Goal: Task Accomplishment & Management: Manage account settings

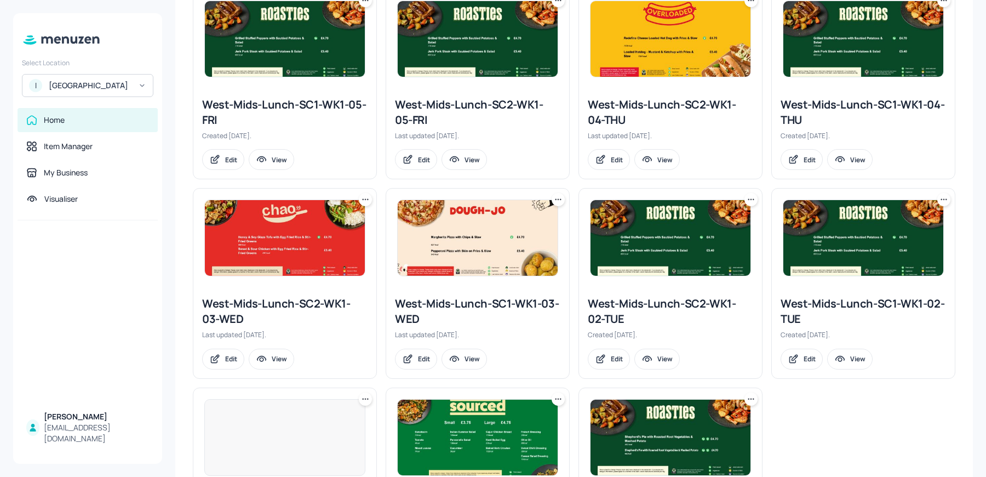
scroll to position [446, 0]
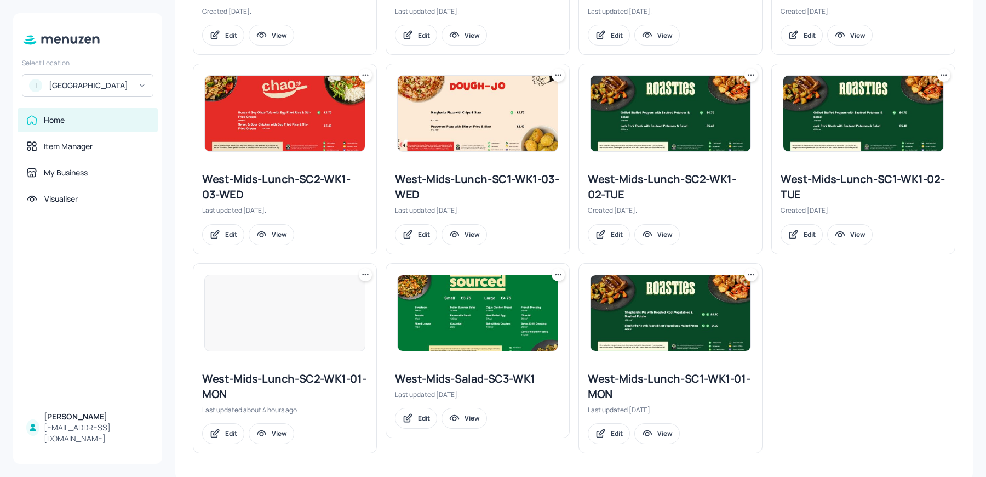
click at [752, 273] on icon at bounding box center [751, 274] width 11 height 11
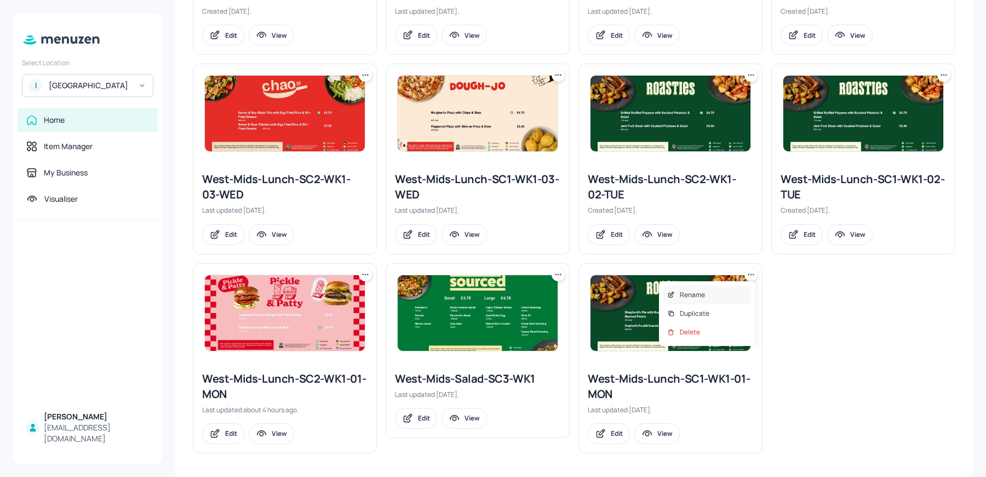
click at [695, 296] on p "Rename" at bounding box center [692, 295] width 25 height 10
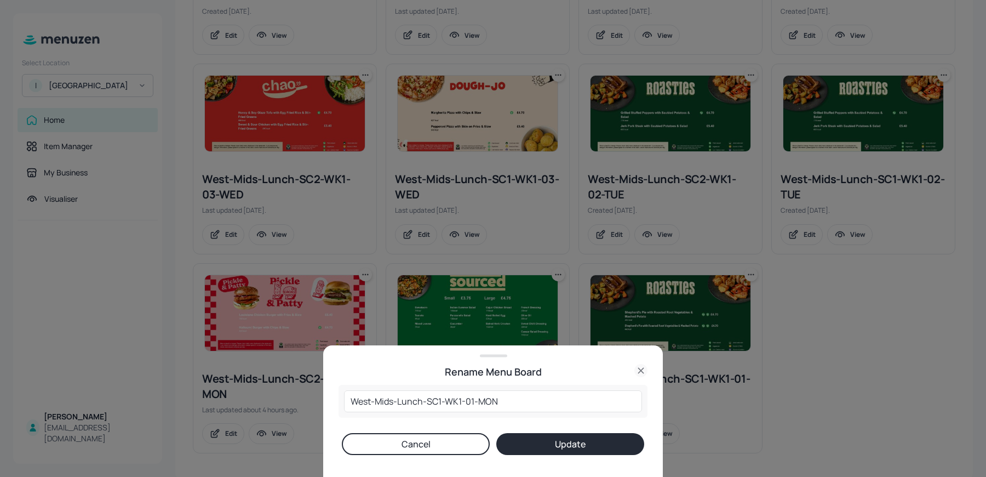
click at [635, 373] on icon at bounding box center [640, 370] width 13 height 13
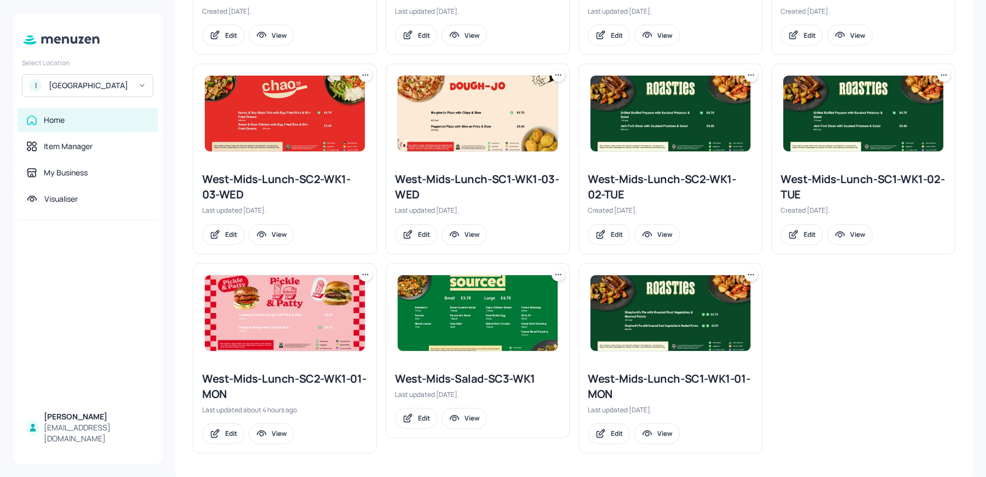
click at [746, 272] on icon at bounding box center [751, 274] width 11 height 11
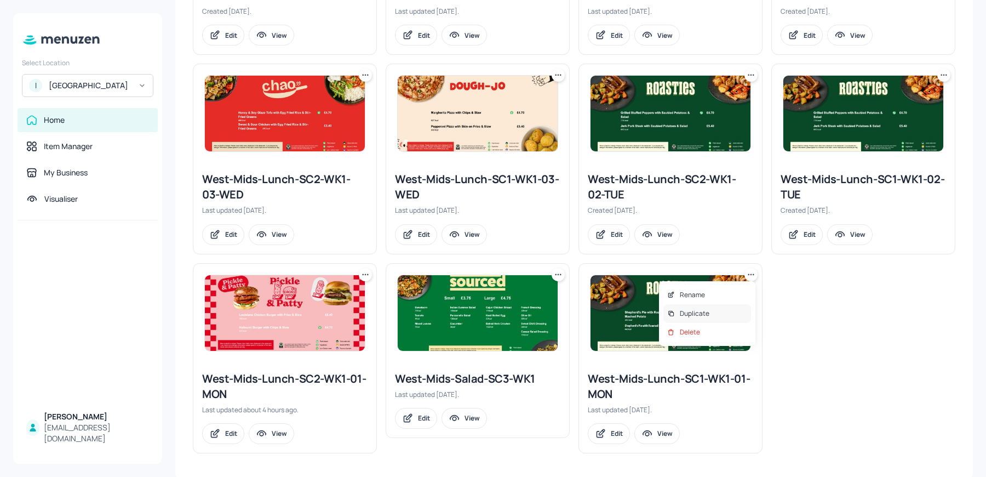
click at [717, 313] on div "Duplicate" at bounding box center [707, 313] width 88 height 19
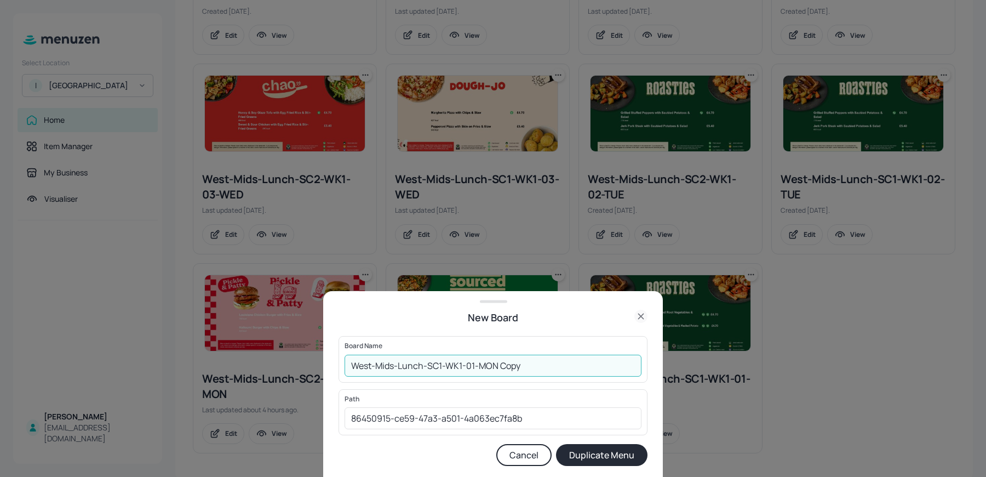
drag, startPoint x: 393, startPoint y: 368, endPoint x: 288, endPoint y: 358, distance: 105.6
click at [289, 358] on div "New Board Board Name West-Mids-Lunch-SC1-WK1-01-MON Copy ​ Path 86450915-ce59-4…" at bounding box center [493, 238] width 986 height 477
drag, startPoint x: 438, startPoint y: 365, endPoint x: 610, endPoint y: 369, distance: 171.5
click at [610, 369] on input "Warwick-Lunch-SC1-WK1-01-MON Copy" at bounding box center [493, 365] width 297 height 22
type input "Warwick-Lunch-MON"
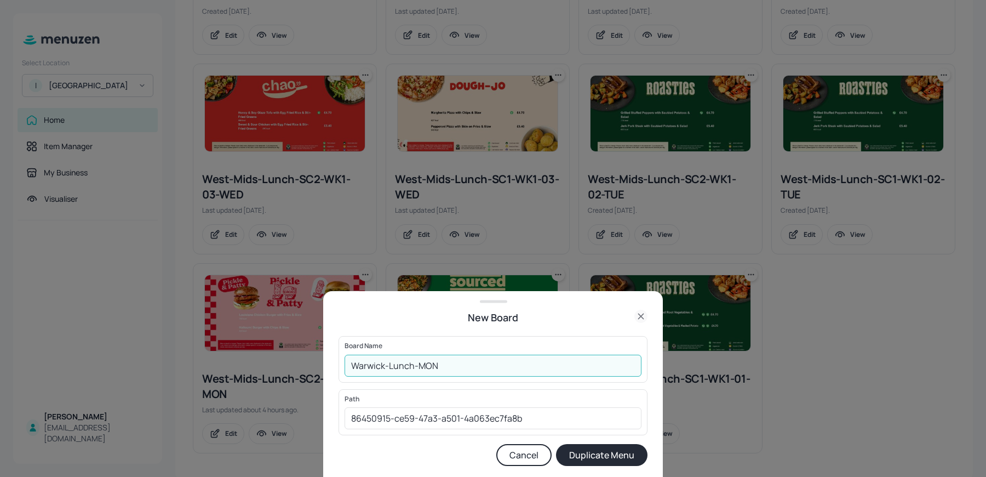
click at [556, 444] on button "Duplicate Menu" at bounding box center [601, 455] width 91 height 22
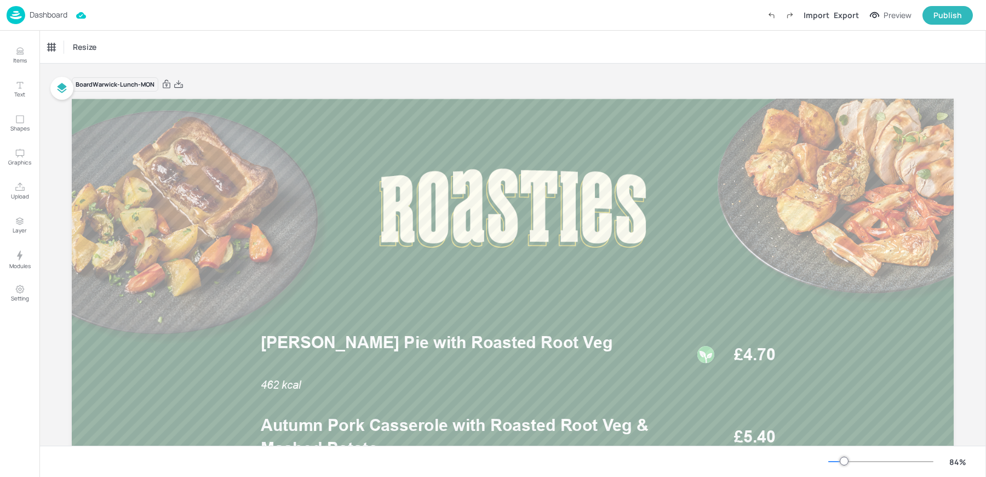
click at [28, 20] on div "Dashboard" at bounding box center [37, 15] width 61 height 18
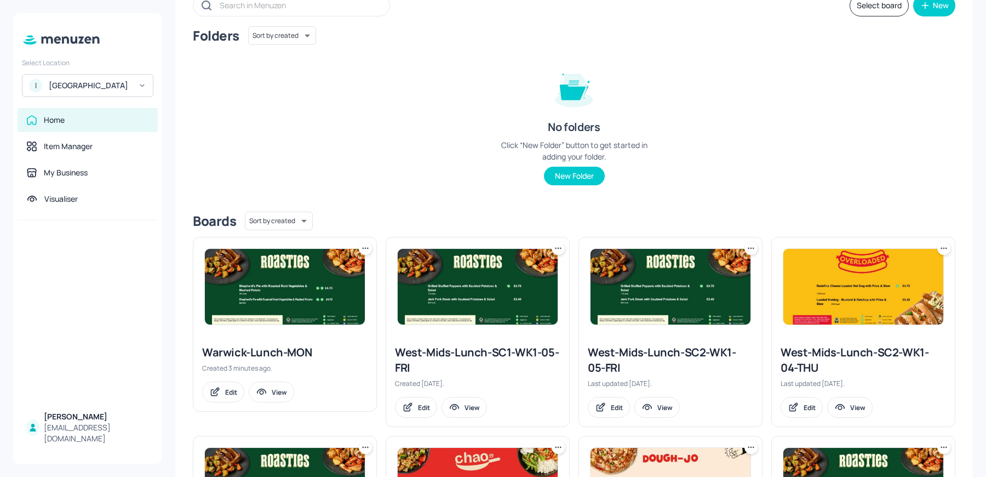
scroll to position [74, 0]
click at [363, 253] on icon at bounding box center [365, 248] width 11 height 11
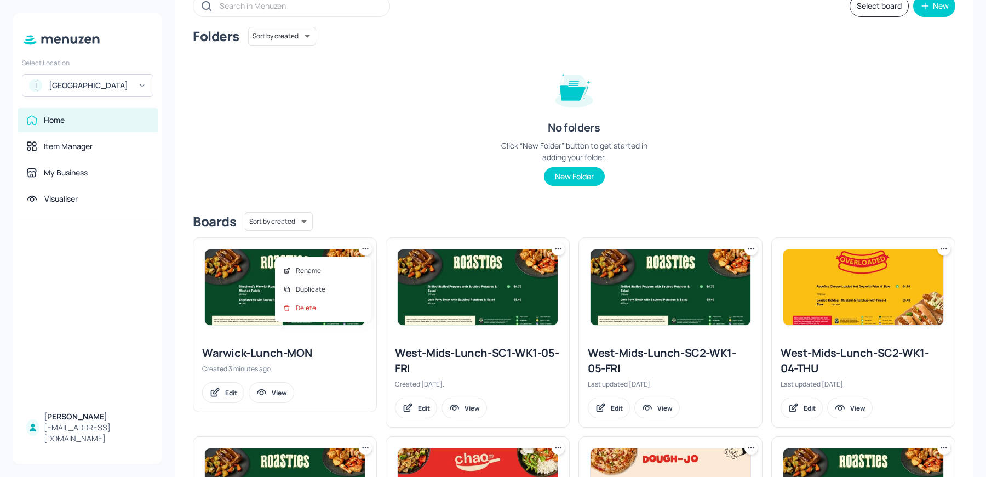
click at [725, 94] on div at bounding box center [493, 238] width 986 height 477
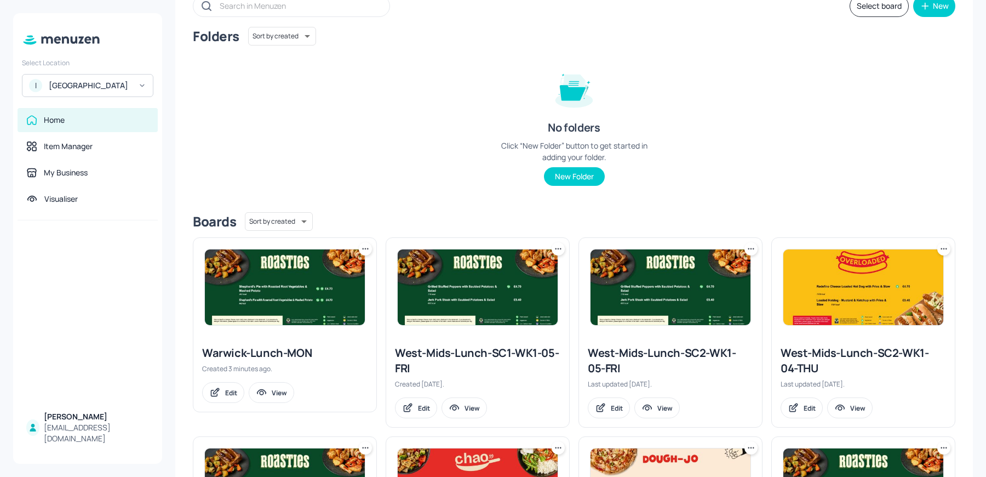
click at [878, 12] on button "Select board" at bounding box center [879, 6] width 59 height 22
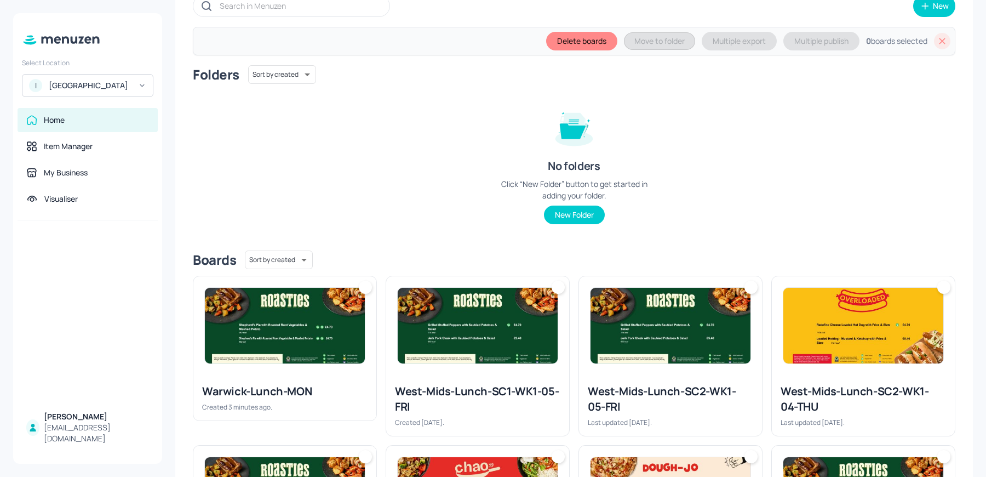
click at [370, 285] on div at bounding box center [365, 286] width 13 height 13
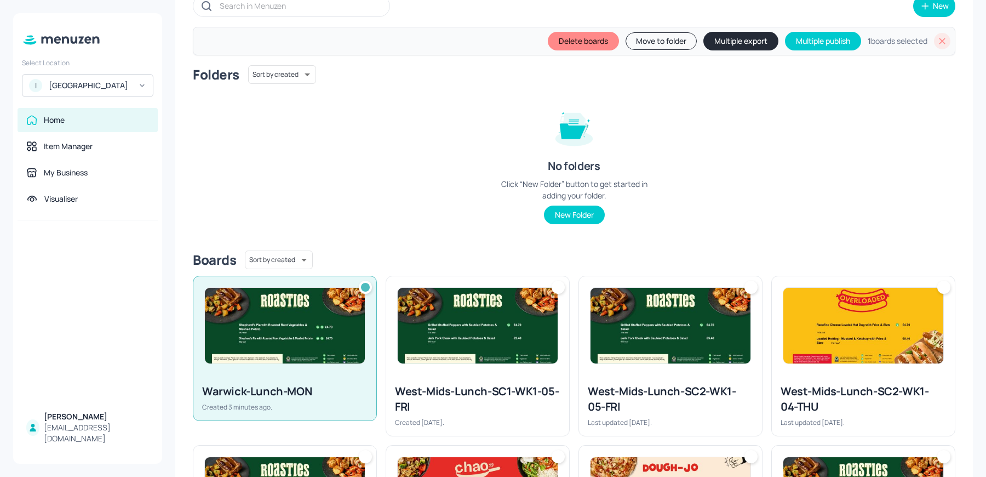
click at [660, 44] on button "Move to folder" at bounding box center [661, 41] width 71 height 18
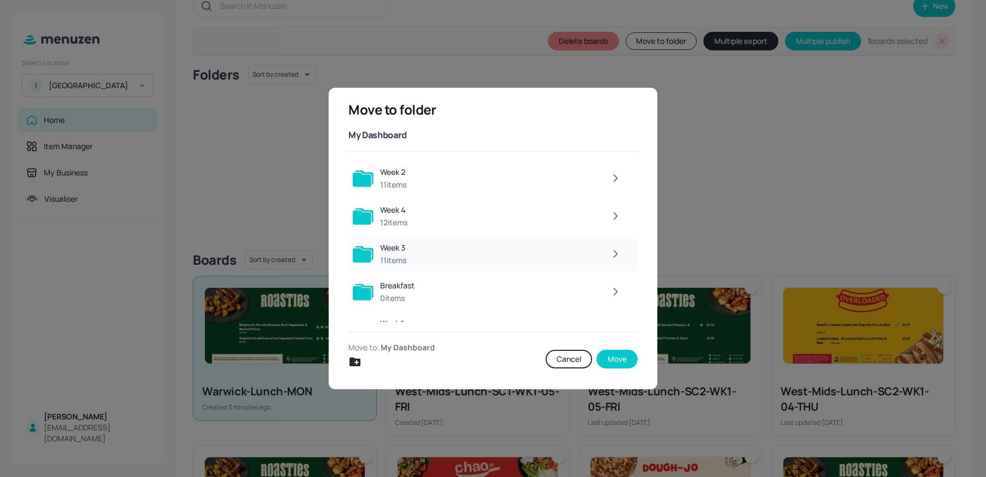
scroll to position [24, 0]
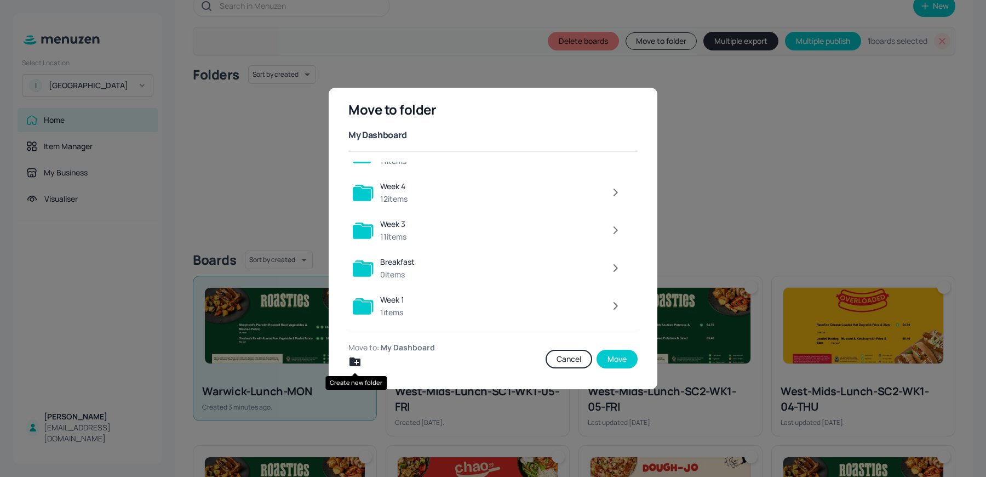
click at [358, 363] on icon "Create new folder" at bounding box center [354, 361] width 11 height 9
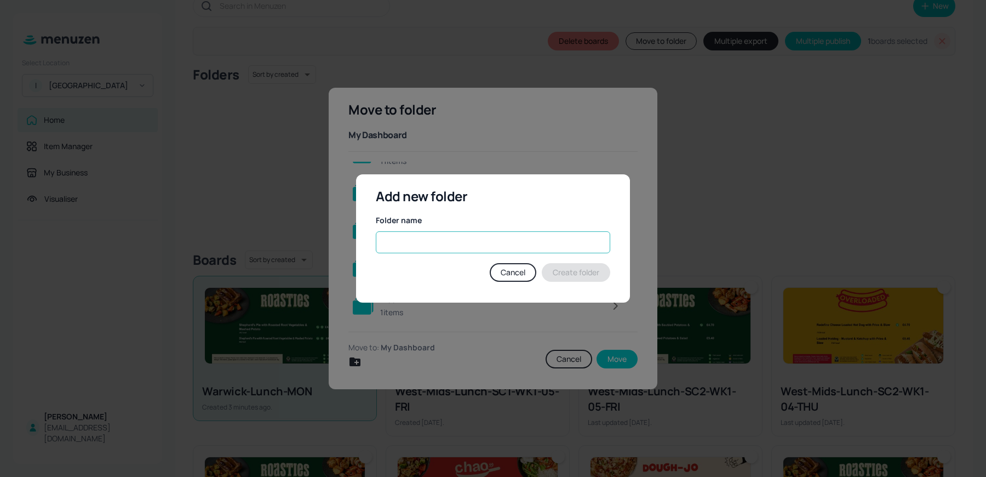
click at [440, 243] on input "text" at bounding box center [493, 242] width 234 height 22
type input "TEMP - ISS Warwick"
click at [598, 268] on button "Create folder" at bounding box center [576, 272] width 68 height 19
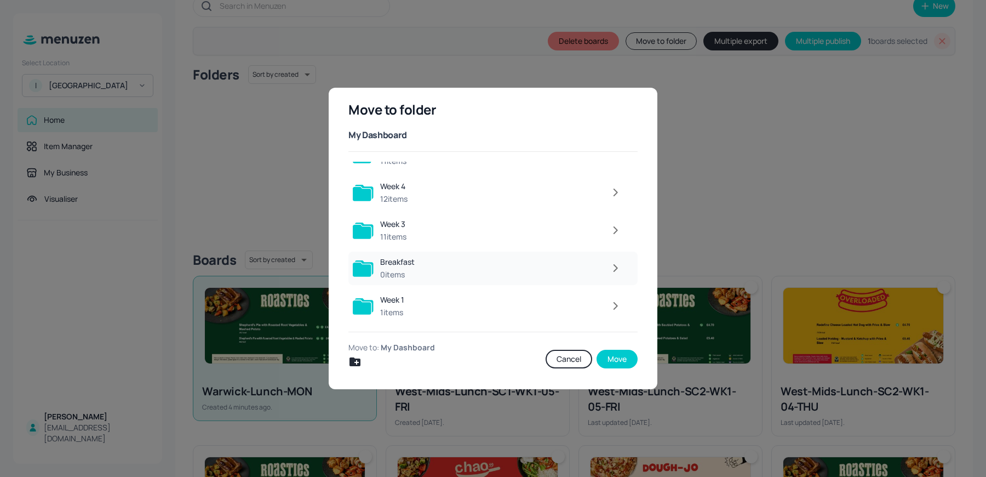
scroll to position [0, 0]
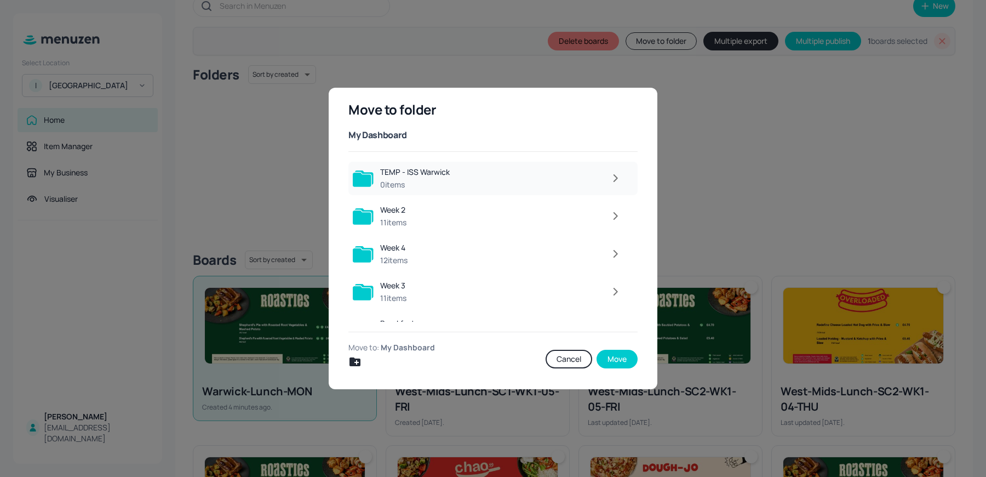
click at [428, 188] on div "0 items" at bounding box center [415, 184] width 70 height 11
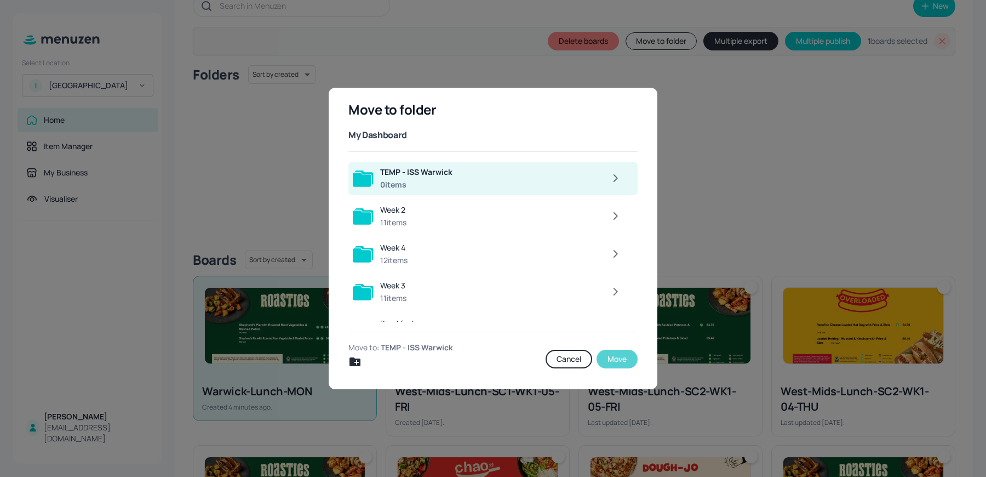
click at [614, 356] on button "Move" at bounding box center [617, 358] width 41 height 19
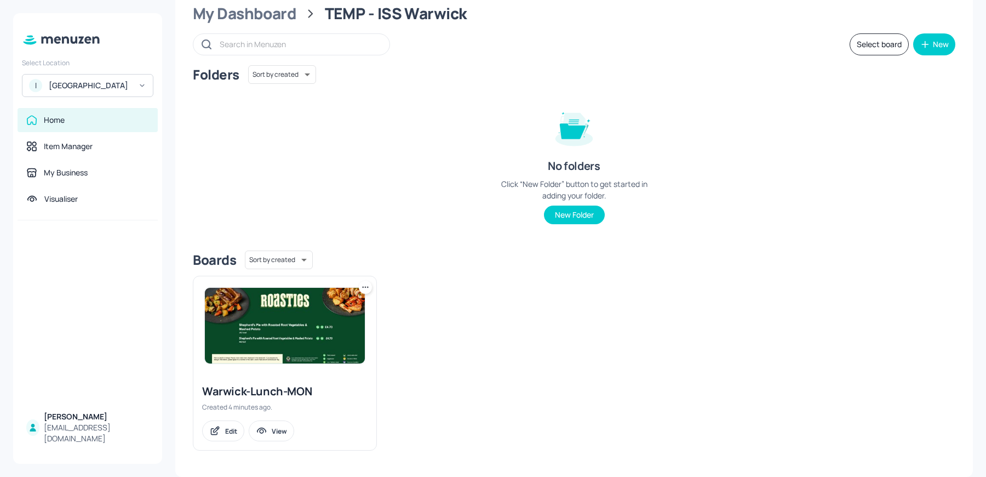
scroll to position [35, 0]
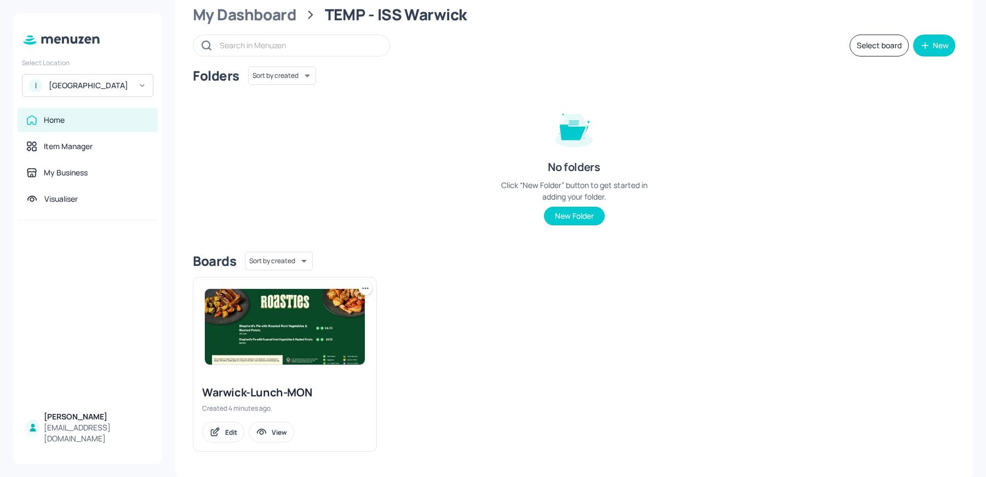
click at [365, 286] on icon at bounding box center [365, 288] width 11 height 11
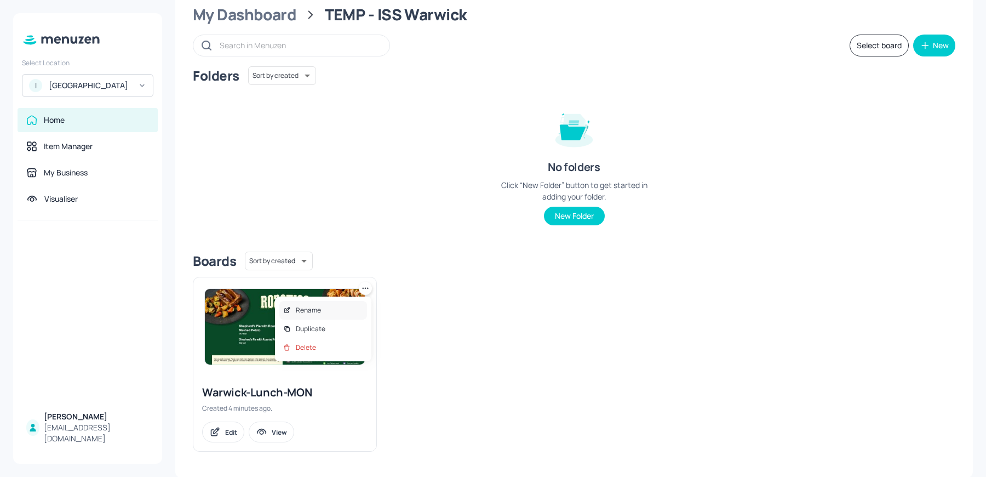
click at [332, 305] on div "Rename" at bounding box center [323, 310] width 88 height 19
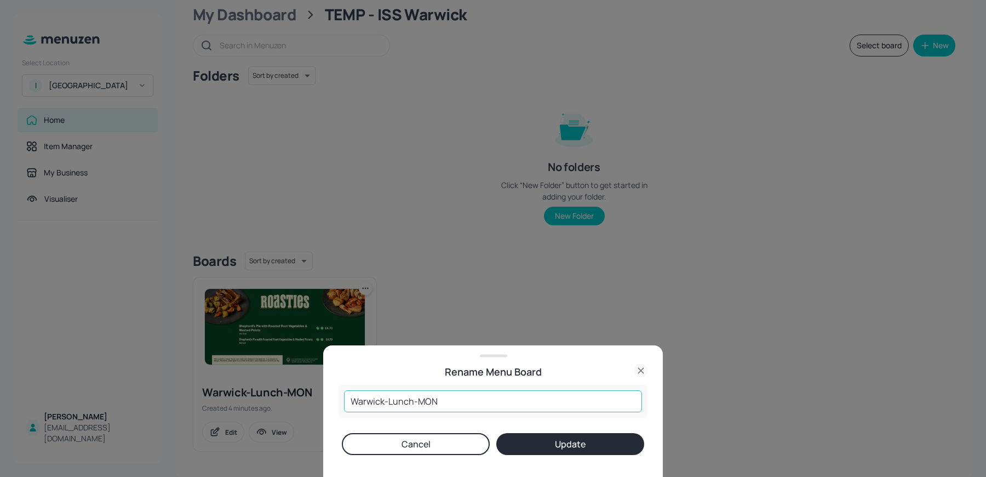
click at [417, 399] on input "Warwick-Lunch-MON" at bounding box center [493, 401] width 298 height 22
type input "Warwick-Lunch-SC1-MON"
click at [548, 445] on button "Update" at bounding box center [570, 444] width 148 height 22
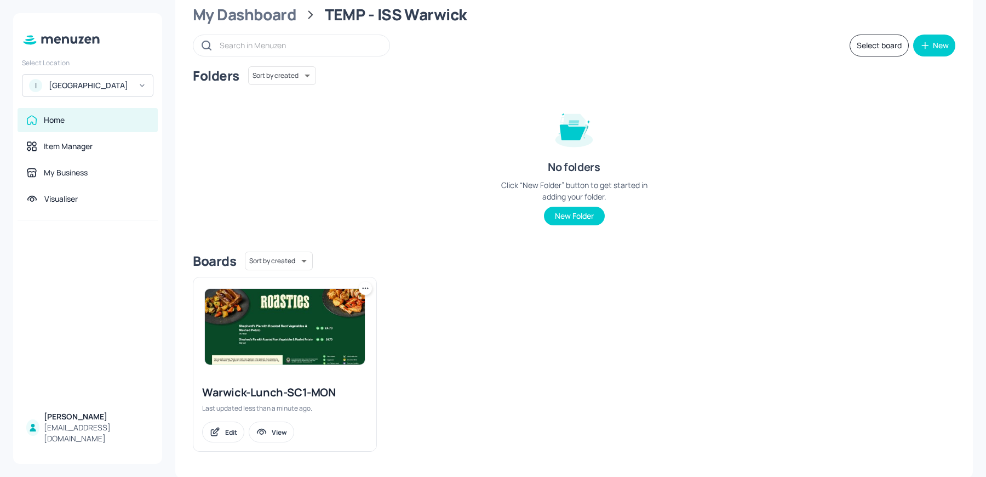
click at [360, 287] on icon at bounding box center [365, 288] width 11 height 11
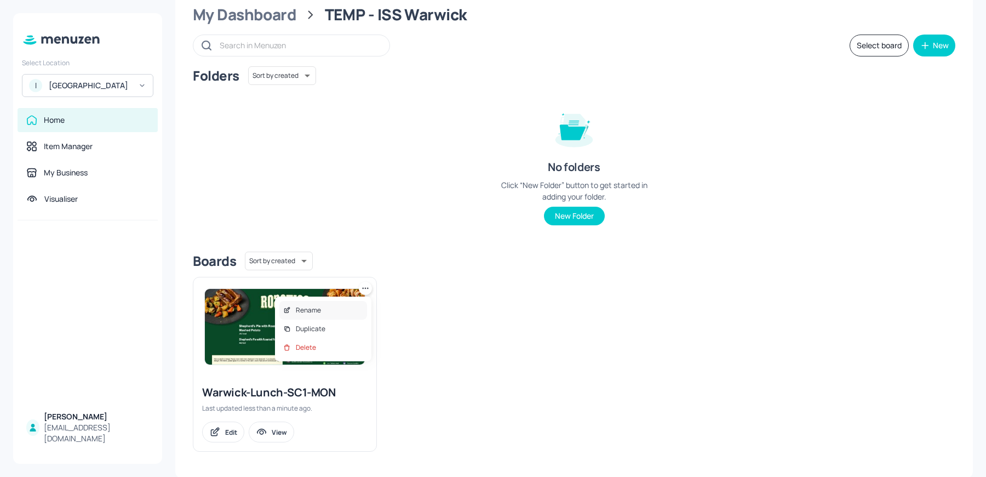
click at [329, 312] on div "Rename" at bounding box center [323, 310] width 88 height 19
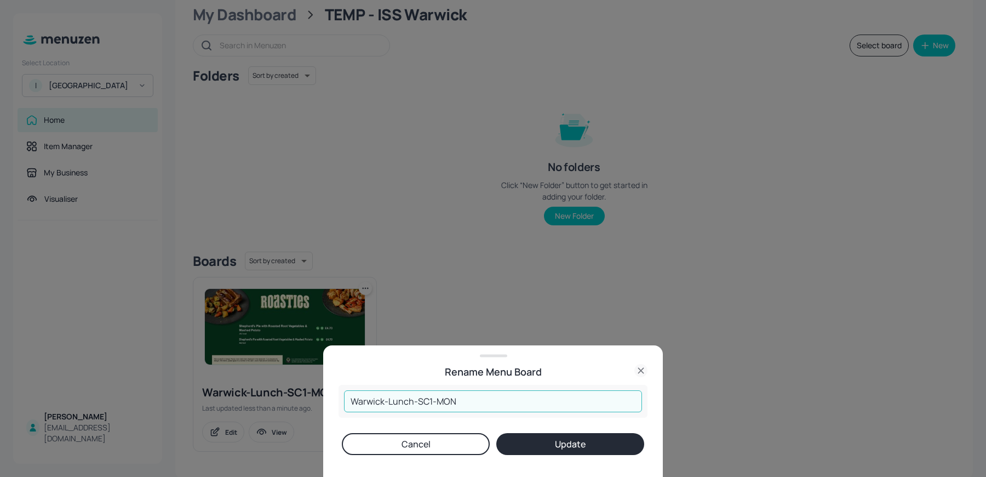
drag, startPoint x: 437, startPoint y: 399, endPoint x: 508, endPoint y: 400, distance: 71.2
click at [508, 400] on input "Warwick-Lunch-SC1-MON" at bounding box center [493, 401] width 298 height 22
type input "Warwick-Lunch-SC1-TUE"
click at [496, 433] on button "Update" at bounding box center [570, 444] width 148 height 22
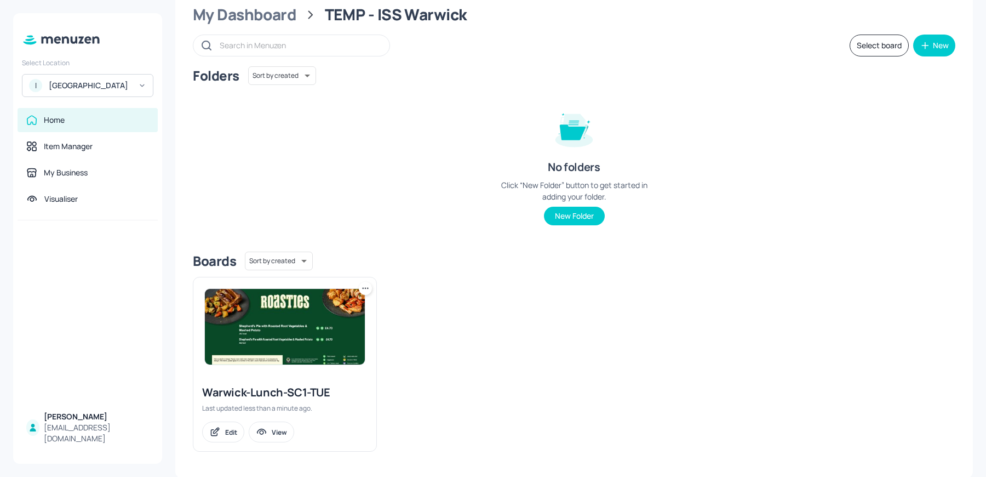
click at [364, 291] on icon at bounding box center [365, 288] width 11 height 11
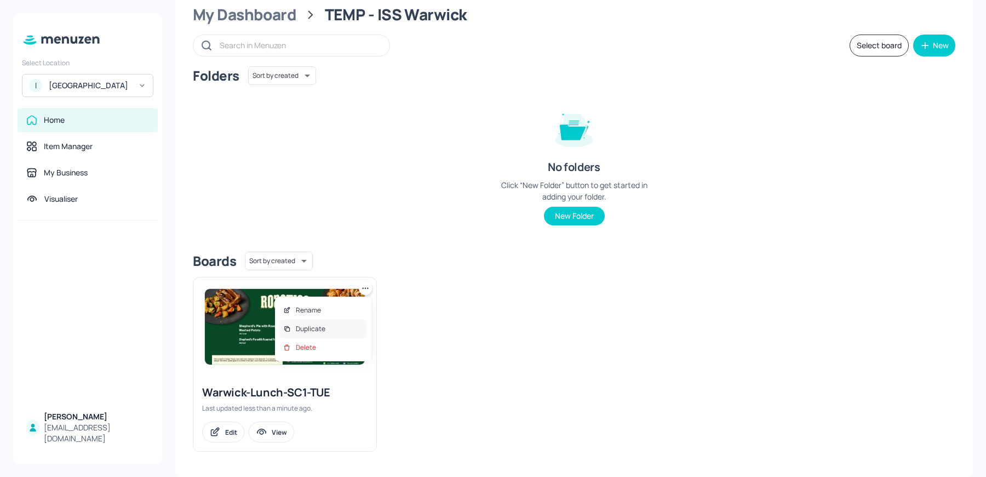
click at [334, 328] on div "Duplicate" at bounding box center [323, 328] width 88 height 19
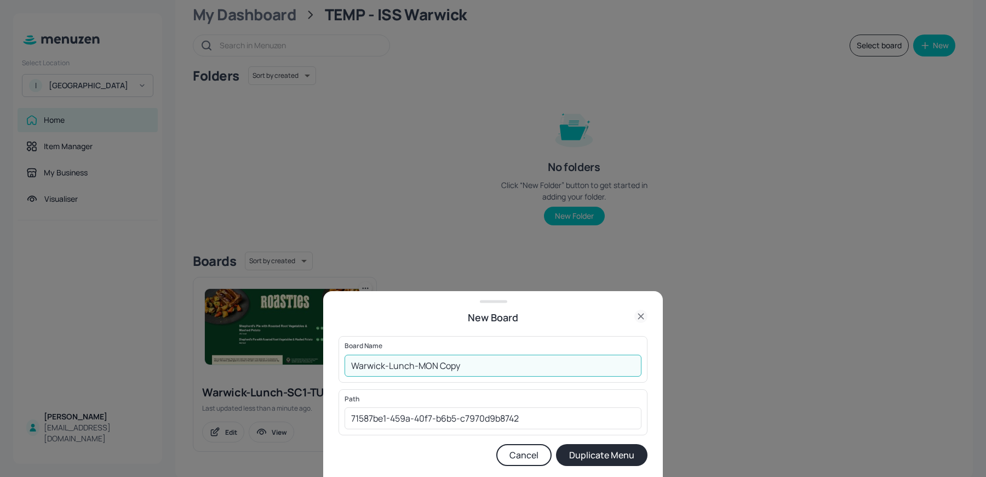
drag, startPoint x: 418, startPoint y: 364, endPoint x: 518, endPoint y: 372, distance: 100.5
click at [518, 372] on input "Warwick-Lunch-MON Copy" at bounding box center [493, 365] width 297 height 22
type input "Warwick-Lunch-SC2-TUE"
click at [556, 444] on button "Duplicate Menu" at bounding box center [601, 455] width 91 height 22
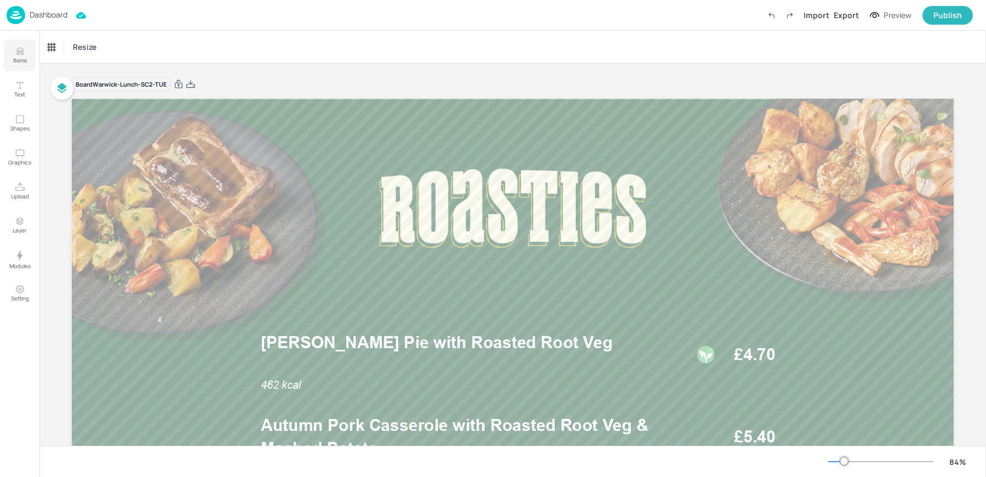
click at [21, 58] on p "Items" at bounding box center [20, 60] width 14 height 8
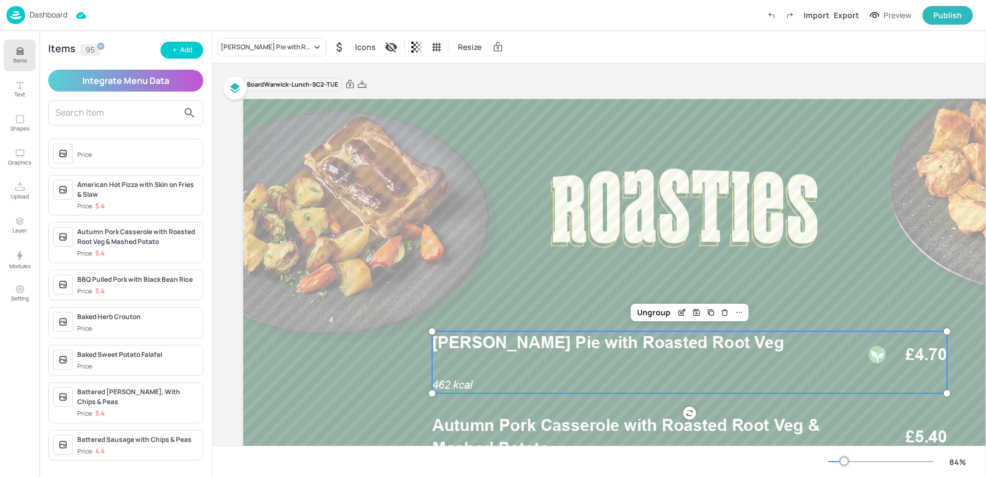
click at [569, 350] on span "[PERSON_NAME] Pie with Roasted Root Veg" at bounding box center [608, 342] width 352 height 20
click at [261, 48] on div "[PERSON_NAME] Pie with Roasted Root Veg" at bounding box center [266, 47] width 91 height 10
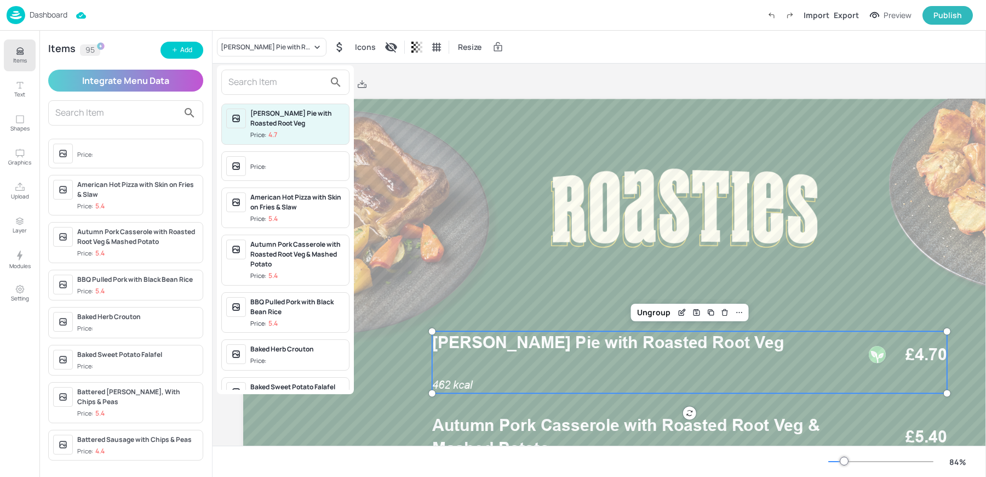
click at [261, 80] on input "text" at bounding box center [276, 82] width 96 height 18
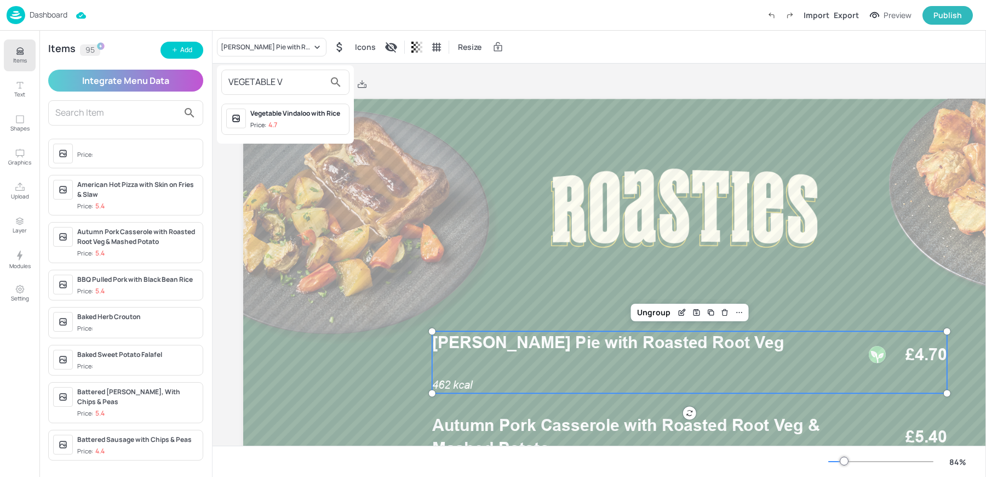
type input "VEGETABLE V"
click at [284, 127] on span "Price: 4.7" at bounding box center [297, 125] width 94 height 9
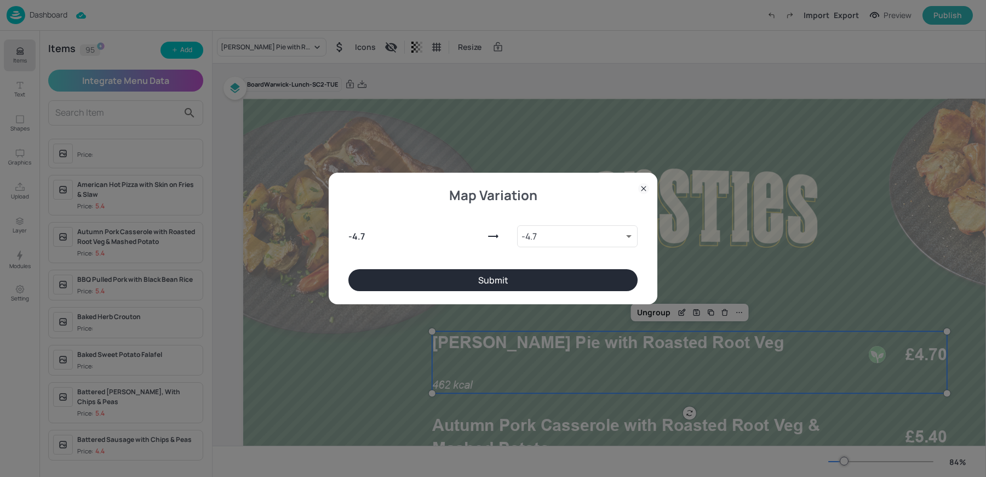
click at [506, 279] on button "Submit" at bounding box center [492, 280] width 289 height 22
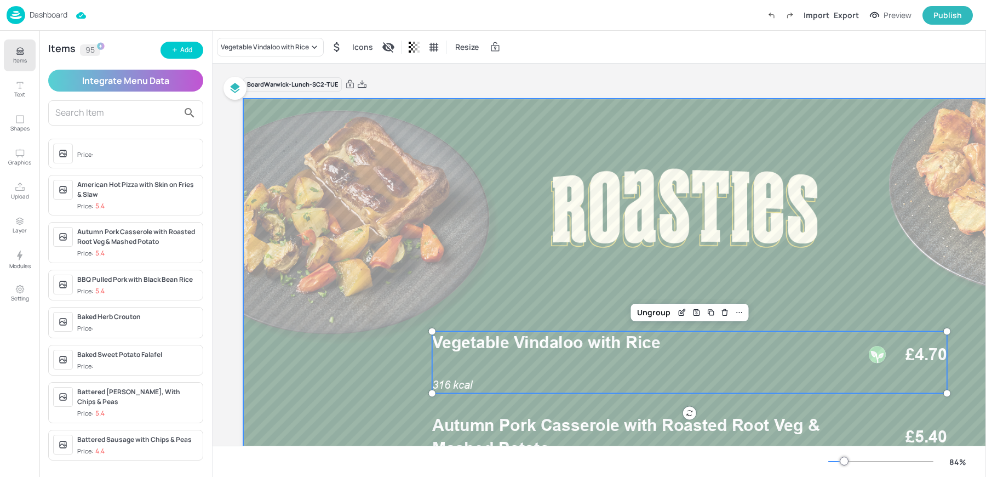
scroll to position [19, 0]
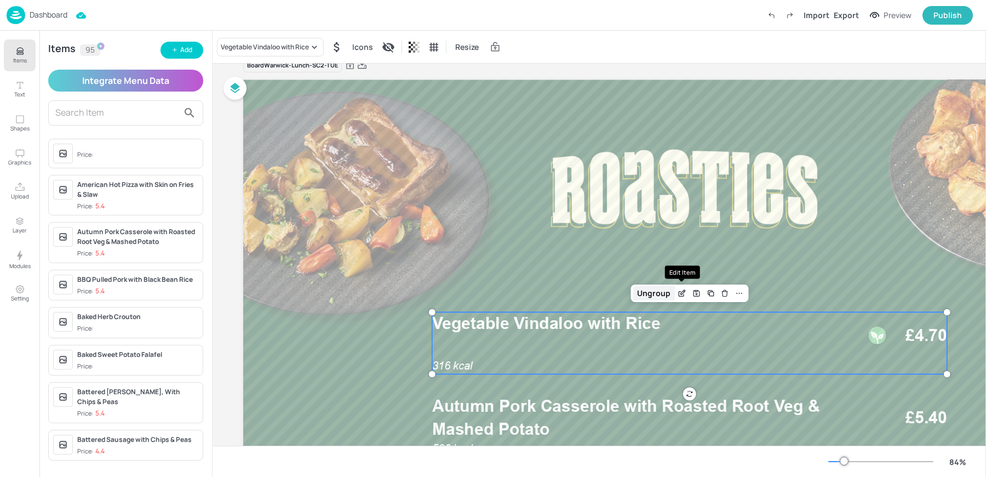
click at [660, 297] on div "Ungroup" at bounding box center [654, 293] width 42 height 14
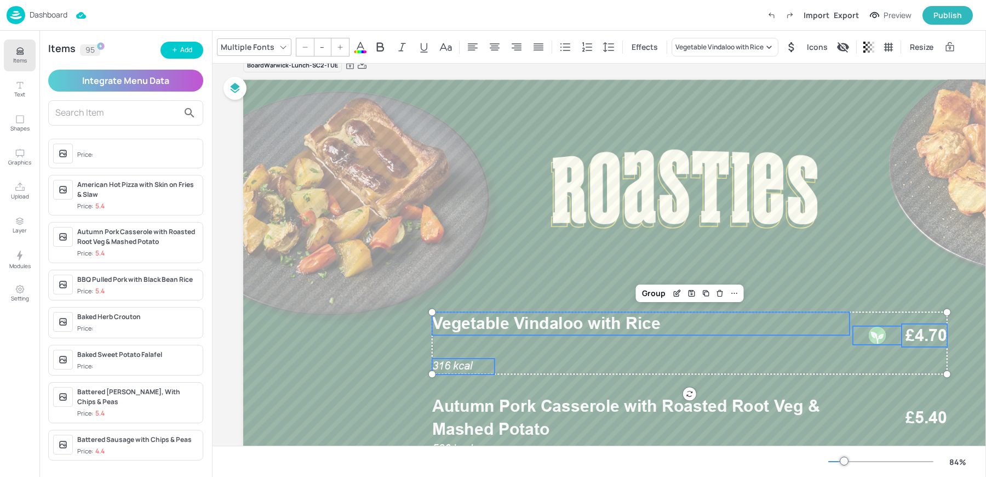
click at [876, 339] on div at bounding box center [877, 335] width 19 height 19
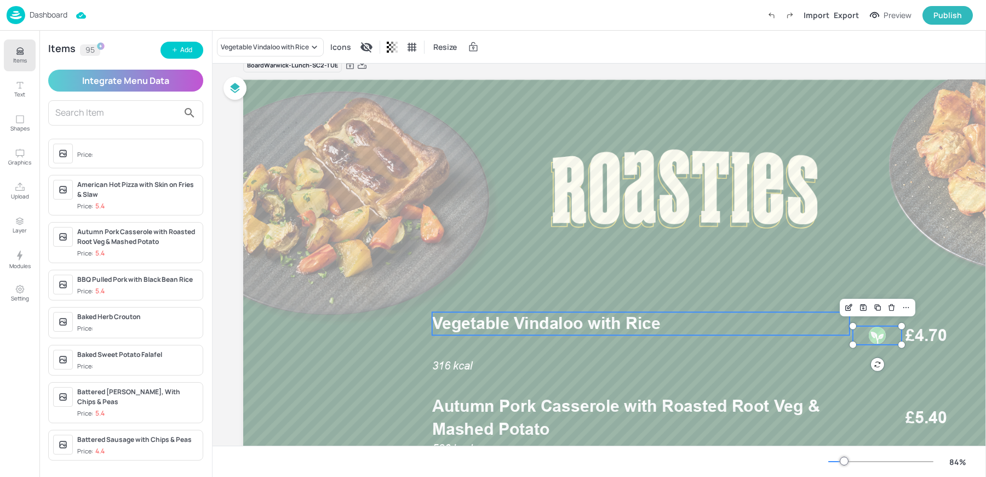
click at [781, 322] on p "Vegetable Vindaloo with Rice" at bounding box center [640, 323] width 417 height 23
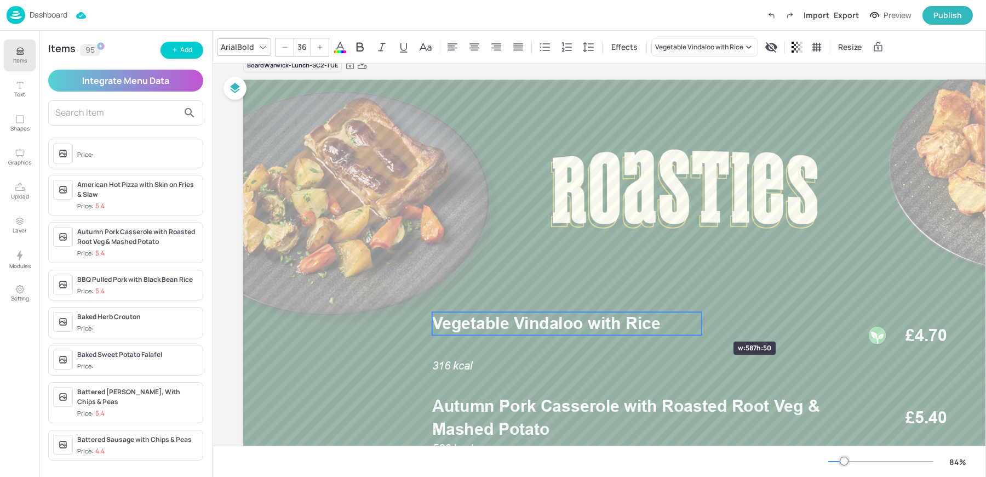
drag, startPoint x: 849, startPoint y: 323, endPoint x: 698, endPoint y: 322, distance: 150.6
click at [698, 322] on div at bounding box center [701, 323] width 9 height 23
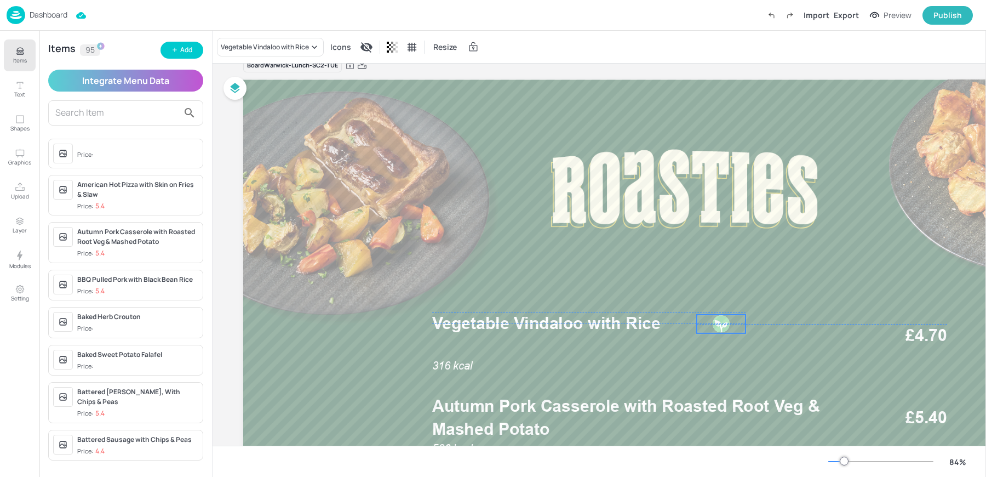
drag, startPoint x: 872, startPoint y: 331, endPoint x: 714, endPoint y: 318, distance: 158.4
click at [714, 318] on div at bounding box center [721, 323] width 19 height 19
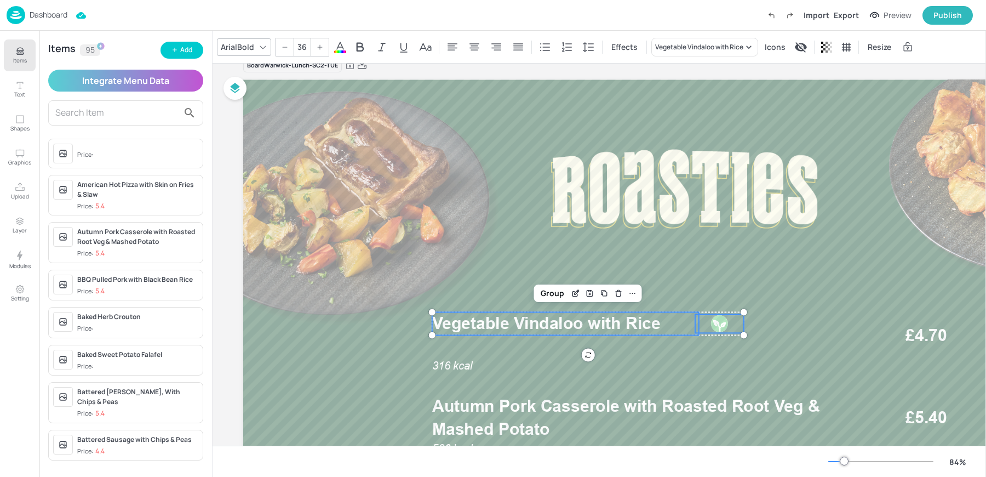
click at [637, 324] on span "Vegetable Vindaloo with Rice" at bounding box center [546, 323] width 228 height 20
click at [725, 325] on div at bounding box center [719, 323] width 19 height 19
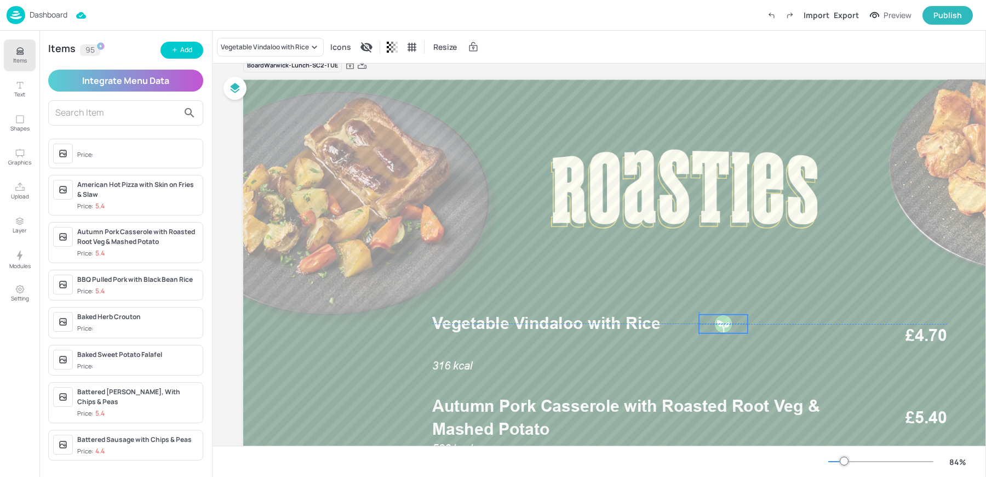
click at [719, 325] on div at bounding box center [723, 323] width 19 height 19
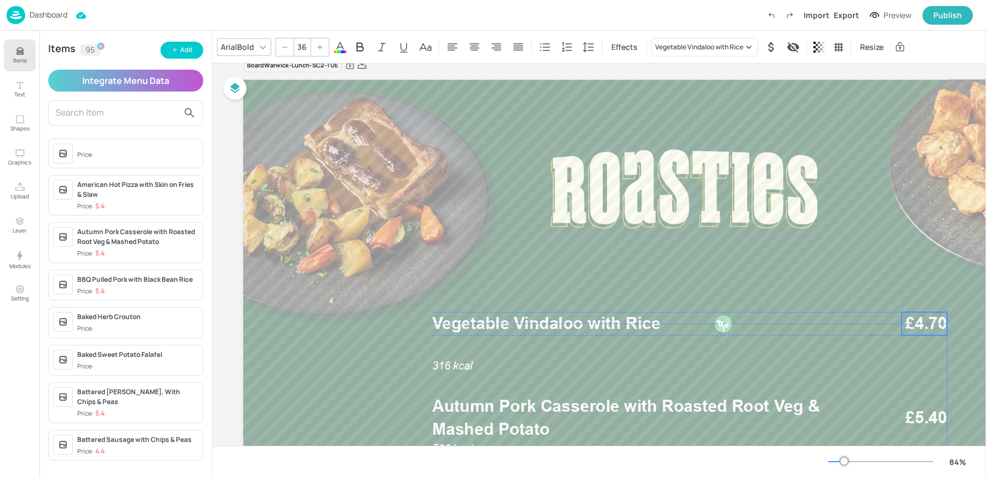
drag, startPoint x: 933, startPoint y: 337, endPoint x: 932, endPoint y: 323, distance: 14.3
click at [932, 323] on span "£4.70" at bounding box center [925, 323] width 41 height 23
type input "36"
click at [580, 320] on span "Vegetable Vindaloo with Rice" at bounding box center [546, 323] width 228 height 20
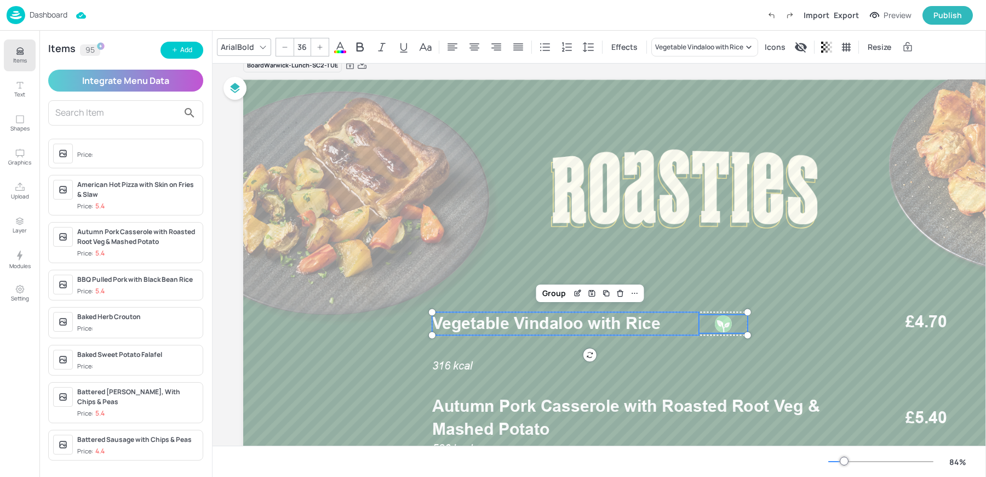
click at [726, 330] on div at bounding box center [723, 323] width 19 height 19
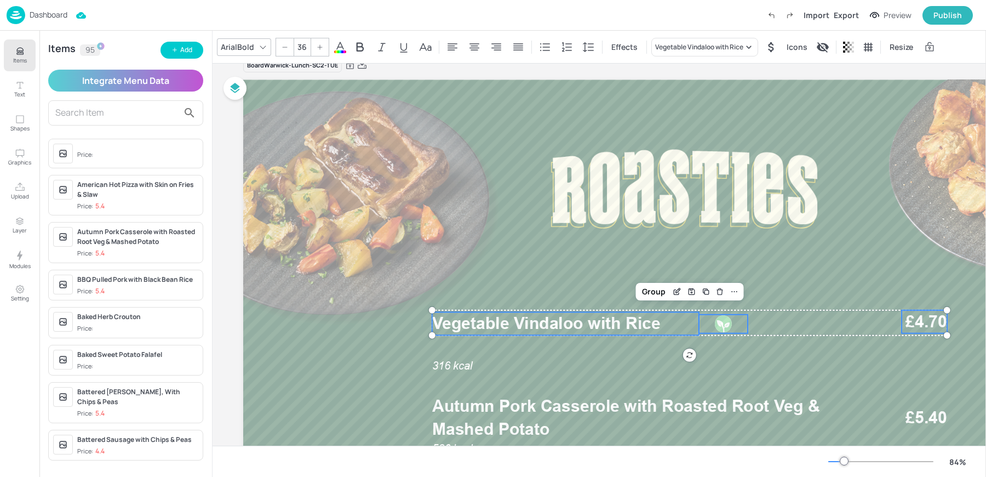
click at [924, 318] on span "£4.70" at bounding box center [925, 321] width 41 height 23
click at [739, 295] on div at bounding box center [734, 291] width 14 height 14
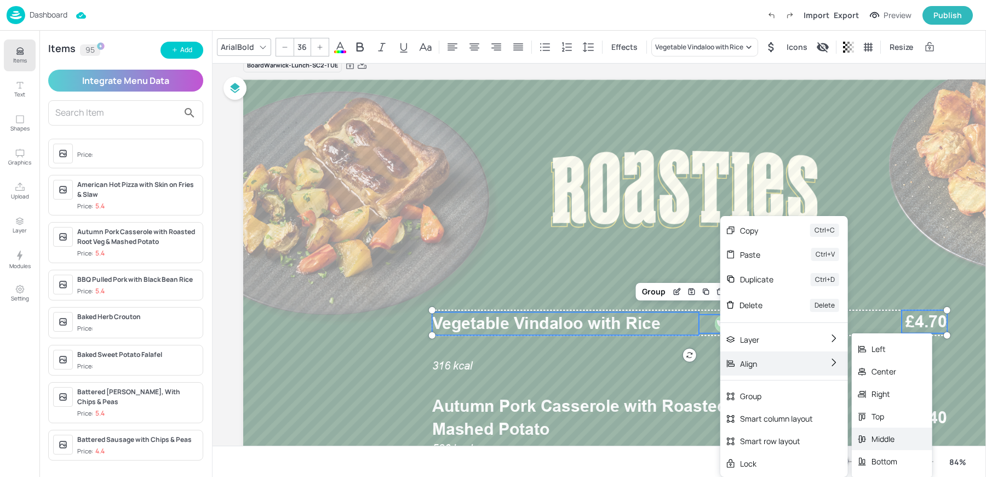
click at [872, 438] on div "Middle" at bounding box center [885, 439] width 26 height 12
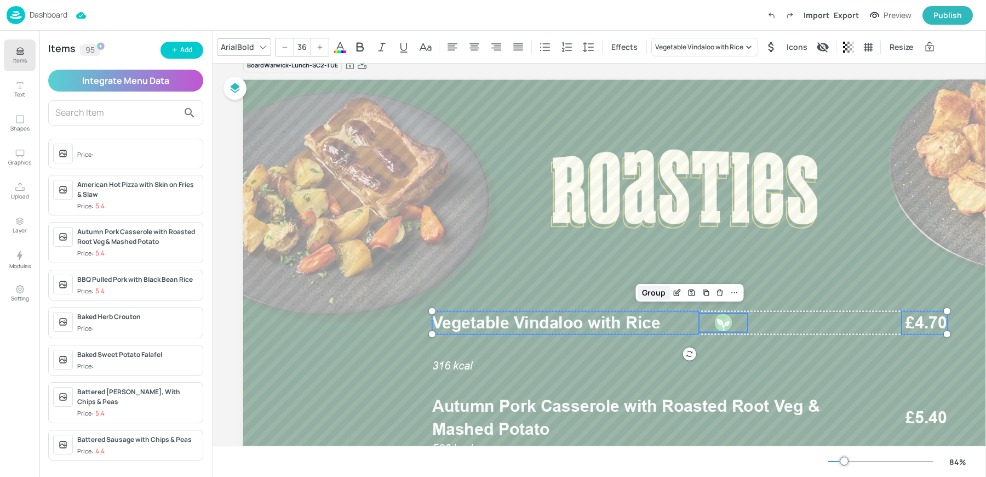
click at [660, 293] on div "Group" at bounding box center [654, 292] width 32 height 14
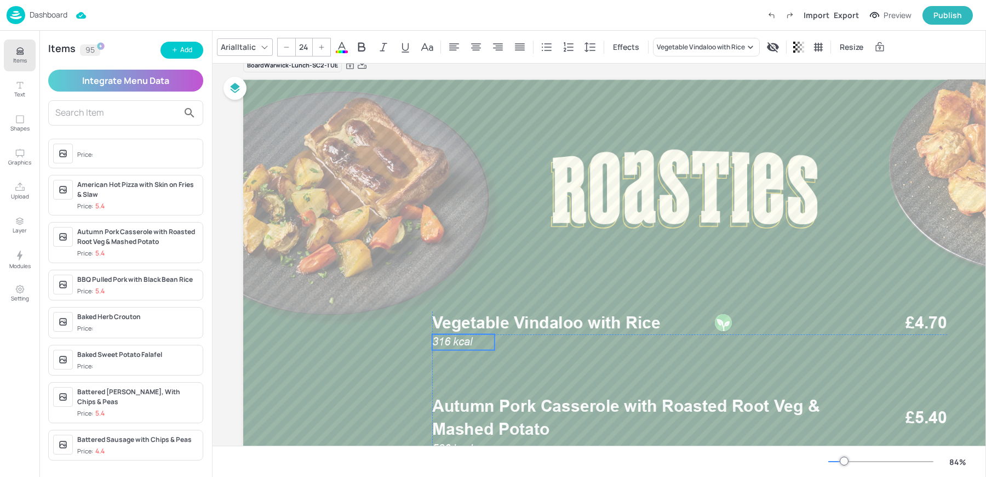
drag, startPoint x: 460, startPoint y: 364, endPoint x: 459, endPoint y: 341, distance: 23.0
click at [459, 341] on span "316 kcal" at bounding box center [452, 341] width 41 height 13
click at [572, 323] on span "Vegetable Vindaloo with Rice" at bounding box center [546, 322] width 228 height 20
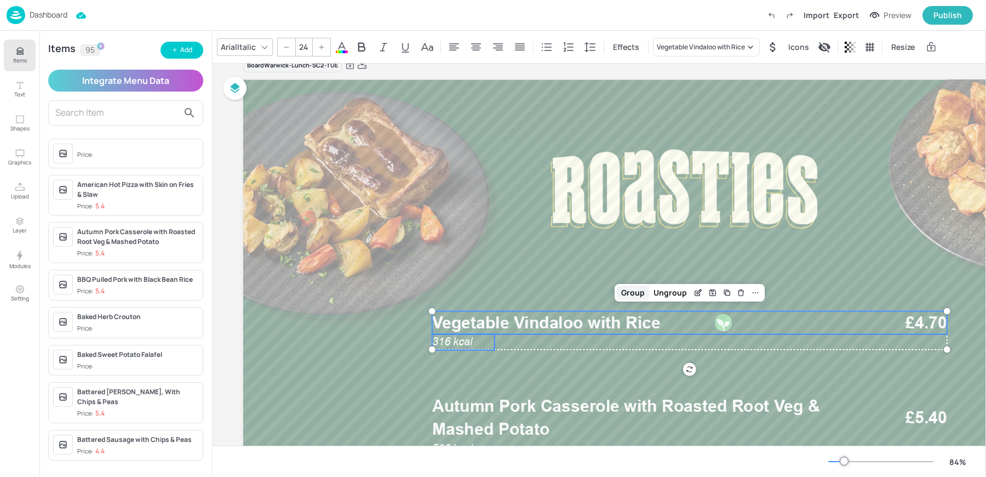
click at [624, 296] on div "Group" at bounding box center [633, 292] width 32 height 14
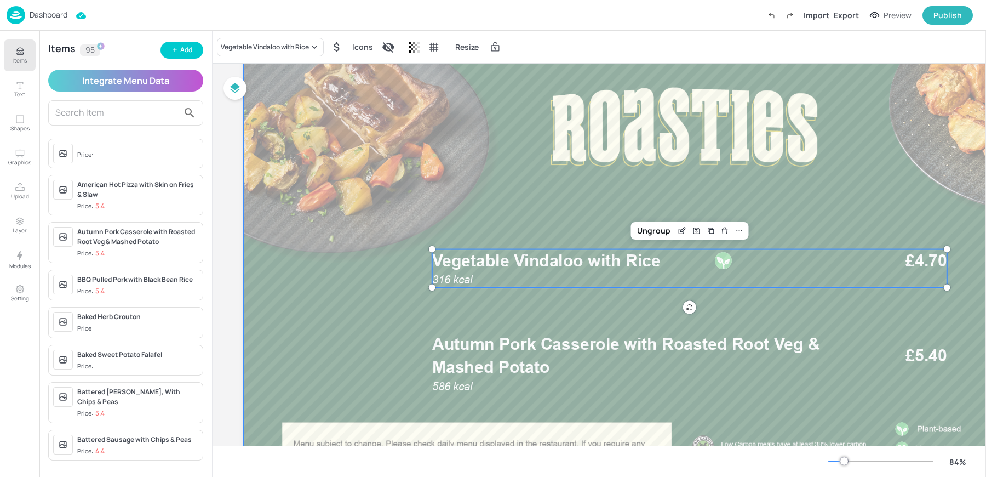
scroll to position [91, 0]
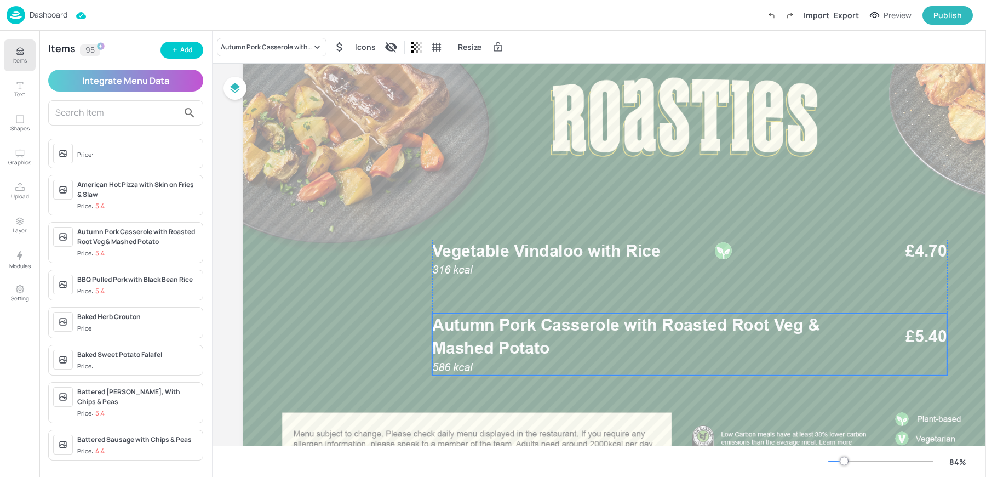
drag, startPoint x: 508, startPoint y: 341, endPoint x: 508, endPoint y: 332, distance: 9.3
click at [508, 332] on span "Autumn Pork Casserole with Roasted Root Veg & Mashed Potato" at bounding box center [626, 335] width 388 height 43
click at [247, 44] on div "Autumn Pork Casserole with Roasted Root Veg & Mashed Potato" at bounding box center [266, 47] width 91 height 10
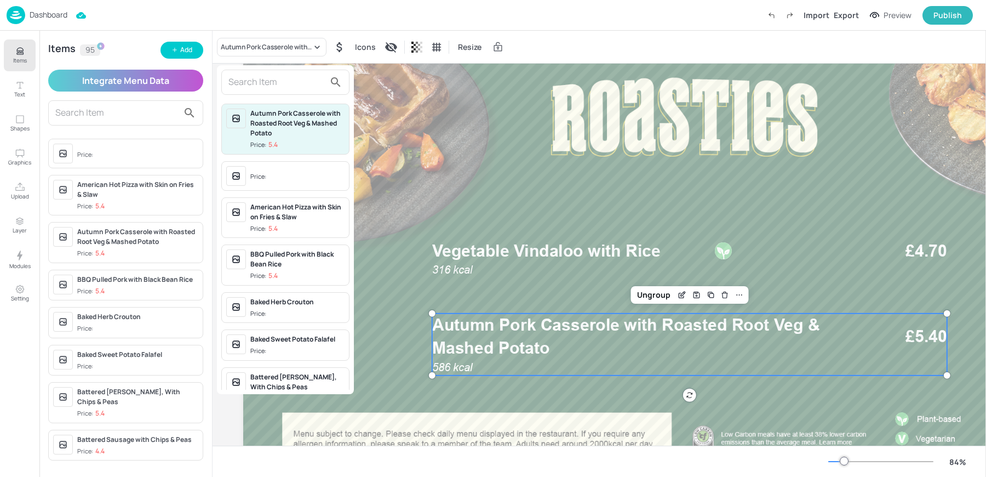
click at [270, 84] on input "text" at bounding box center [276, 82] width 96 height 18
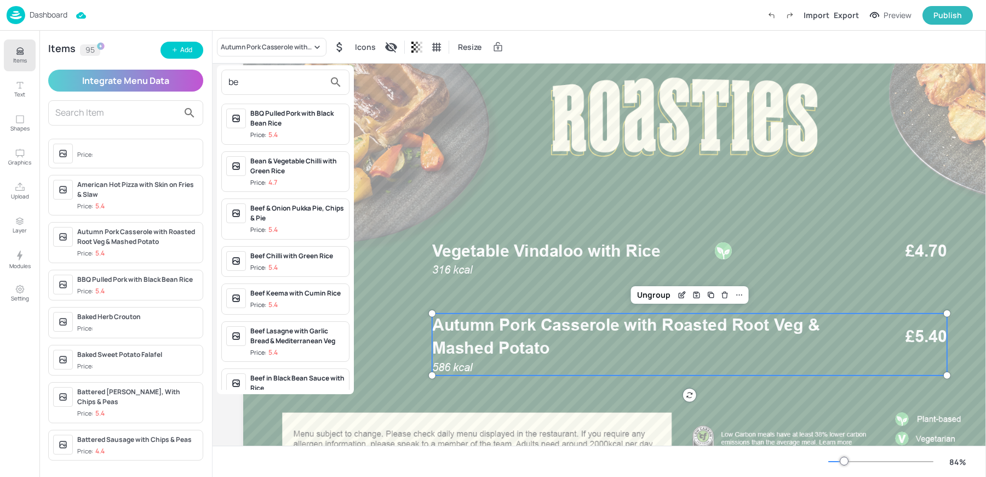
type input "b"
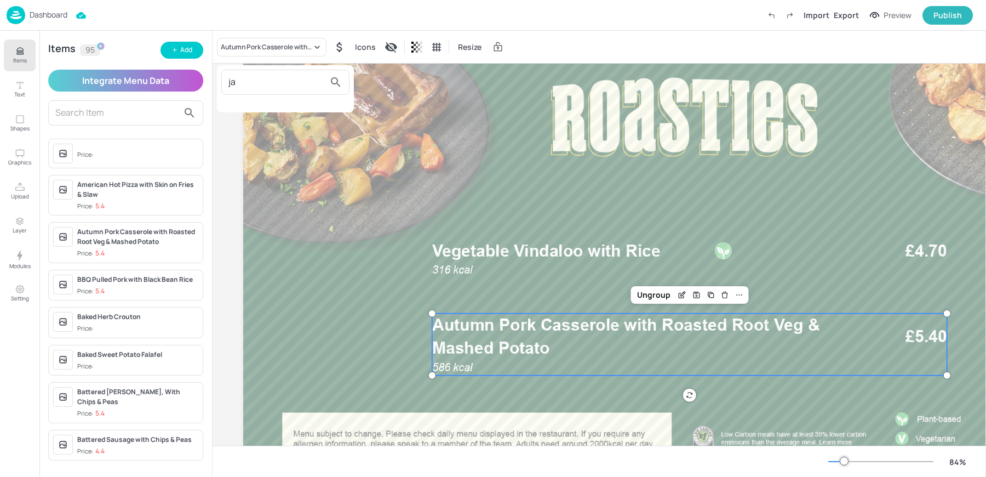
type input "j"
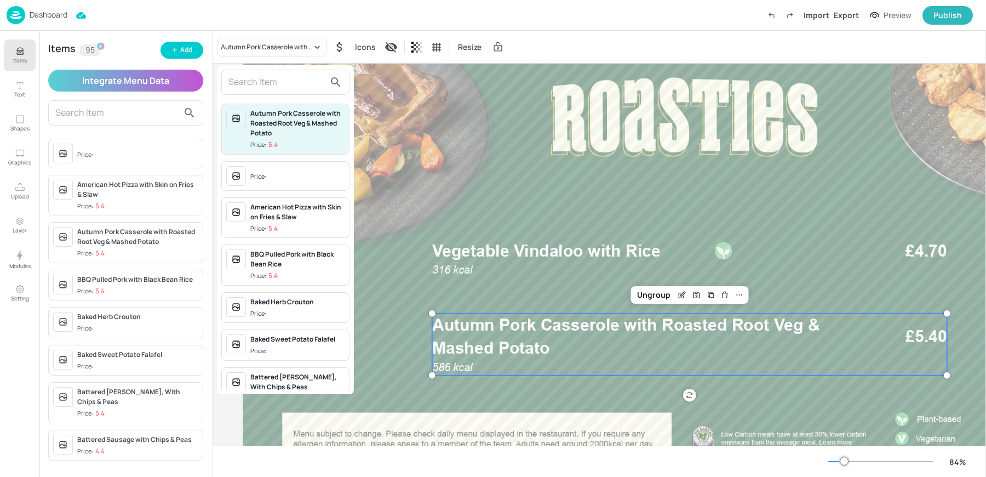
click at [163, 45] on div at bounding box center [493, 238] width 986 height 477
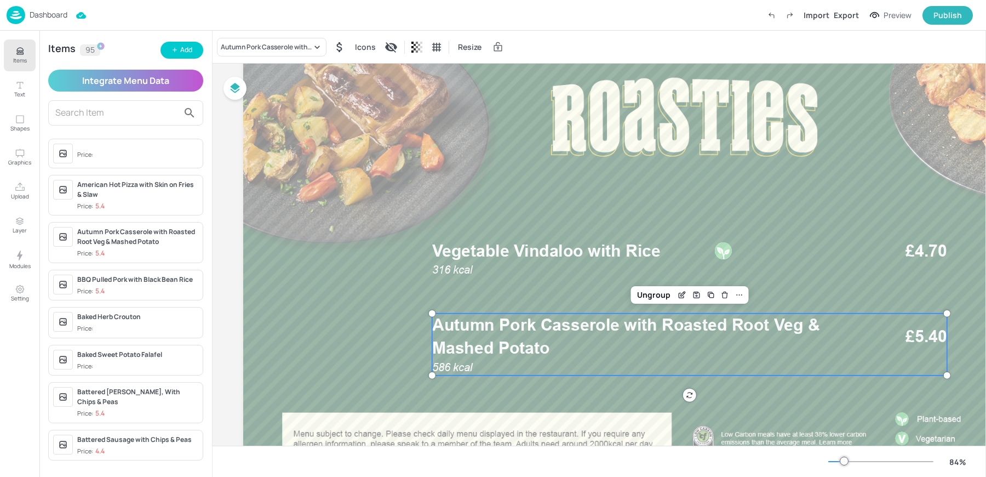
click at [174, 49] on div "Autumn Pork Casserole with Roasted Root Veg & Mashed Potato Price: 5.4 Price: A…" at bounding box center [493, 240] width 986 height 472
click at [185, 55] on div "Add" at bounding box center [186, 50] width 12 height 10
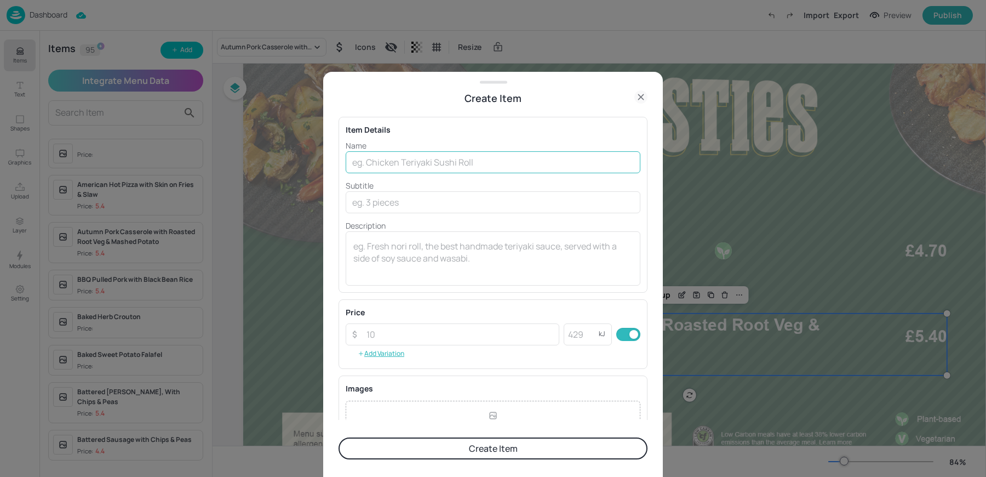
click at [407, 169] on input "text" at bounding box center [493, 162] width 295 height 22
paste input "Beef Jalfrezi with Steamed Rice"
type input "Beef Jalfrezi with Steamed Rice"
click at [382, 213] on div "Name Beef Jalfrezi with Steamed Rice ​ Subtitle ​ Description x ​" at bounding box center [493, 213] width 295 height 146
click at [373, 205] on input "text" at bounding box center [493, 202] width 295 height 22
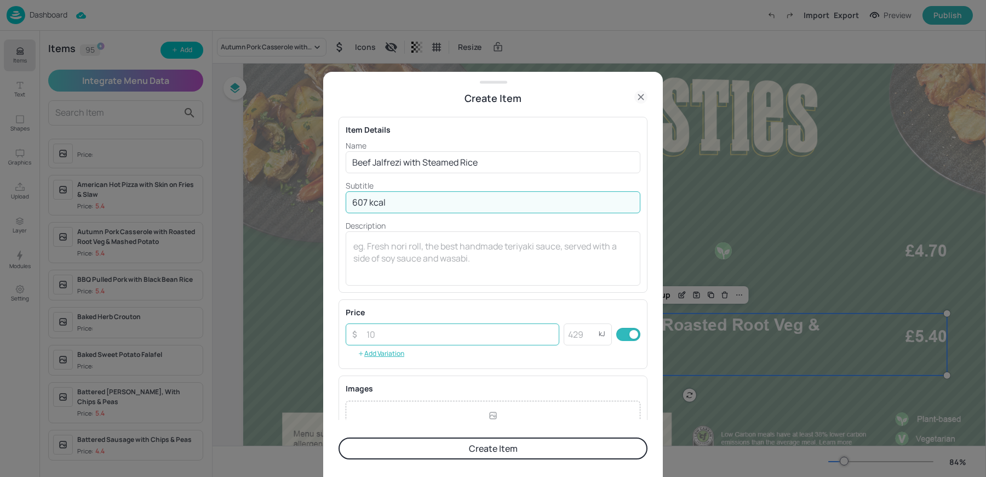
type input "607 kcal"
click at [379, 340] on input "number" at bounding box center [459, 334] width 199 height 22
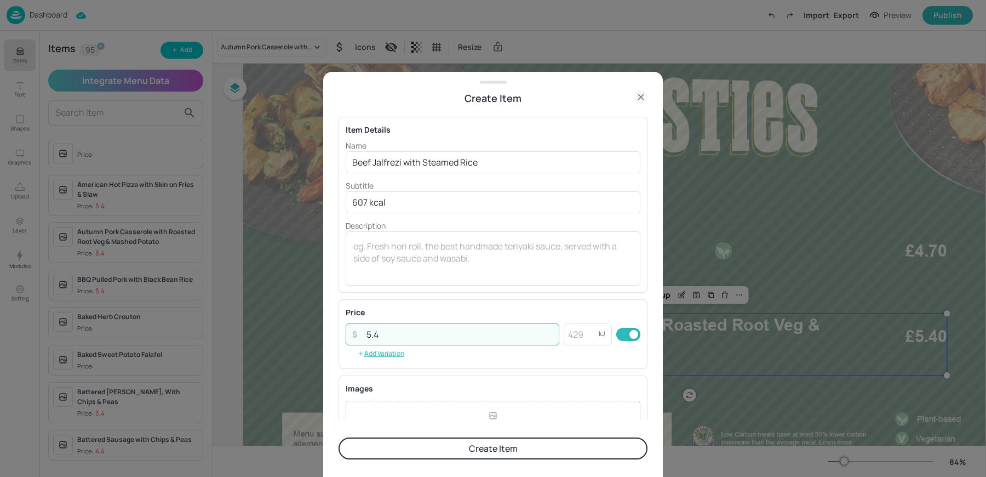
type input "5.4"
click at [407, 444] on button "Create Item" at bounding box center [493, 448] width 309 height 22
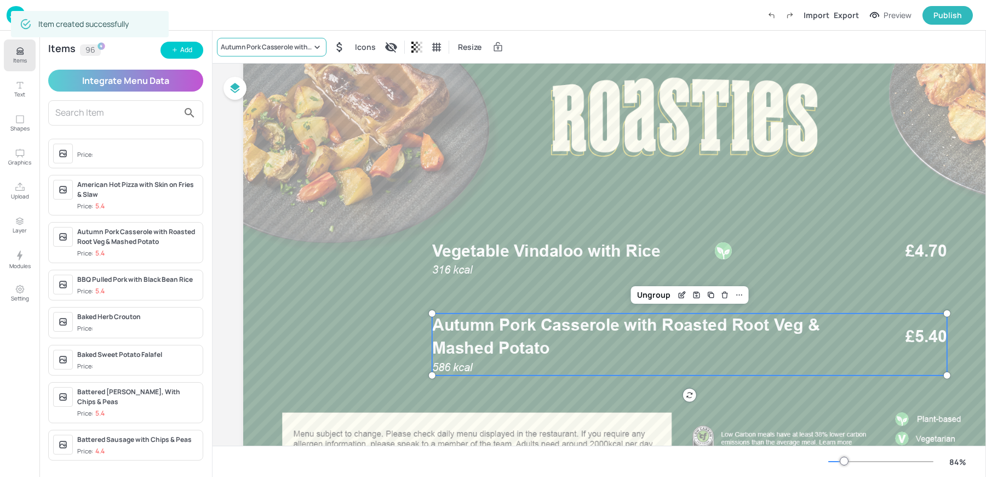
click at [261, 47] on div "Autumn Pork Casserole with Roasted Root Veg & Mashed Potato" at bounding box center [266, 47] width 91 height 10
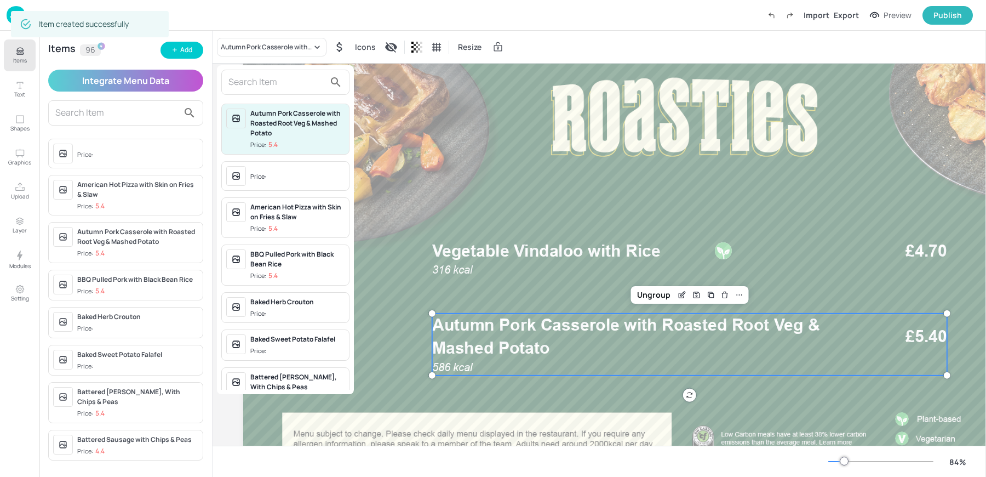
click at [263, 92] on div at bounding box center [285, 82] width 128 height 25
click at [253, 83] on input "text" at bounding box center [276, 82] width 96 height 18
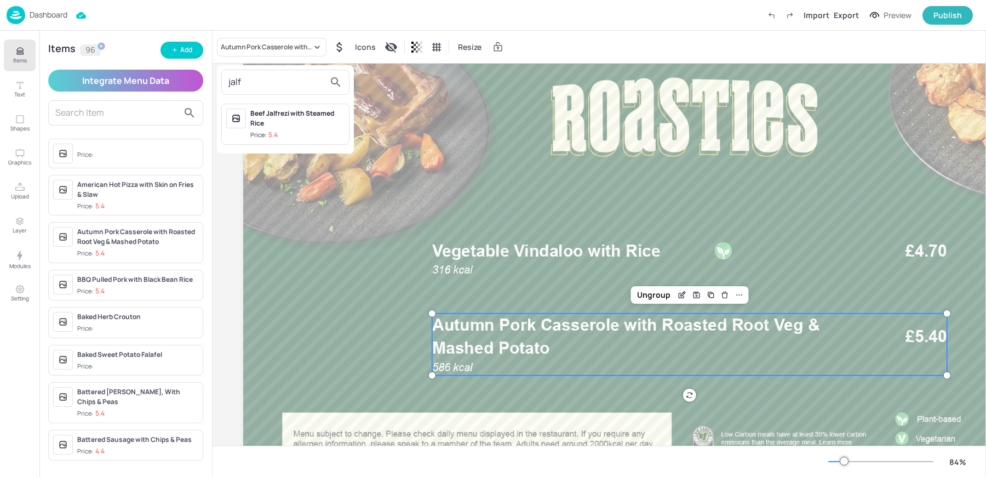
type input "jalf"
click at [272, 136] on p "5.4" at bounding box center [272, 135] width 9 height 8
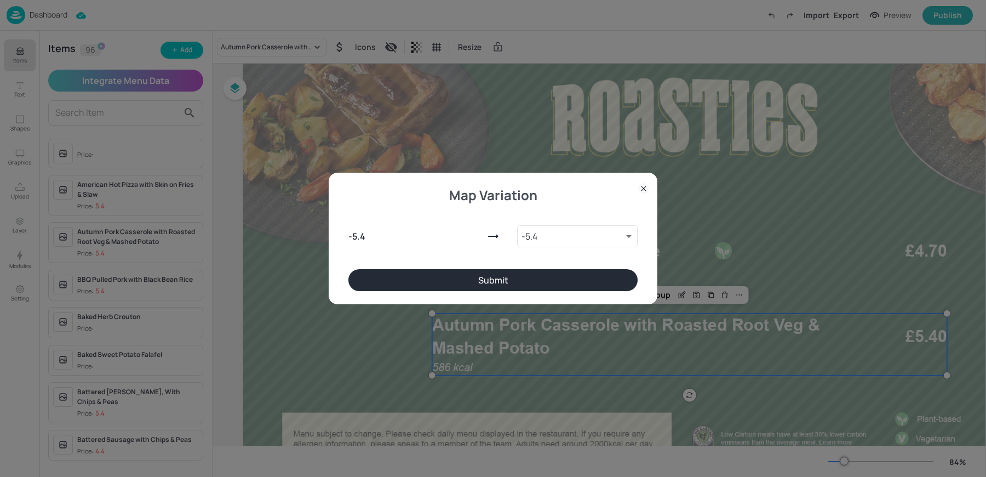
click at [484, 280] on button "Submit" at bounding box center [492, 280] width 289 height 22
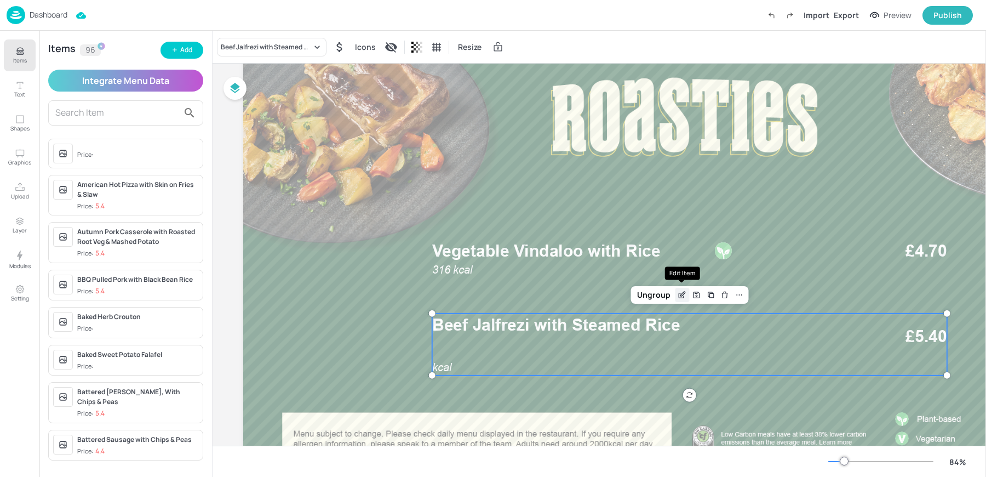
click at [683, 293] on icon "Edit Item" at bounding box center [682, 294] width 9 height 9
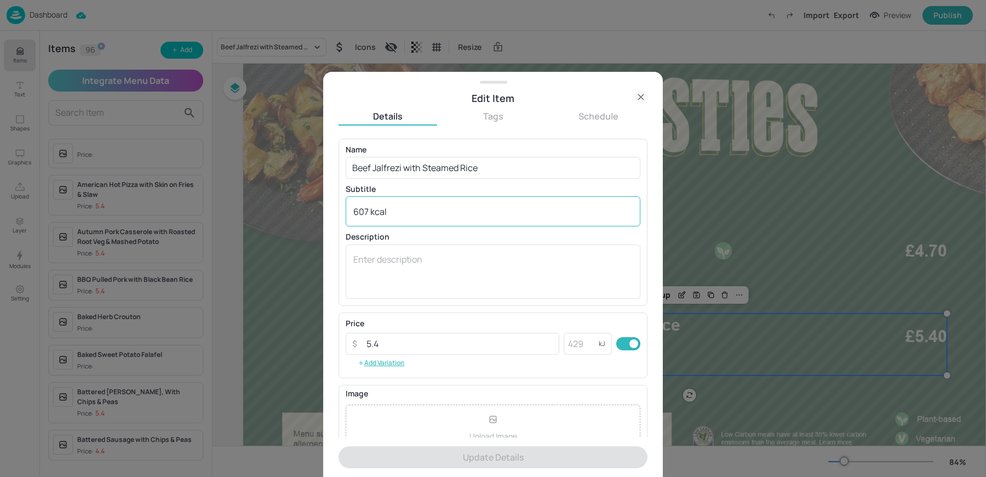
click at [380, 214] on textarea "607 kcal" at bounding box center [492, 211] width 279 height 12
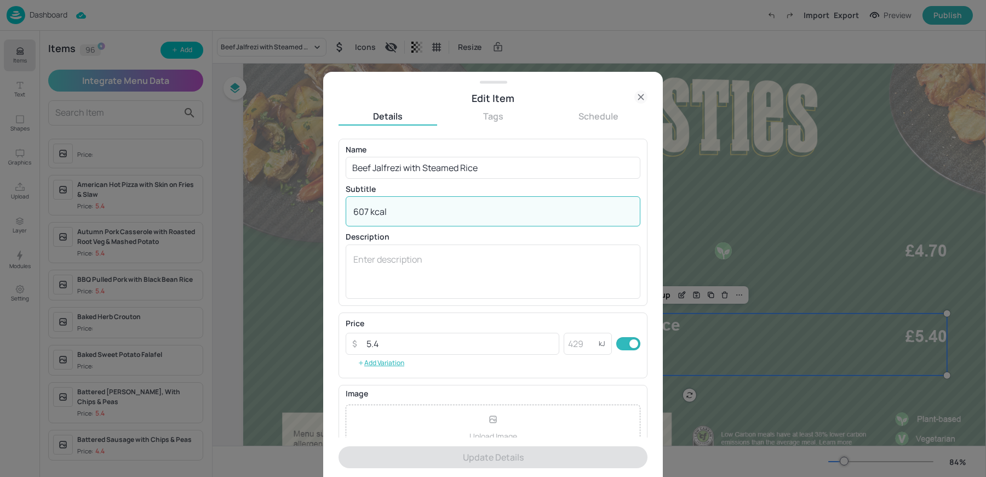
click at [380, 214] on textarea "607 kcal" at bounding box center [492, 211] width 279 height 12
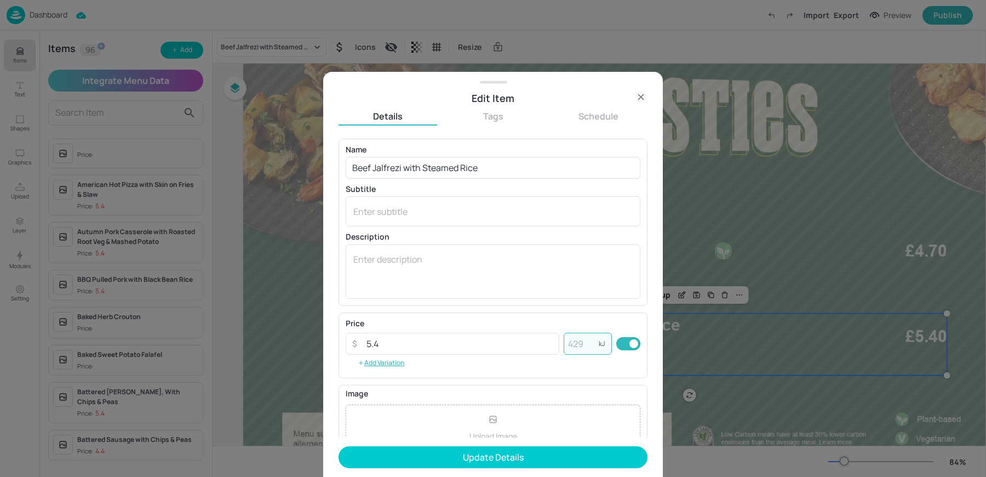
click at [577, 346] on input "number" at bounding box center [581, 343] width 35 height 22
paste input "607"
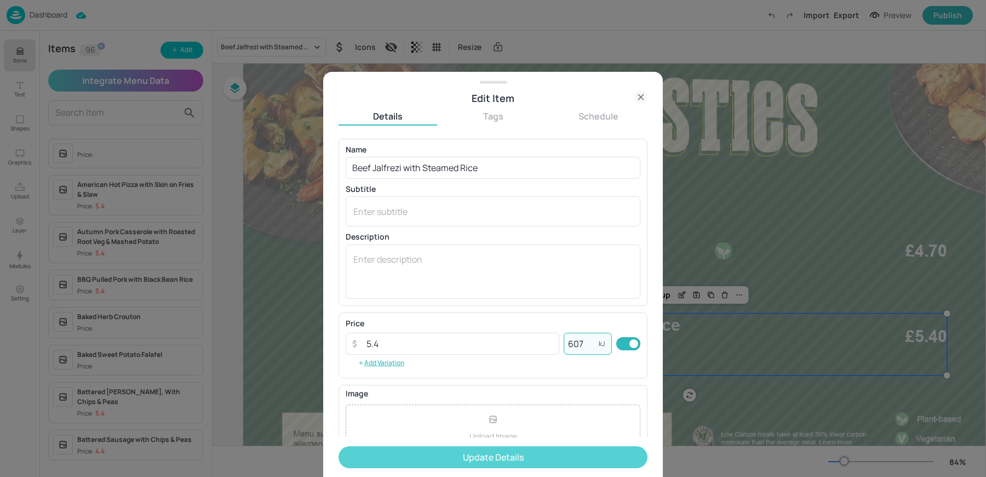
type input "607"
click at [425, 456] on button "Update Details" at bounding box center [493, 457] width 309 height 22
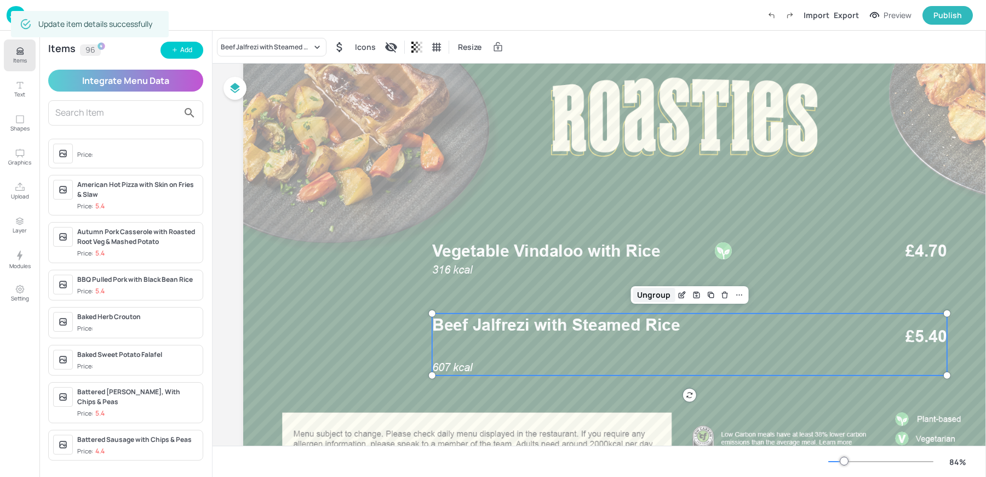
click at [647, 295] on div "Ungroup" at bounding box center [654, 295] width 42 height 14
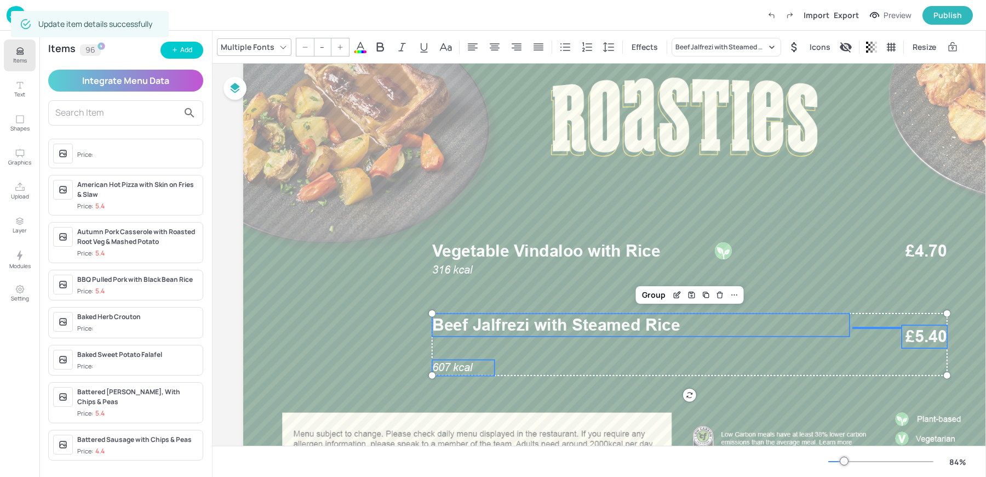
click at [916, 337] on span "£5.40" at bounding box center [925, 336] width 41 height 23
type input "36"
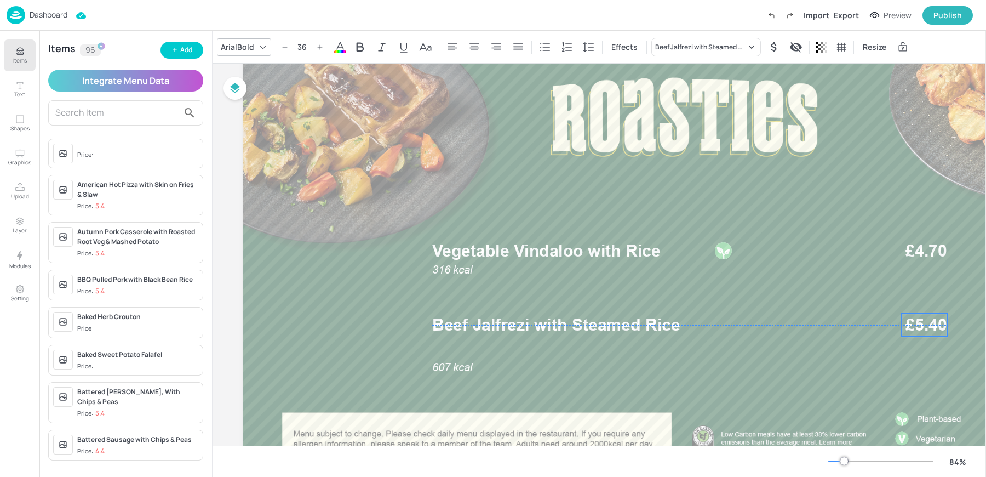
drag, startPoint x: 926, startPoint y: 337, endPoint x: 925, endPoint y: 325, distance: 12.1
click at [925, 325] on span "£5.40" at bounding box center [925, 324] width 41 height 23
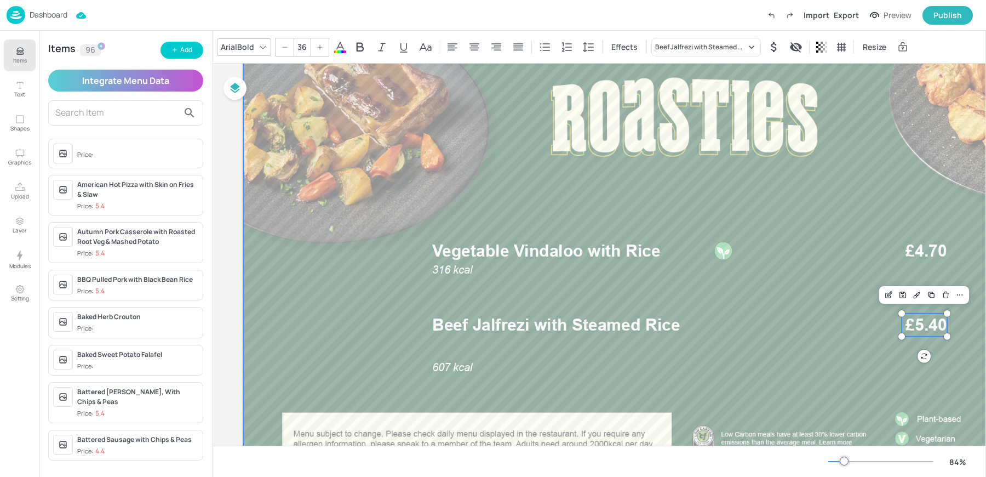
click at [694, 337] on div at bounding box center [684, 256] width 882 height 496
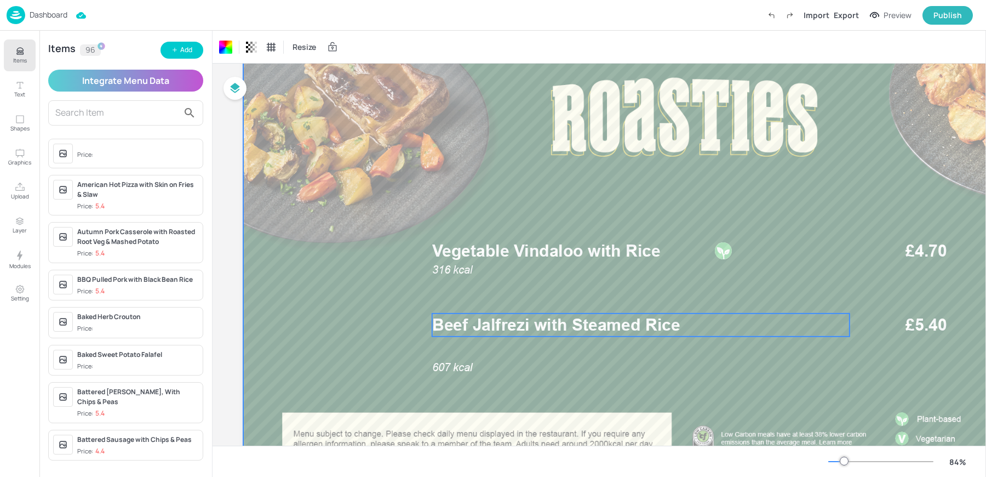
click at [684, 330] on p "Beef Jalfrezi with Steamed Rice" at bounding box center [640, 324] width 417 height 23
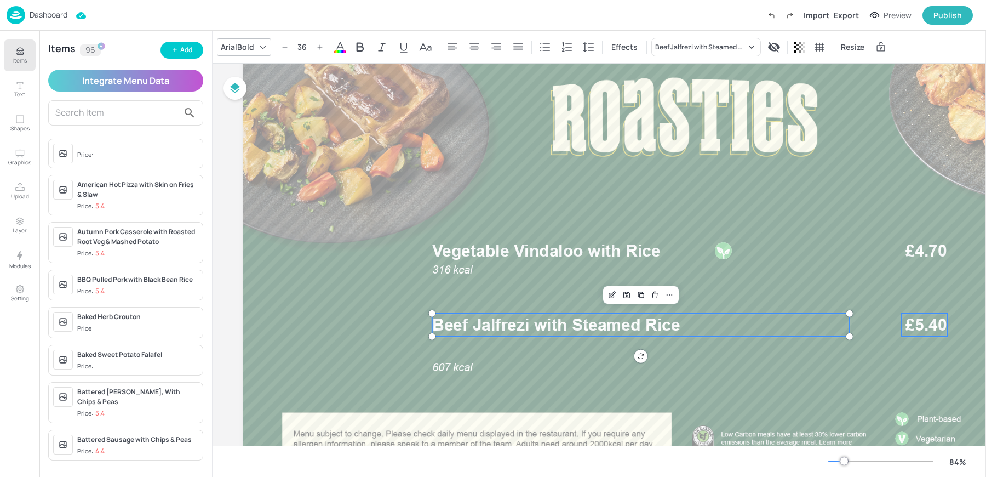
click at [925, 326] on span "£5.40" at bounding box center [925, 324] width 41 height 23
click at [667, 293] on div "Group" at bounding box center [654, 295] width 32 height 14
drag, startPoint x: 444, startPoint y: 371, endPoint x: 443, endPoint y: 347, distance: 24.1
click at [443, 347] on span "607 kcal" at bounding box center [452, 343] width 41 height 13
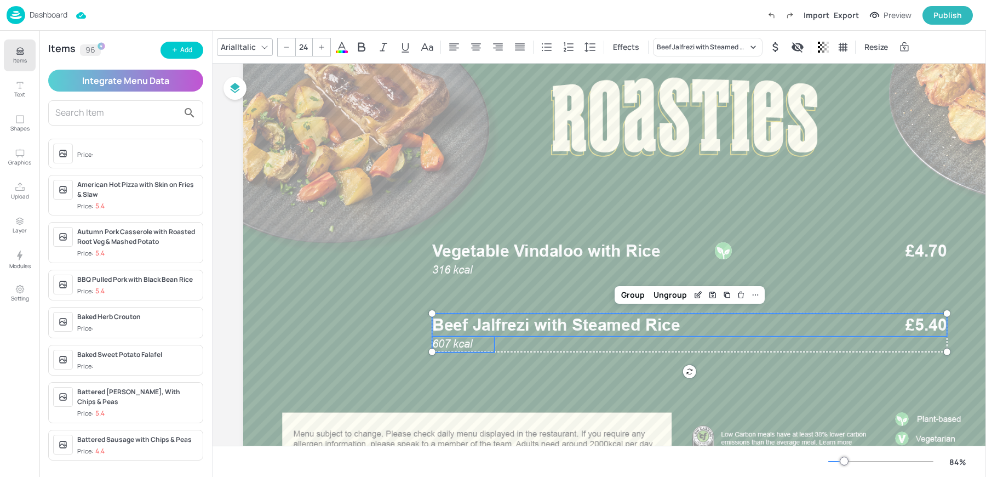
click at [587, 332] on span "Beef Jalfrezi with Steamed Rice" at bounding box center [556, 324] width 248 height 20
click at [639, 296] on div "Group" at bounding box center [633, 295] width 32 height 14
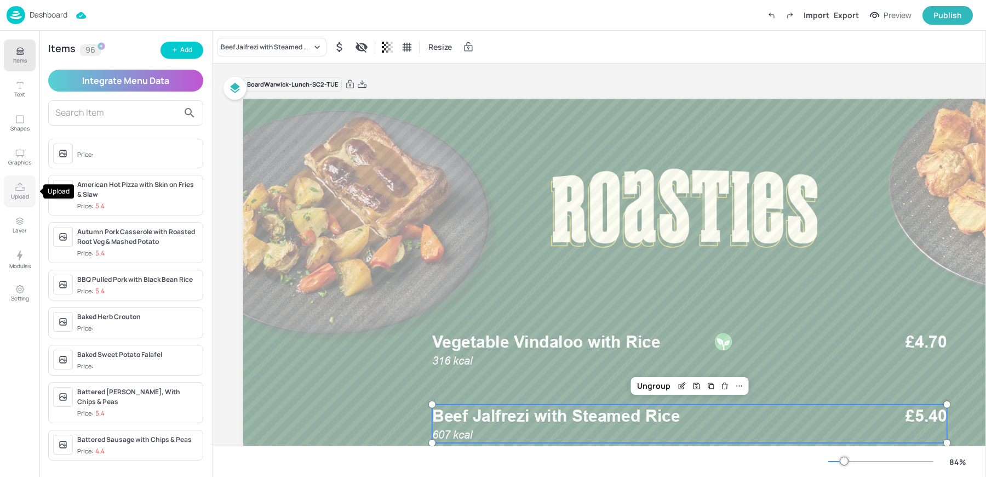
click at [18, 193] on p "Upload" at bounding box center [20, 196] width 18 height 8
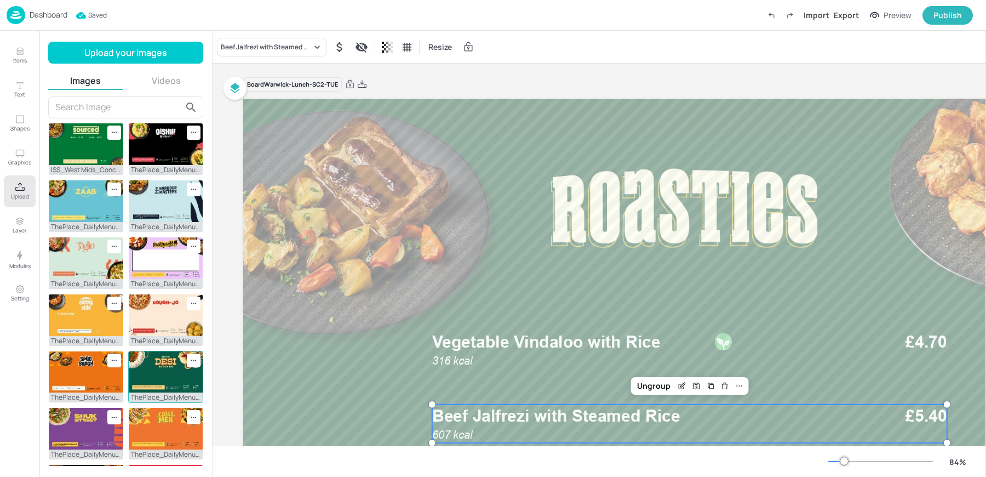
click at [171, 354] on img at bounding box center [166, 372] width 74 height 42
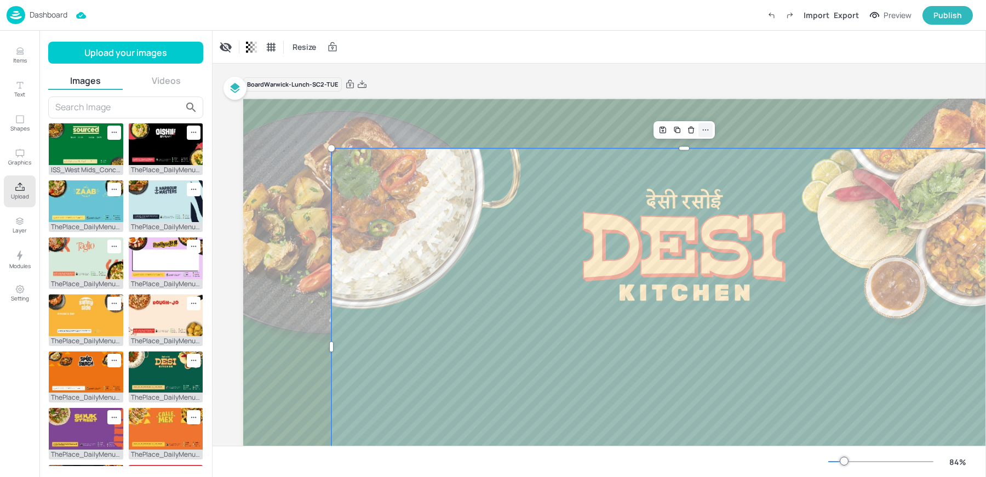
click at [704, 131] on icon at bounding box center [705, 129] width 9 height 9
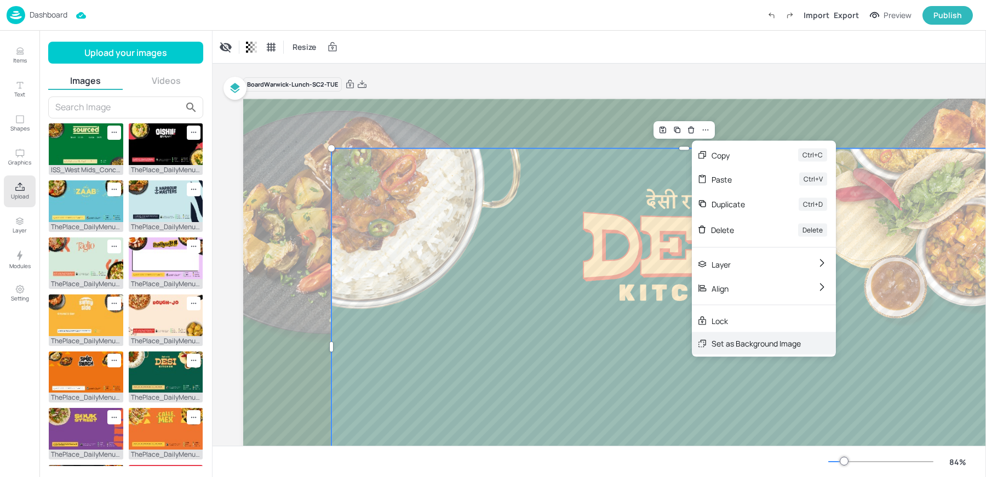
click at [725, 346] on div "Set as Background Image" at bounding box center [756, 343] width 89 height 12
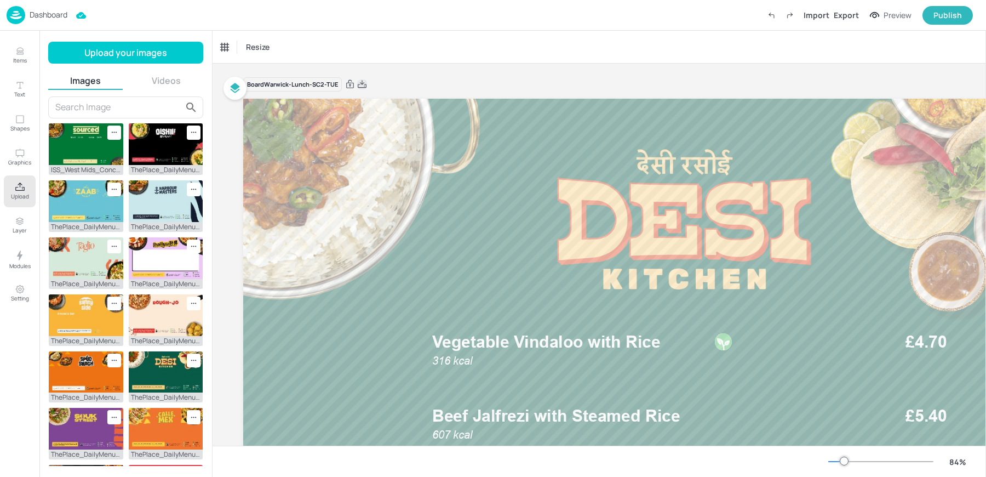
click at [360, 85] on icon at bounding box center [362, 84] width 10 height 11
click at [434, 56] on div "Resize" at bounding box center [599, 47] width 773 height 32
click at [38, 14] on p "Dashboard" at bounding box center [49, 15] width 38 height 8
click at [515, 30] on div "Dashboard Saved Import Export Preview Publish" at bounding box center [493, 15] width 986 height 31
click at [545, 345] on span "Vegetable Vindaloo with Rice" at bounding box center [546, 341] width 228 height 20
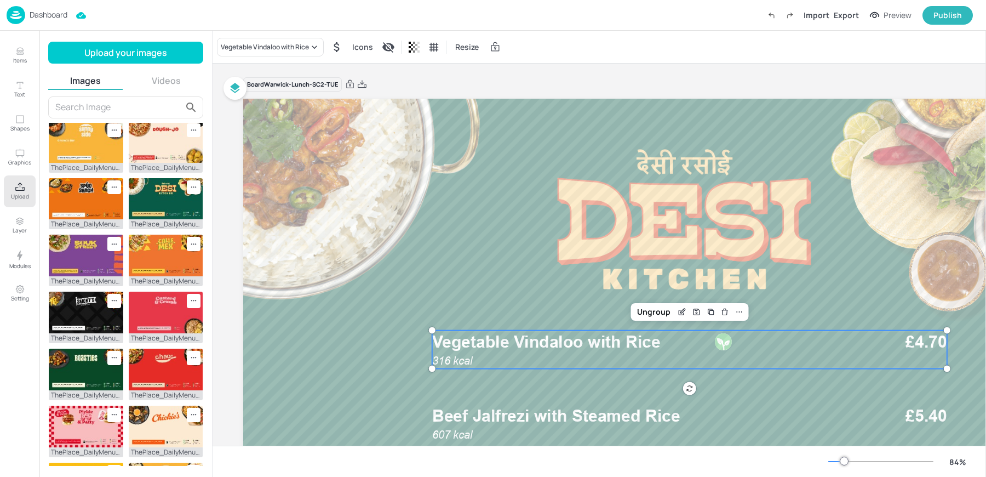
scroll to position [195, 0]
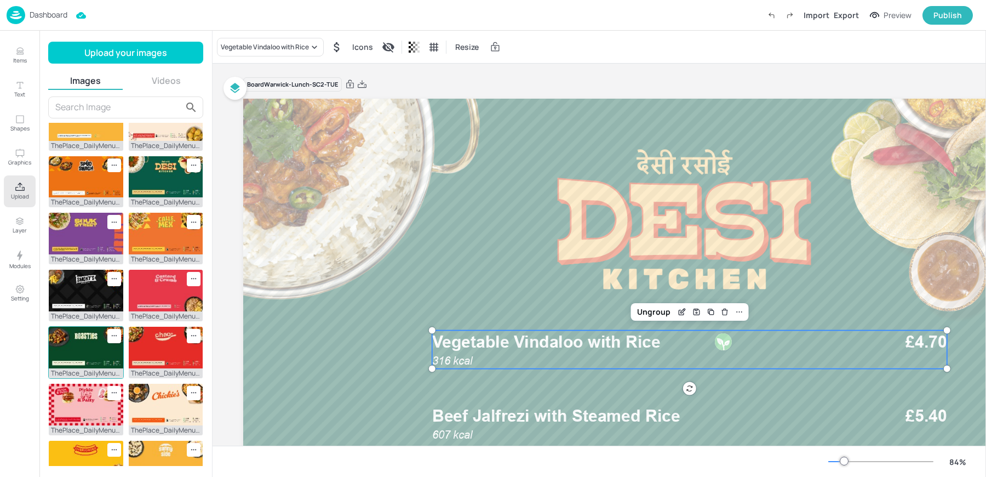
click at [88, 354] on img at bounding box center [86, 347] width 74 height 42
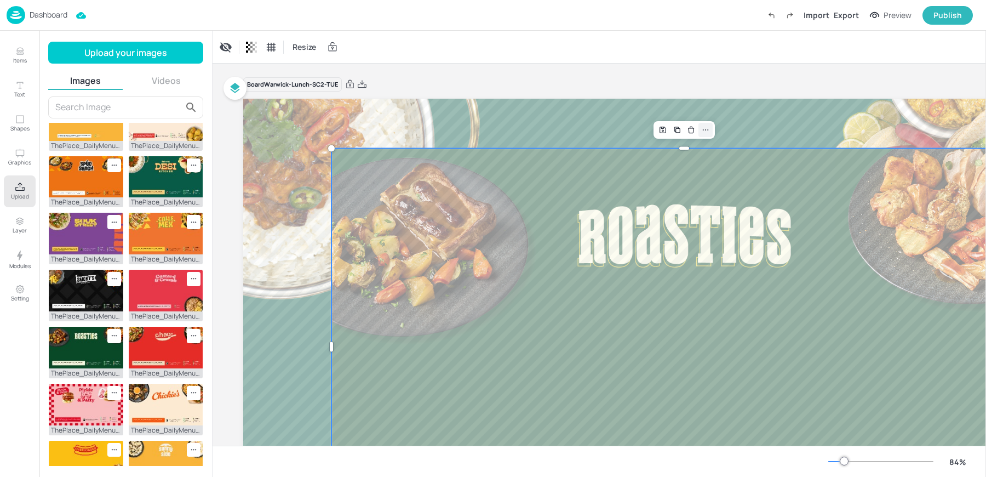
click at [705, 129] on icon at bounding box center [705, 129] width 9 height 9
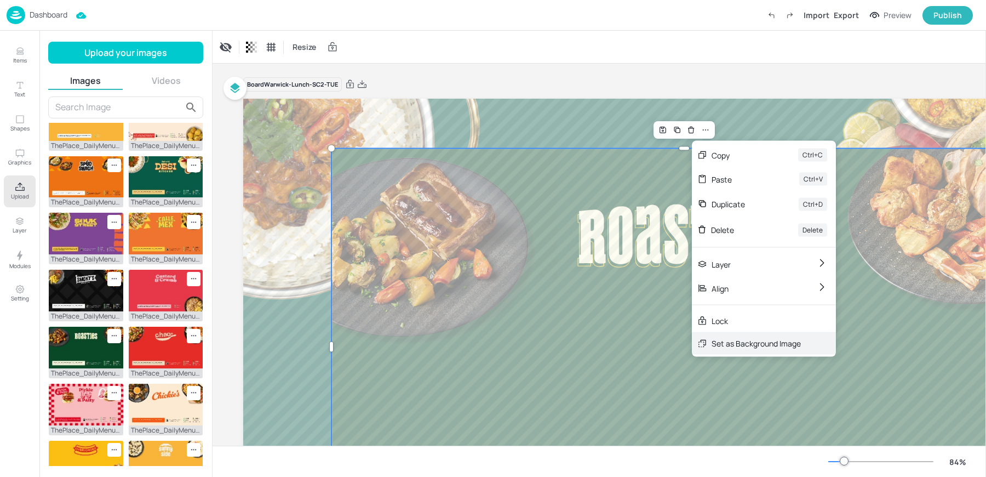
click at [714, 338] on div "Set as Background Image" at bounding box center [756, 343] width 89 height 12
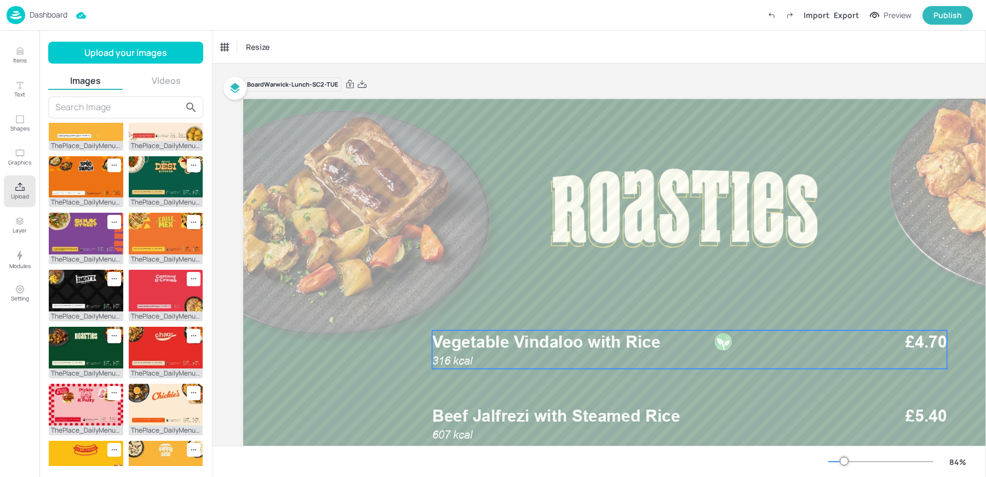
click at [581, 356] on div "316 kcal Vegetable Vindaloo with Rice £4.70" at bounding box center [689, 349] width 515 height 38
click at [248, 62] on div "Vegetable Vindaloo with Rice Icons Resize" at bounding box center [599, 47] width 773 height 32
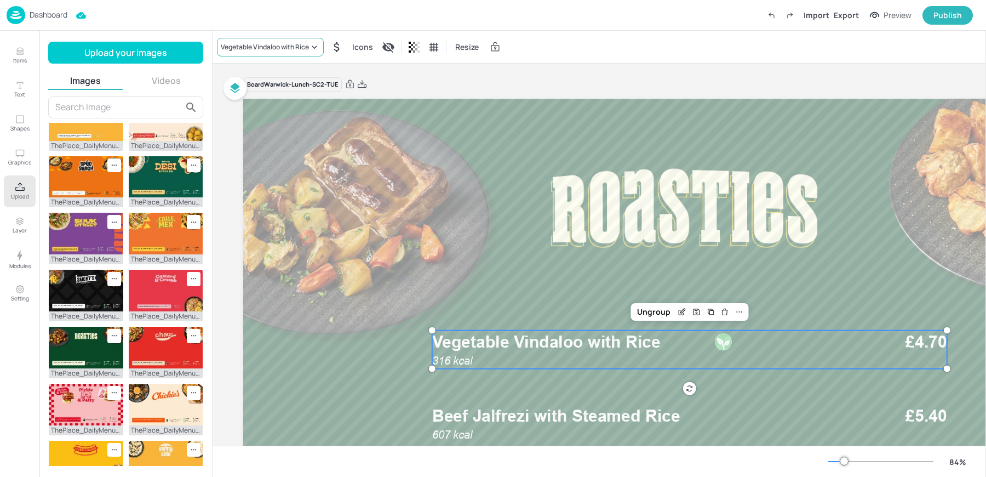
click at [241, 55] on div "Vegetable Vindaloo with Rice" at bounding box center [270, 47] width 107 height 19
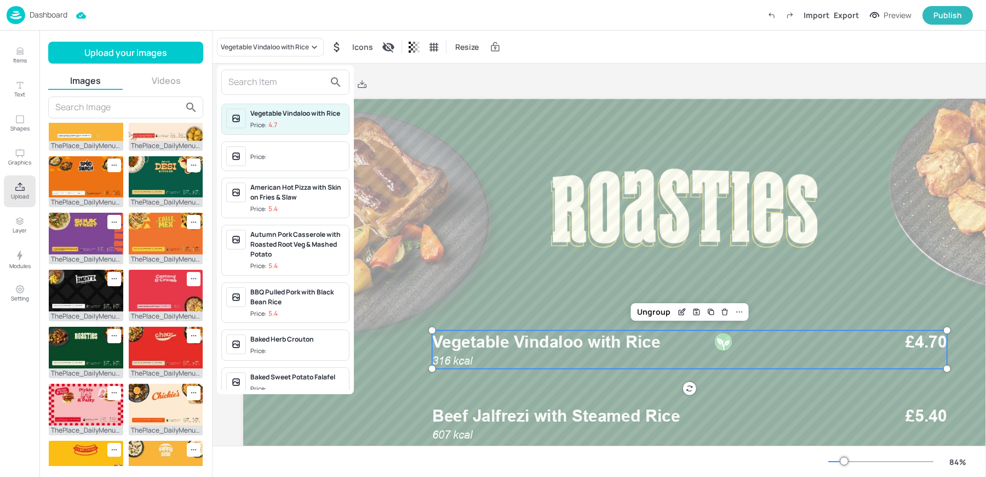
click at [263, 73] on input "text" at bounding box center [276, 82] width 96 height 18
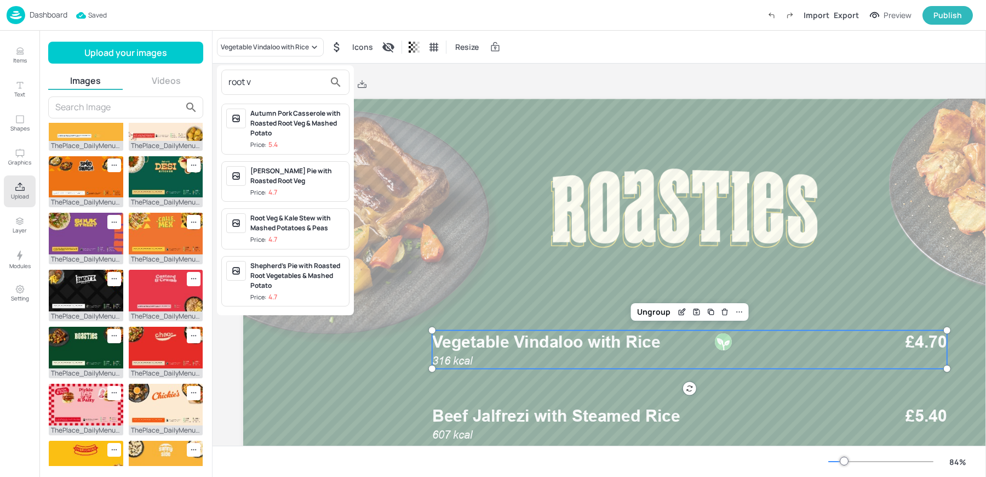
type input "root v"
click at [282, 230] on div "Root Veg & Kale Stew with Mashed Potatoes & Peas" at bounding box center [297, 223] width 94 height 20
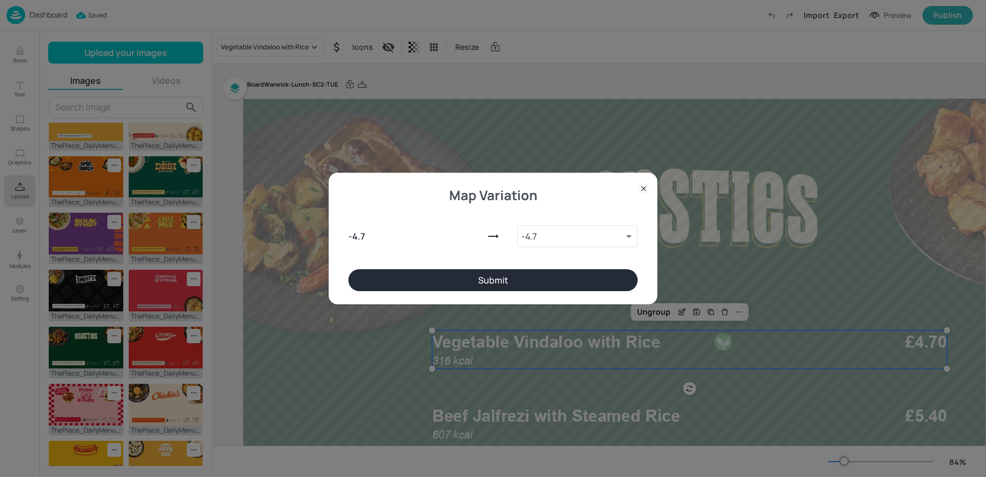
click at [506, 280] on button "Submit" at bounding box center [492, 280] width 289 height 22
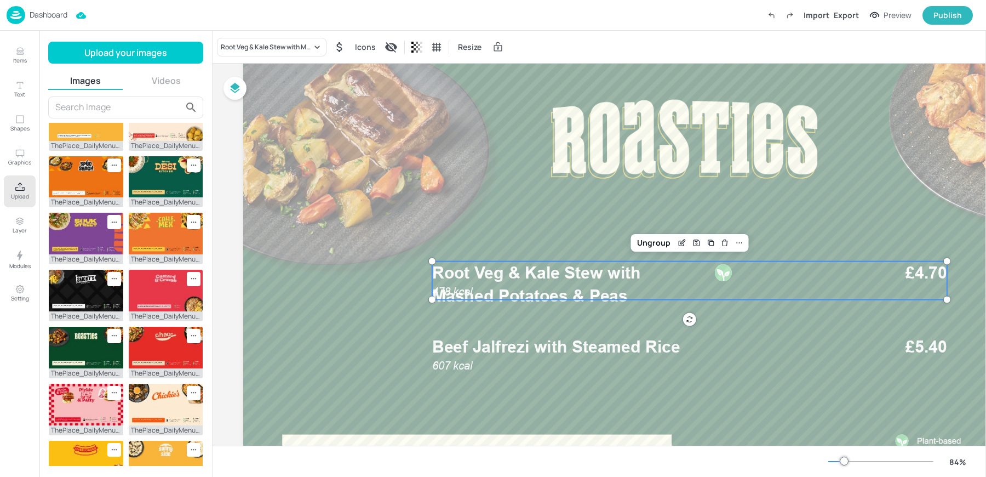
scroll to position [77, 0]
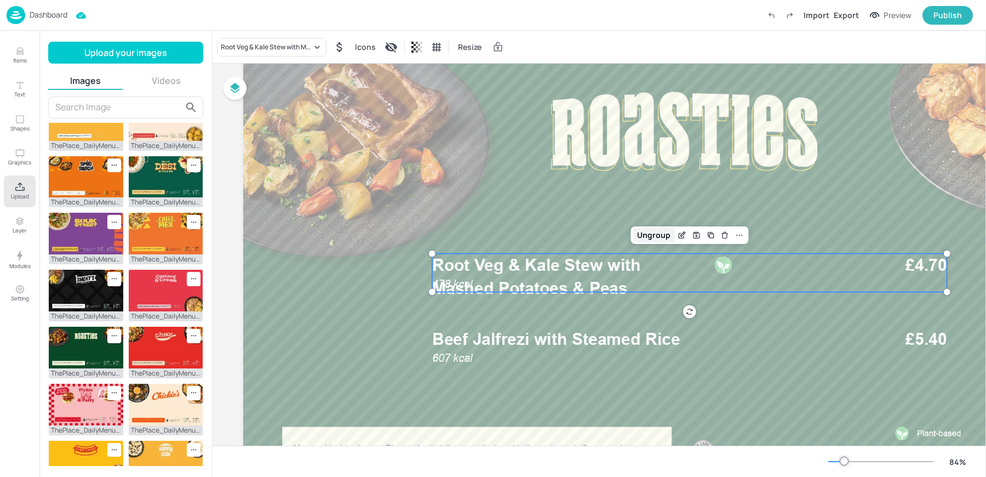
click at [657, 231] on div "Ungroup" at bounding box center [654, 235] width 42 height 14
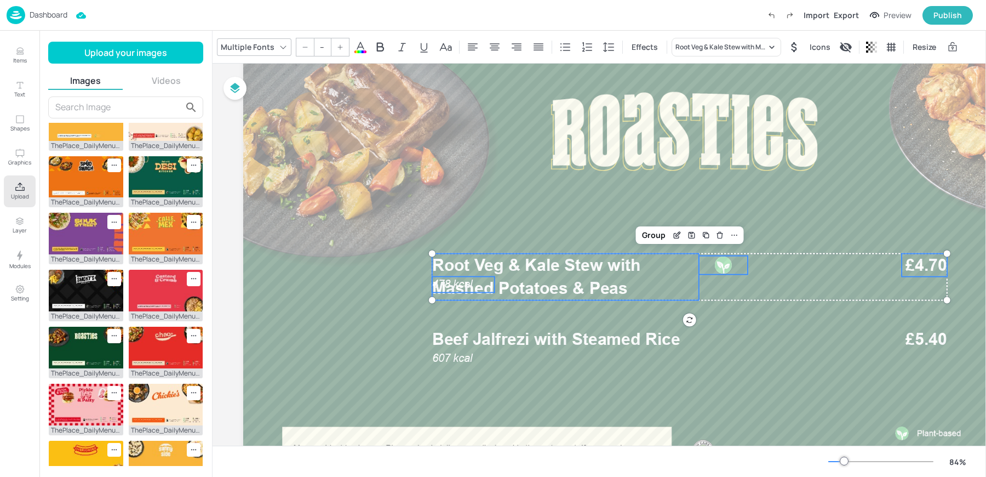
click at [724, 266] on div at bounding box center [723, 265] width 19 height 19
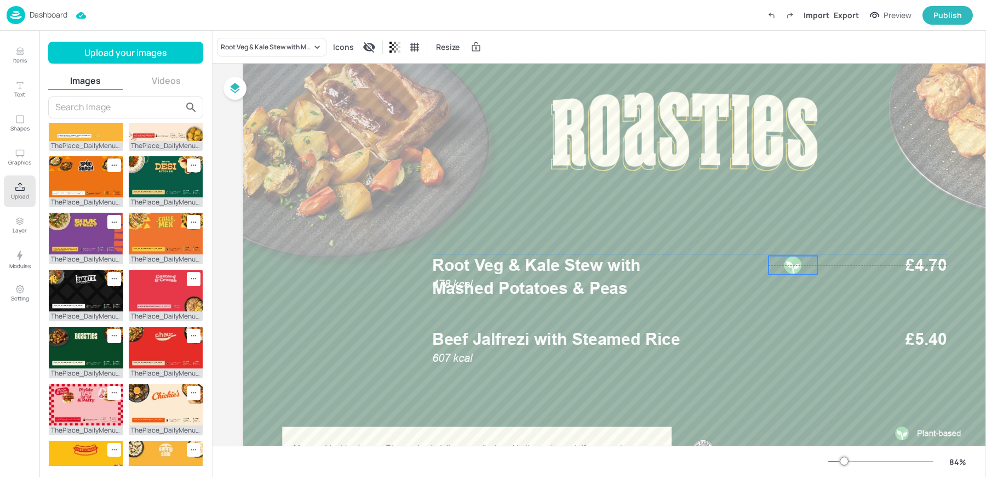
drag, startPoint x: 738, startPoint y: 266, endPoint x: 809, endPoint y: 263, distance: 70.7
click at [809, 263] on div at bounding box center [793, 265] width 49 height 19
click at [651, 288] on p "Root Veg & Kale Stew with Mashed Potatoes & Peas" at bounding box center [565, 277] width 267 height 47
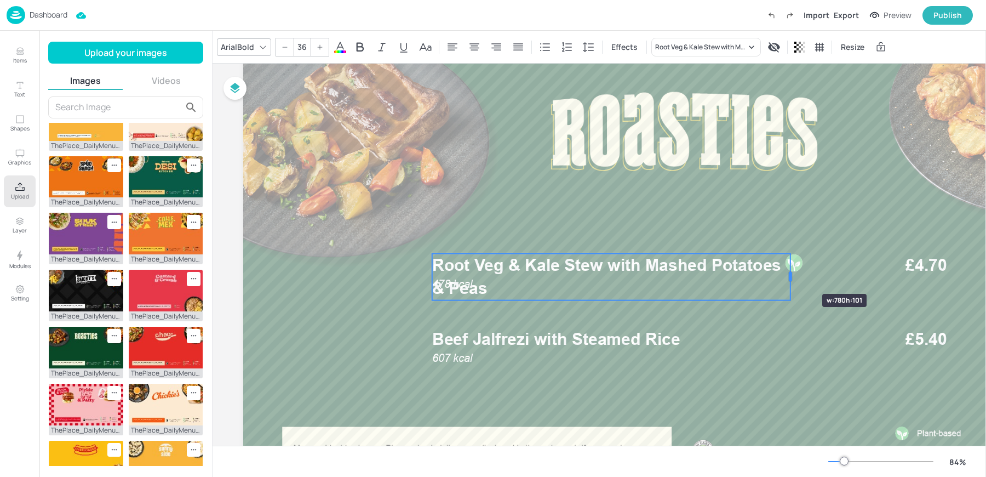
drag, startPoint x: 698, startPoint y: 276, endPoint x: 794, endPoint y: 273, distance: 95.9
click at [792, 273] on div at bounding box center [790, 277] width 3 height 10
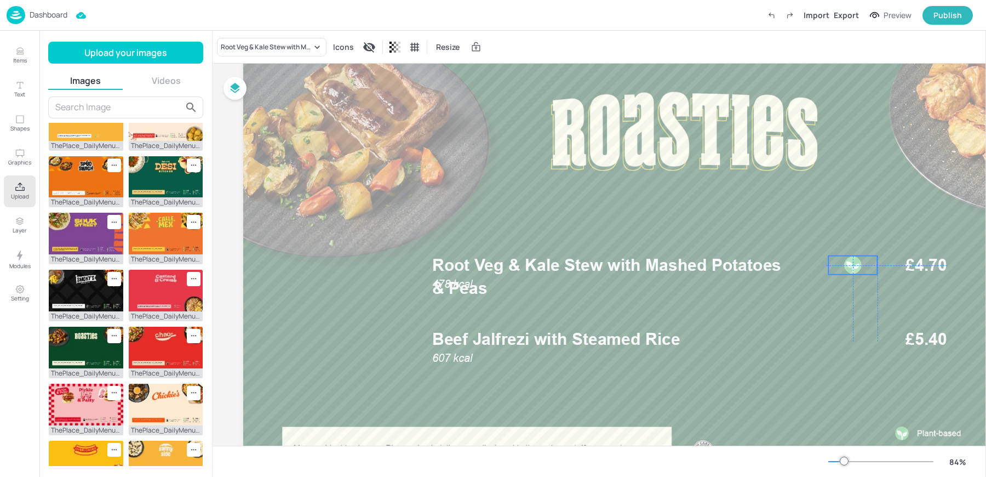
drag, startPoint x: 800, startPoint y: 261, endPoint x: 857, endPoint y: 263, distance: 57.0
click at [857, 263] on div at bounding box center [853, 265] width 19 height 19
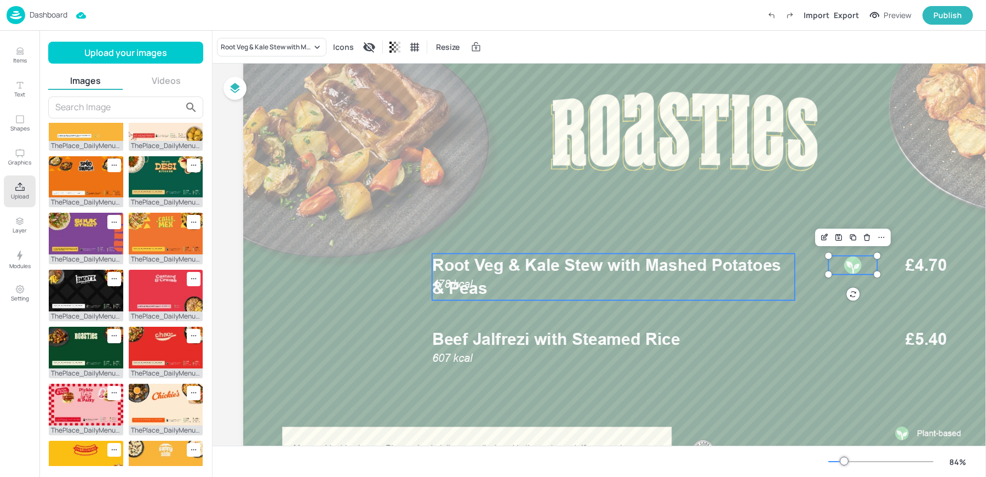
click at [767, 265] on span "Root Veg & Kale Stew with Mashed Potatoes & Peas" at bounding box center [606, 276] width 349 height 43
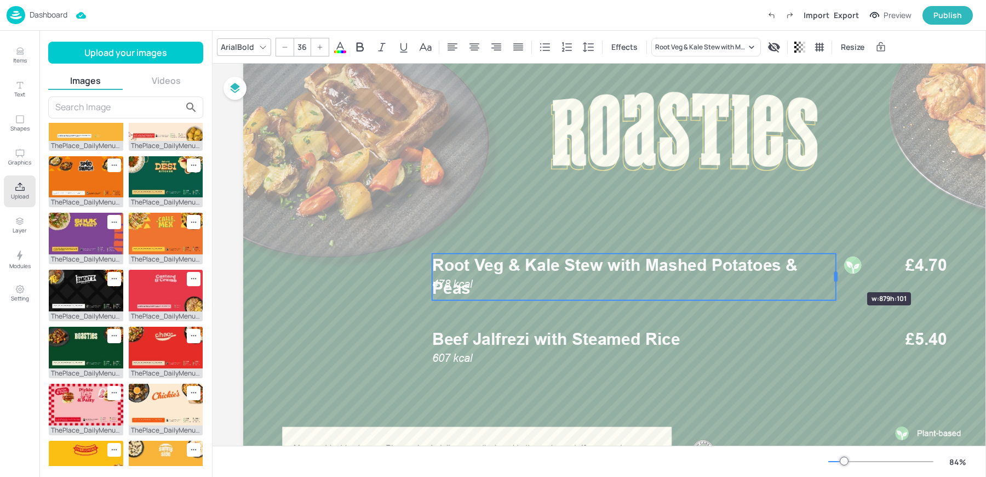
drag, startPoint x: 793, startPoint y: 273, endPoint x: 835, endPoint y: 272, distance: 42.2
click at [835, 272] on div at bounding box center [835, 277] width 3 height 10
click at [463, 288] on span "Root Veg & Kale Stew with Mashed Potatoes & Peas" at bounding box center [614, 276] width 365 height 43
click at [456, 314] on div at bounding box center [684, 270] width 882 height 496
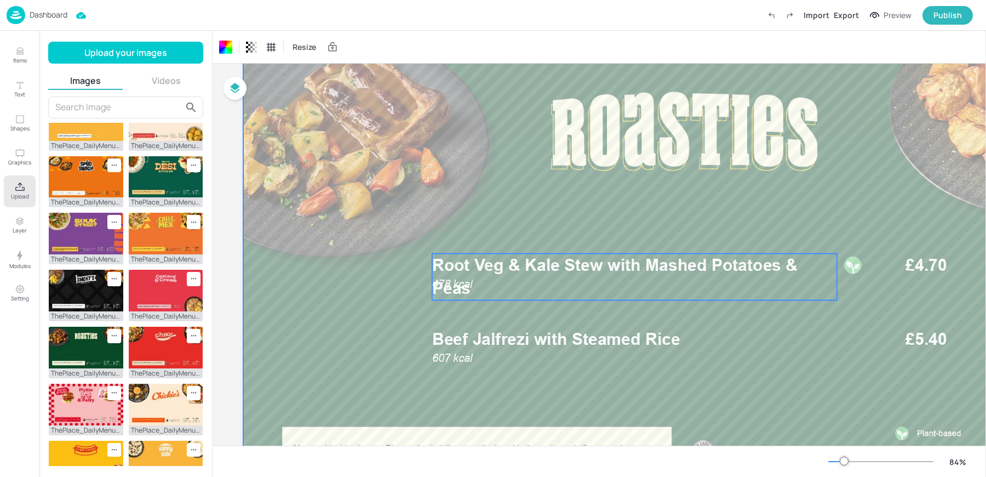
click at [456, 289] on span "Root Veg & Kale Stew with Mashed Potatoes & Peas" at bounding box center [614, 276] width 365 height 43
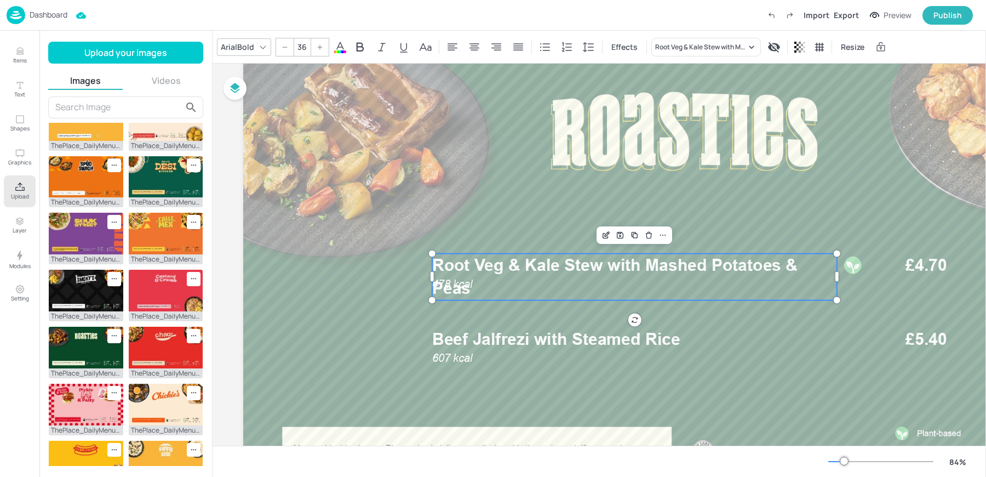
drag, startPoint x: 465, startPoint y: 279, endPoint x: 464, endPoint y: 251, distance: 28.5
click at [464, 255] on span "Root Veg & Kale Stew with Mashed Potatoes & Peas" at bounding box center [614, 276] width 365 height 43
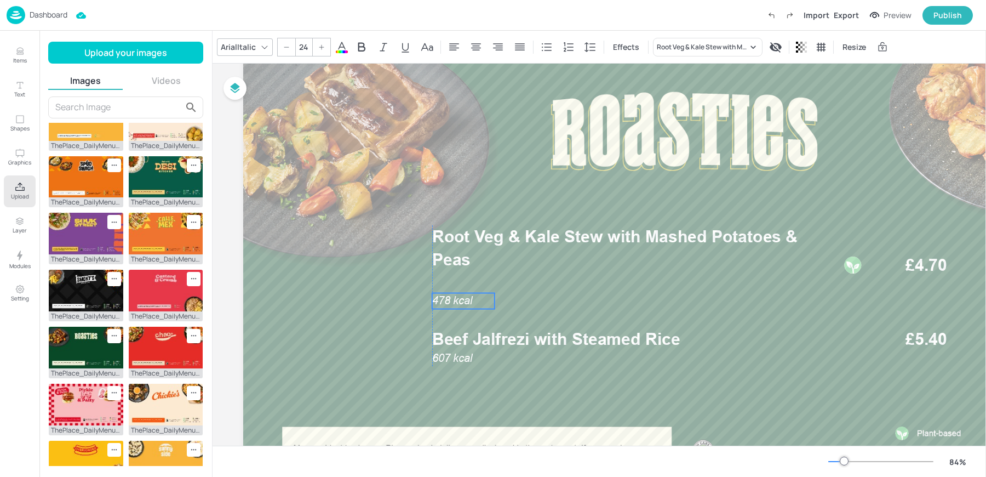
drag, startPoint x: 460, startPoint y: 284, endPoint x: 461, endPoint y: 307, distance: 23.6
click at [461, 306] on span "478 kcal" at bounding box center [452, 300] width 41 height 13
type input "36"
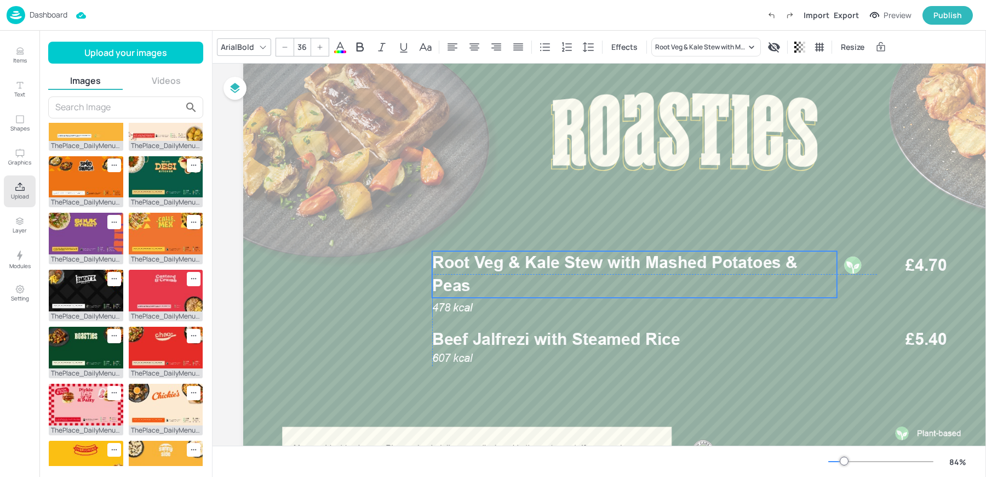
drag, startPoint x: 456, startPoint y: 246, endPoint x: 456, endPoint y: 271, distance: 25.2
click at [456, 271] on p "Root Veg & Kale Stew with Mashed Potatoes & Peas" at bounding box center [634, 274] width 405 height 47
click at [859, 263] on div at bounding box center [853, 265] width 19 height 19
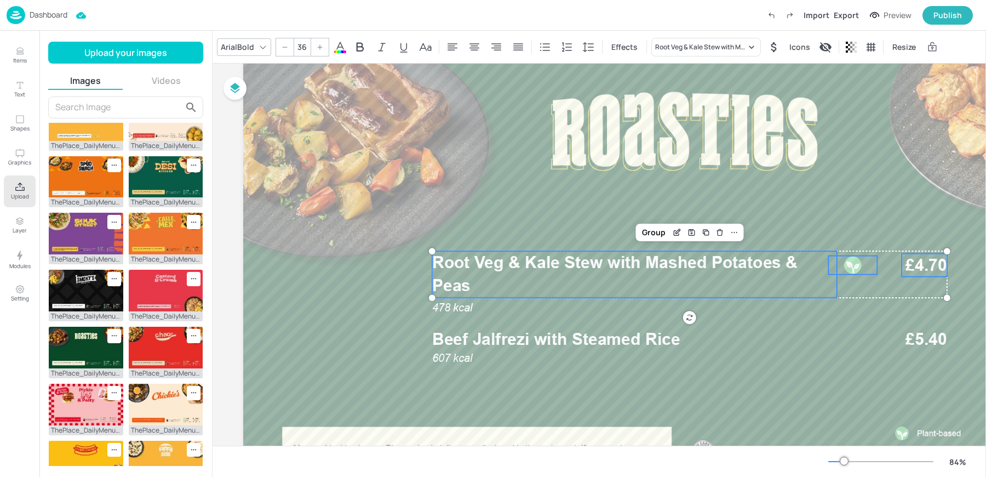
click at [931, 266] on span "£4.70" at bounding box center [925, 265] width 41 height 23
click at [804, 268] on p "Root Veg & Kale Stew with Mashed Potatoes & Peas" at bounding box center [634, 274] width 405 height 47
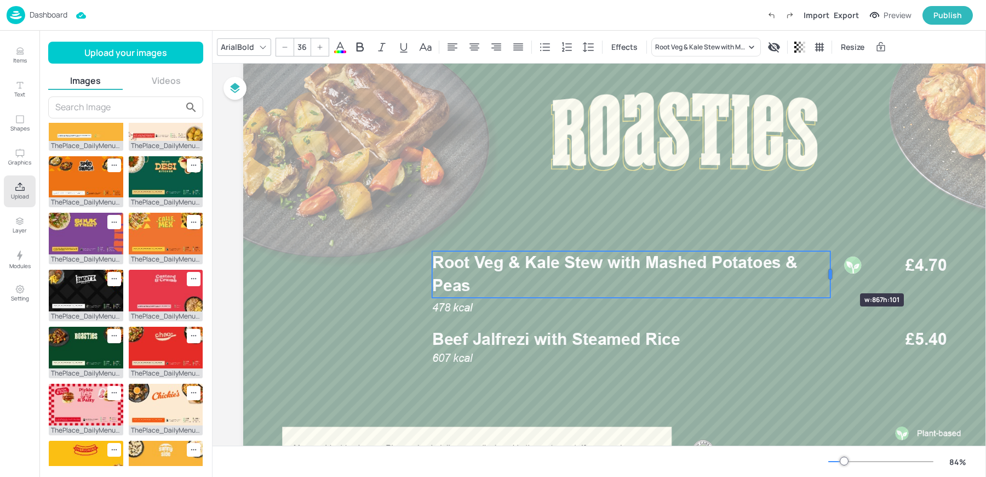
drag, startPoint x: 834, startPoint y: 273, endPoint x: 827, endPoint y: 273, distance: 6.6
click at [827, 273] on div at bounding box center [830, 274] width 9 height 47
click at [853, 271] on div at bounding box center [853, 265] width 19 height 19
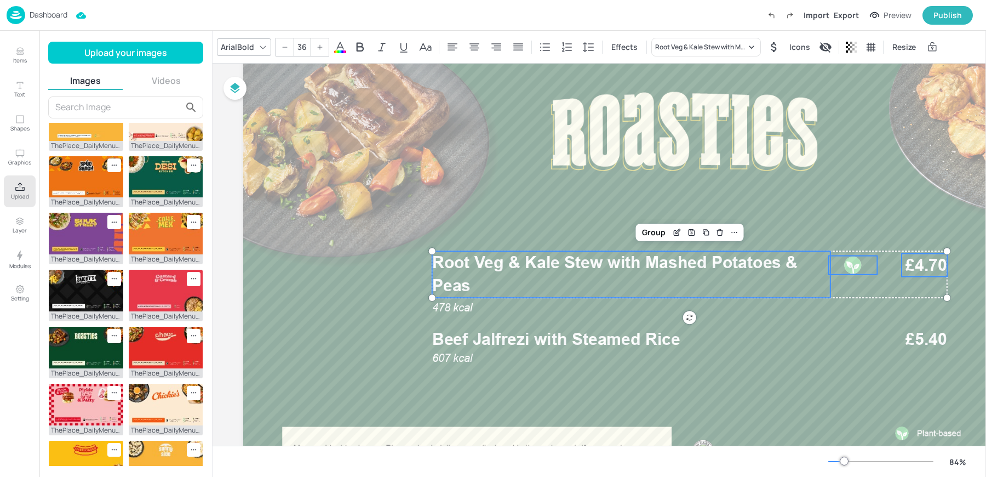
click at [926, 265] on span "£4.70" at bounding box center [925, 265] width 41 height 23
click at [809, 283] on p "Root Veg & Kale Stew with Mashed Potatoes & Peas" at bounding box center [631, 274] width 398 height 47
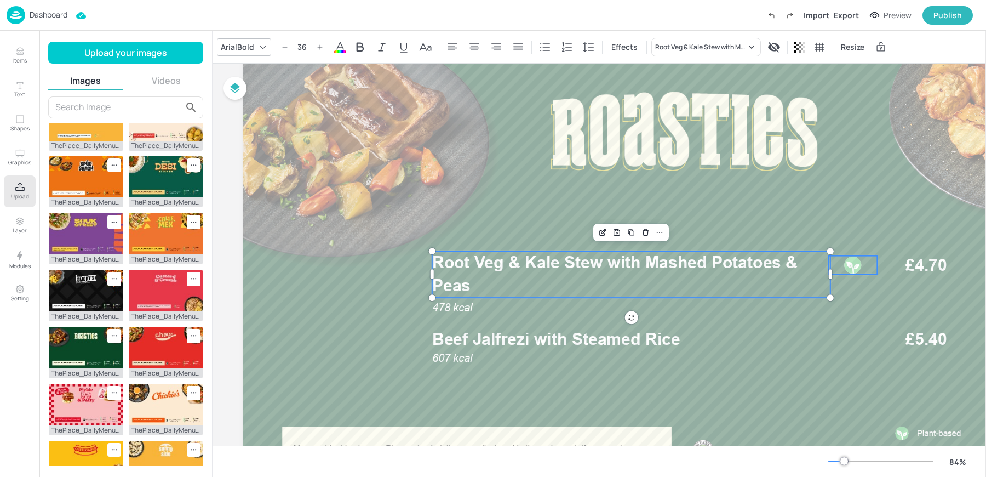
click at [840, 268] on div at bounding box center [852, 265] width 49 height 19
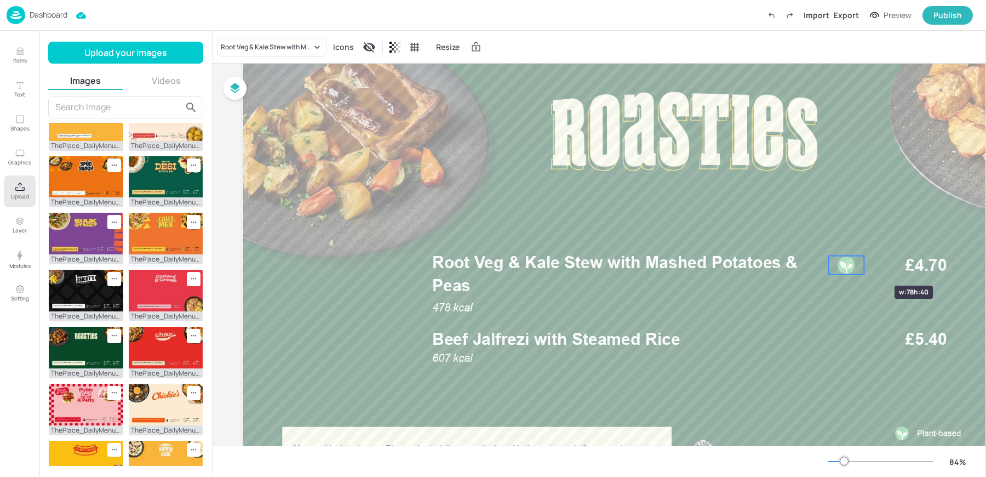
drag, startPoint x: 875, startPoint y: 265, endPoint x: 858, endPoint y: 268, distance: 17.4
click at [859, 268] on div at bounding box center [863, 265] width 9 height 19
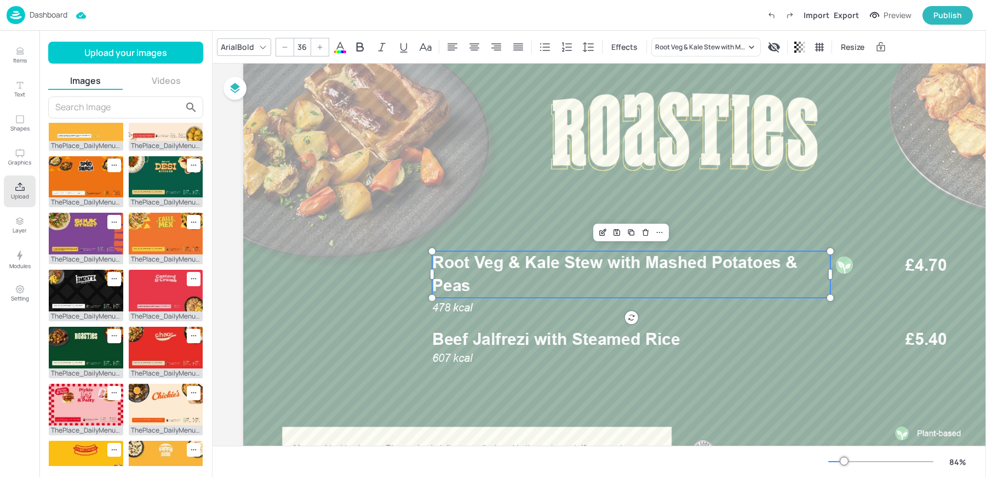
click at [768, 273] on p "Root Veg & Kale Stew with Mashed Potatoes & Peas" at bounding box center [631, 274] width 398 height 47
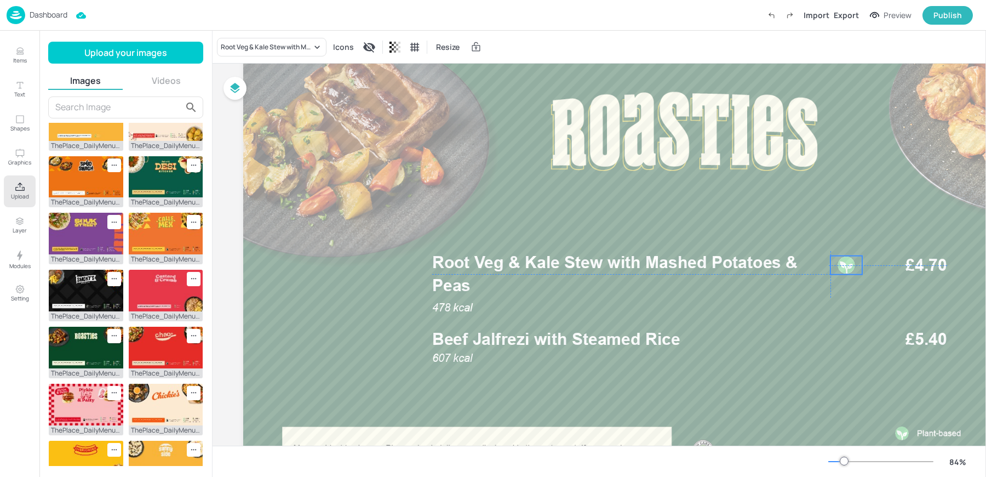
click at [852, 265] on div at bounding box center [846, 265] width 19 height 19
click at [790, 261] on span "Root Veg & Kale Stew with Mashed Potatoes & Peas" at bounding box center [614, 274] width 365 height 43
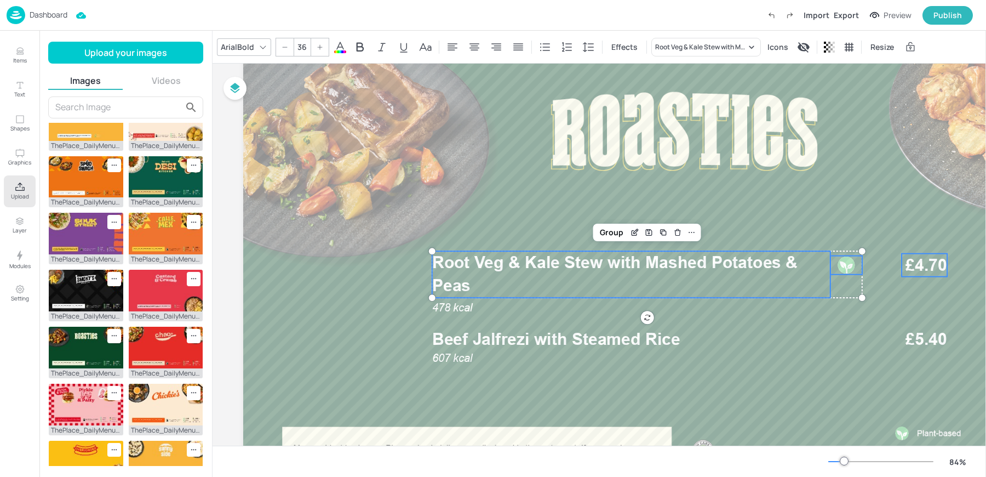
click at [925, 260] on span "£4.70" at bounding box center [925, 265] width 41 height 23
click at [739, 239] on div "Group" at bounding box center [690, 232] width 104 height 14
click at [736, 232] on icon at bounding box center [734, 232] width 9 height 9
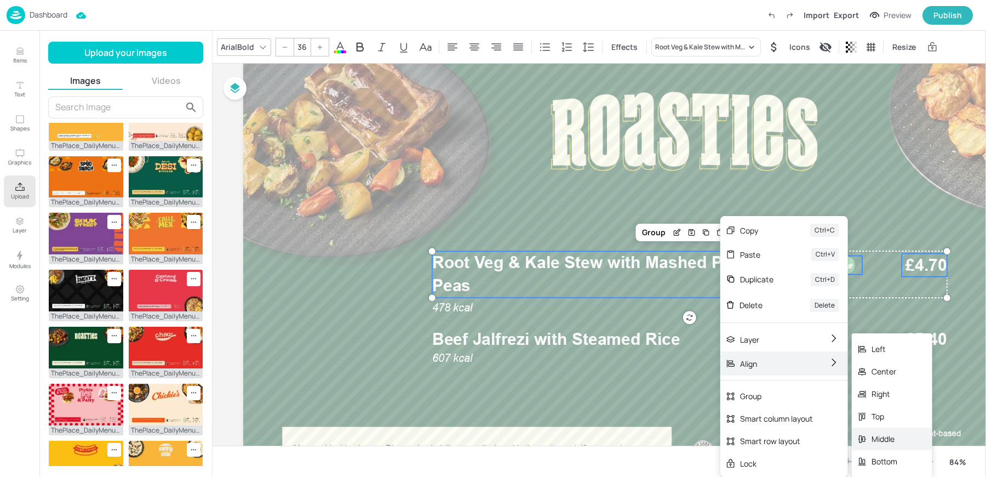
click at [870, 432] on div "Middle" at bounding box center [892, 438] width 81 height 22
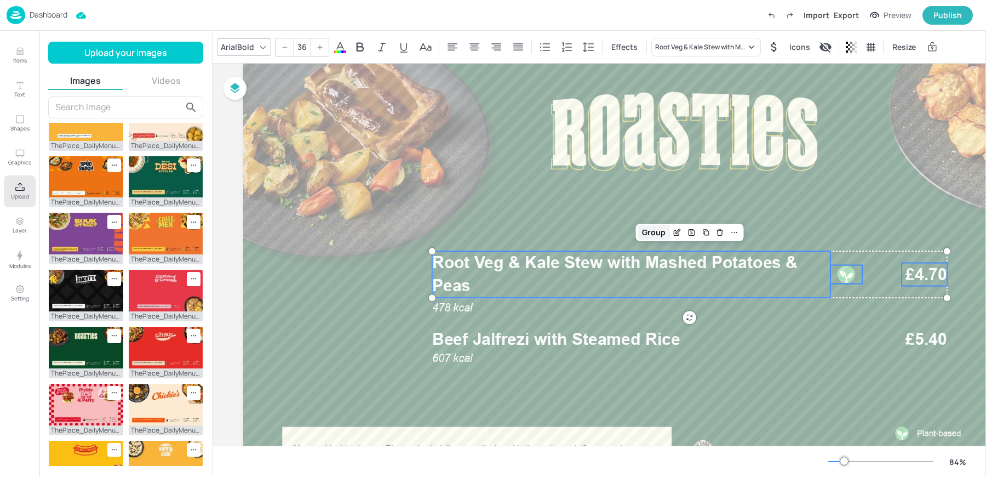
click at [657, 234] on div "Group" at bounding box center [654, 232] width 32 height 14
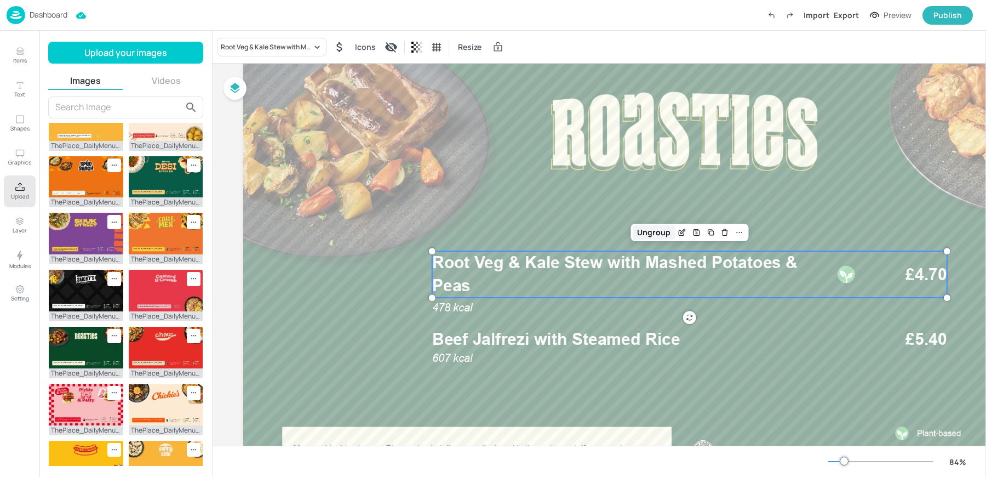
click at [660, 236] on div "Ungroup" at bounding box center [654, 232] width 42 height 14
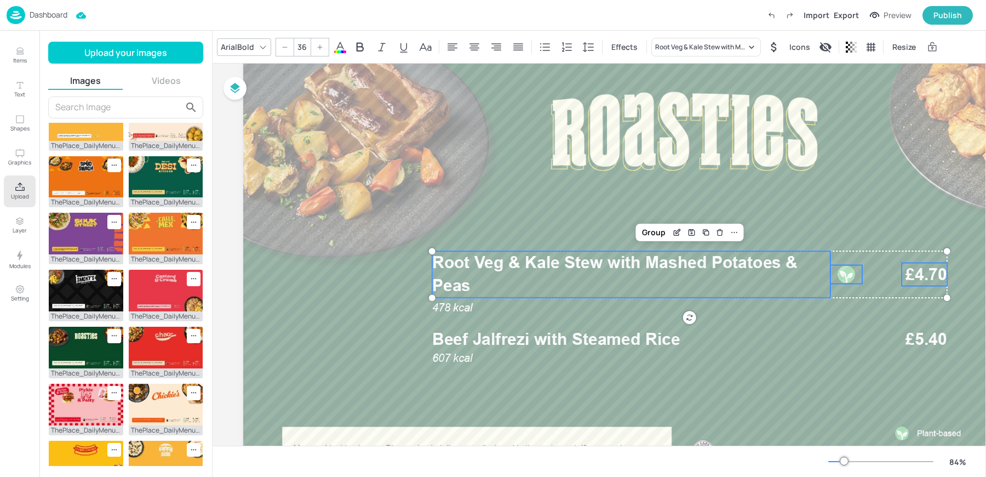
click at [844, 276] on div at bounding box center [846, 274] width 19 height 19
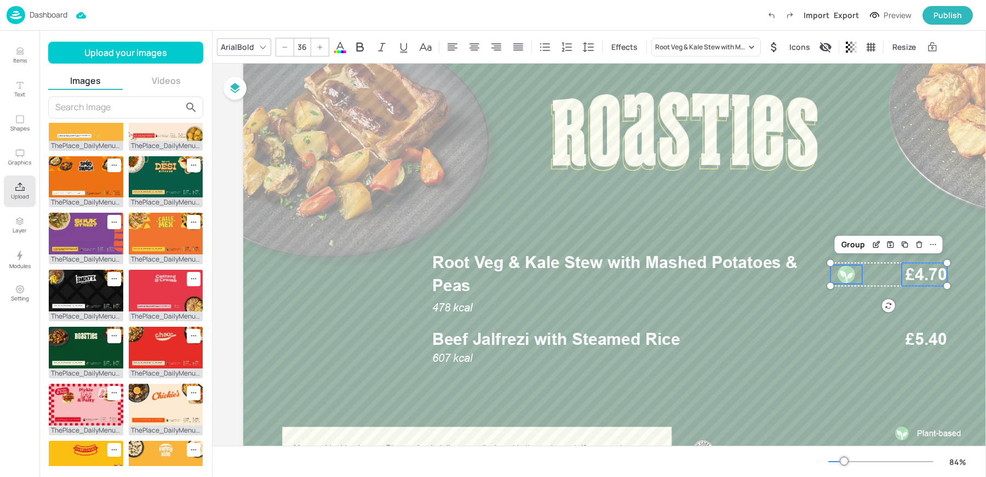
click at [924, 271] on span "£4.70" at bounding box center [925, 274] width 41 height 23
click at [841, 242] on div "Group" at bounding box center [853, 244] width 32 height 14
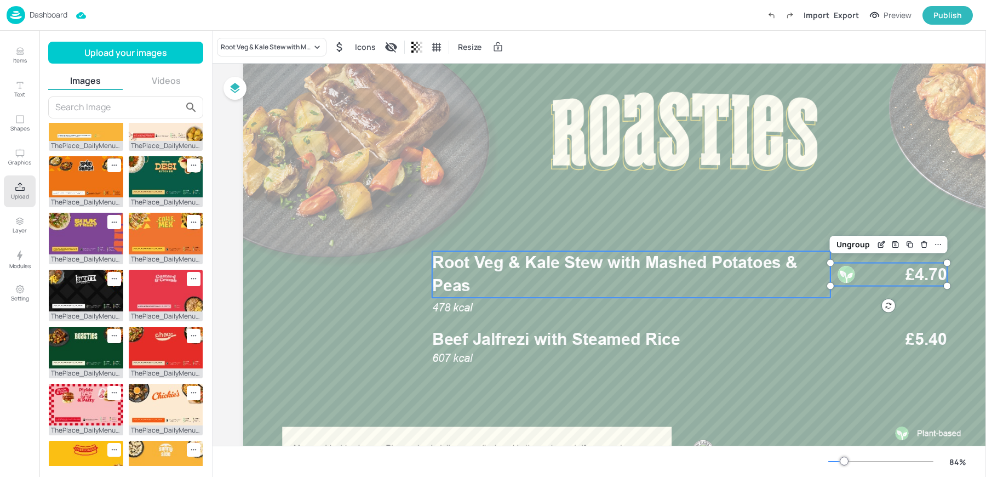
click at [757, 257] on span "Root Veg & Kale Stew with Mashed Potatoes & Peas" at bounding box center [614, 274] width 365 height 43
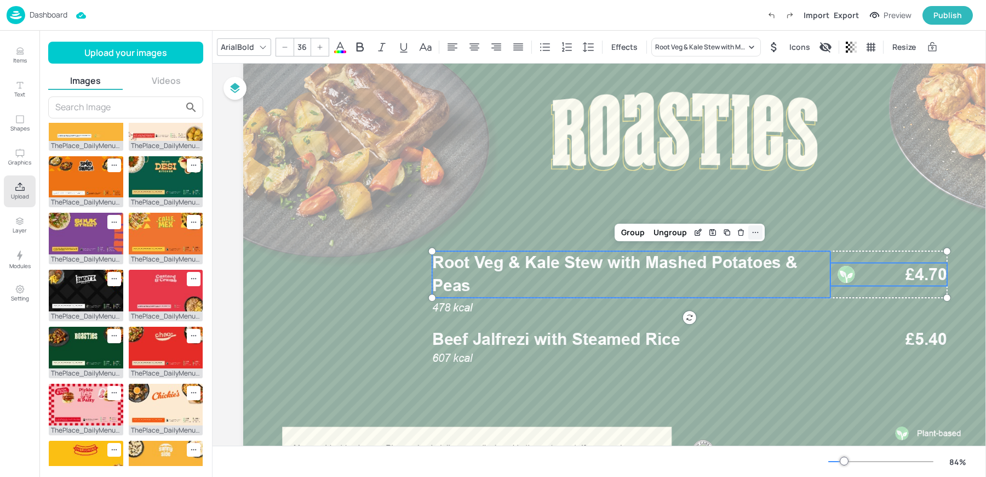
click at [753, 233] on icon at bounding box center [755, 232] width 9 height 9
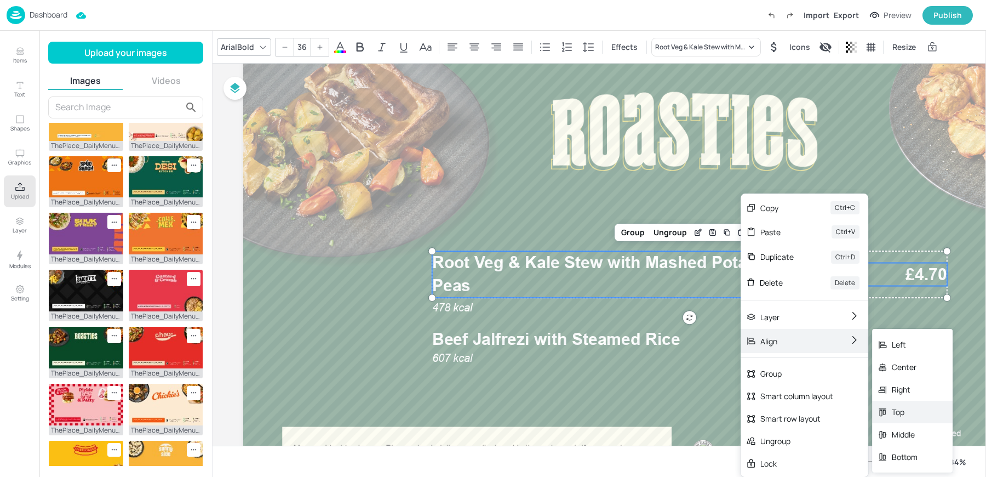
click at [920, 415] on div "Top" at bounding box center [912, 411] width 81 height 22
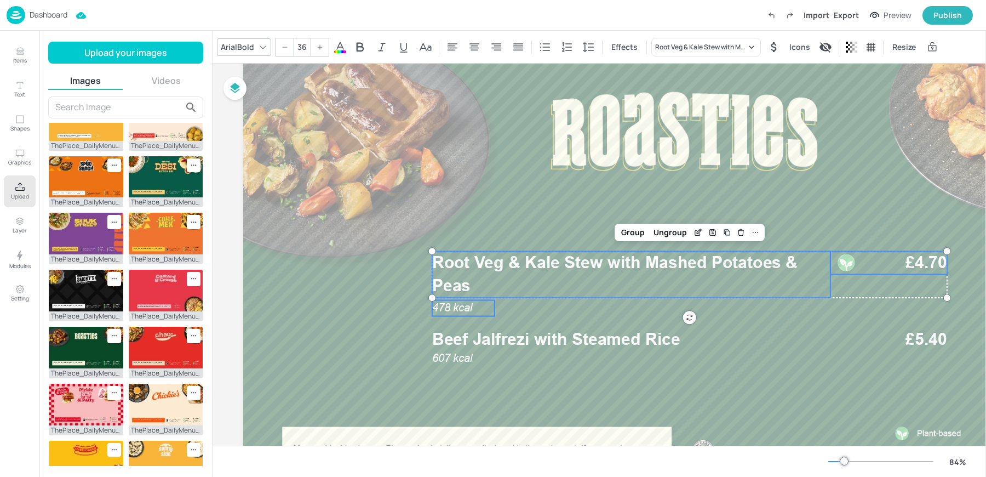
type input "--"
click at [451, 313] on span "478 kcal" at bounding box center [452, 307] width 41 height 13
click at [635, 234] on div "Group" at bounding box center [633, 232] width 32 height 14
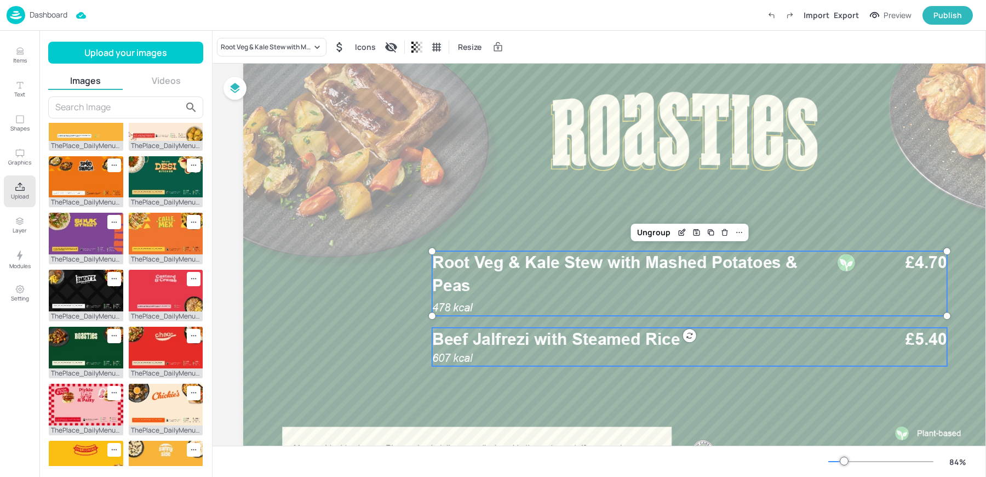
click at [489, 341] on span "Beef Jalfrezi with Steamed Rice" at bounding box center [556, 339] width 248 height 20
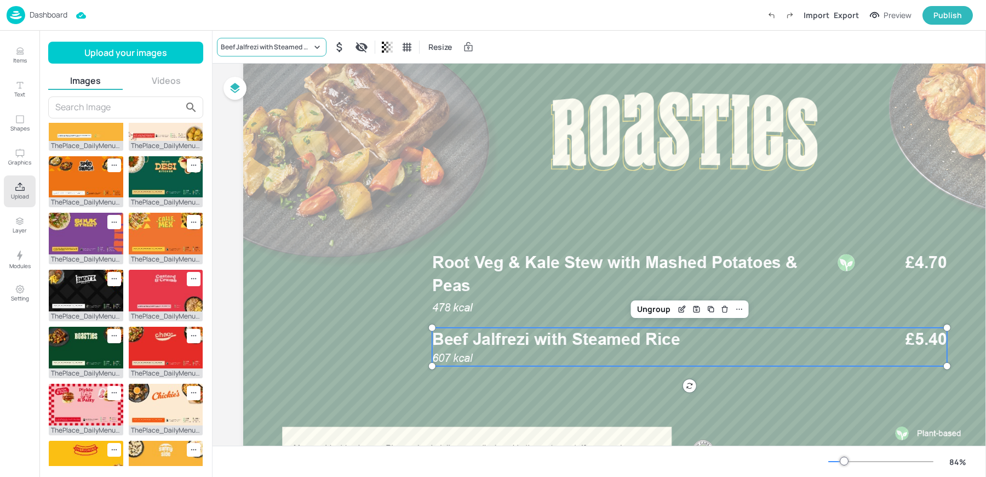
click at [272, 50] on div "Beef Jalfrezi with Steamed Rice" at bounding box center [266, 47] width 91 height 10
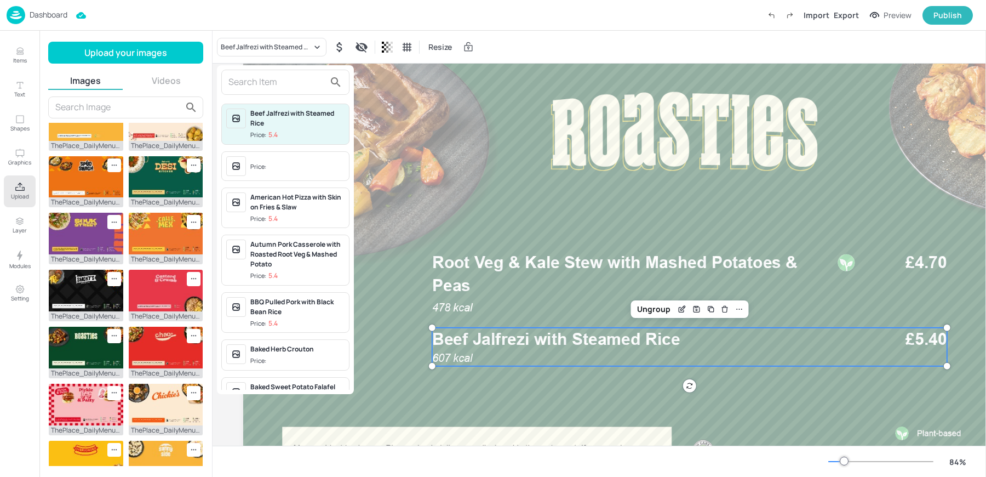
click at [256, 88] on input "text" at bounding box center [276, 82] width 96 height 18
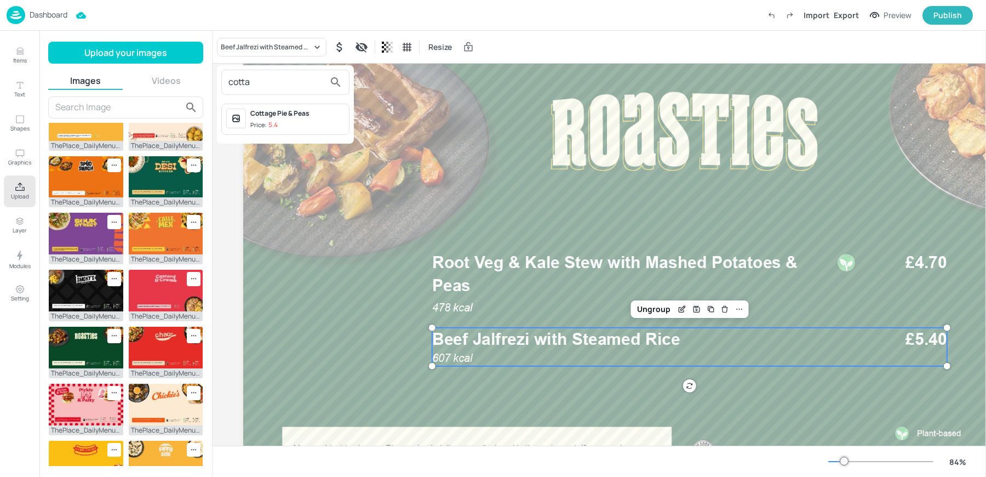
type input "cotta"
click at [268, 128] on p "5.4" at bounding box center [272, 125] width 9 height 8
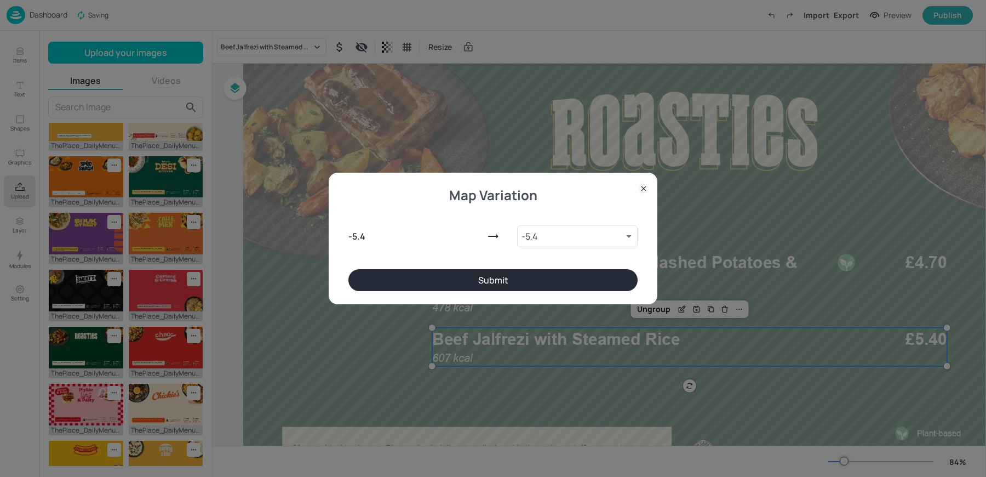
click at [495, 282] on button "Submit" at bounding box center [492, 280] width 289 height 22
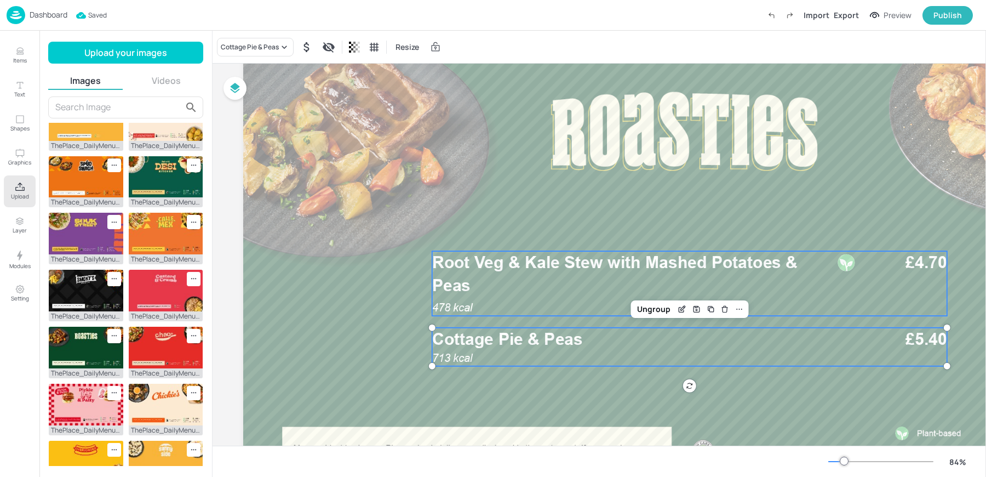
scroll to position [0, 0]
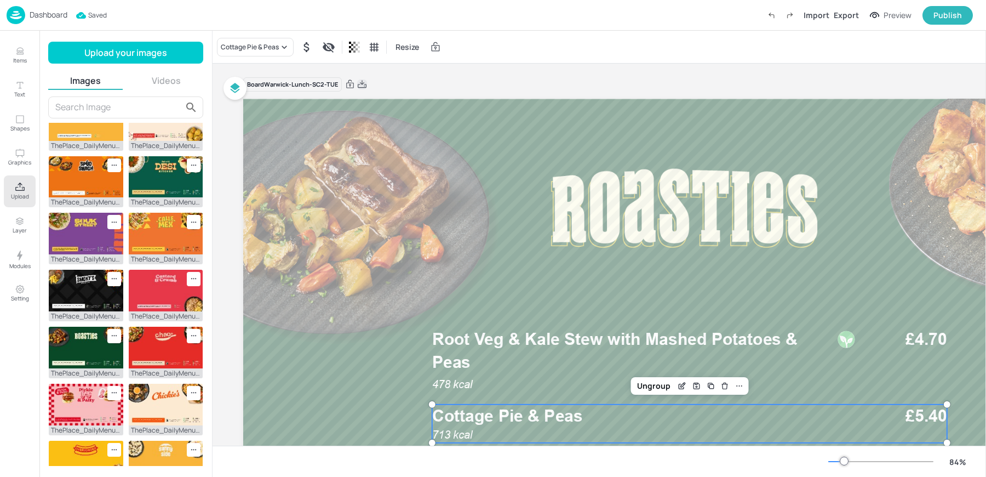
click at [364, 81] on icon at bounding box center [362, 84] width 10 height 11
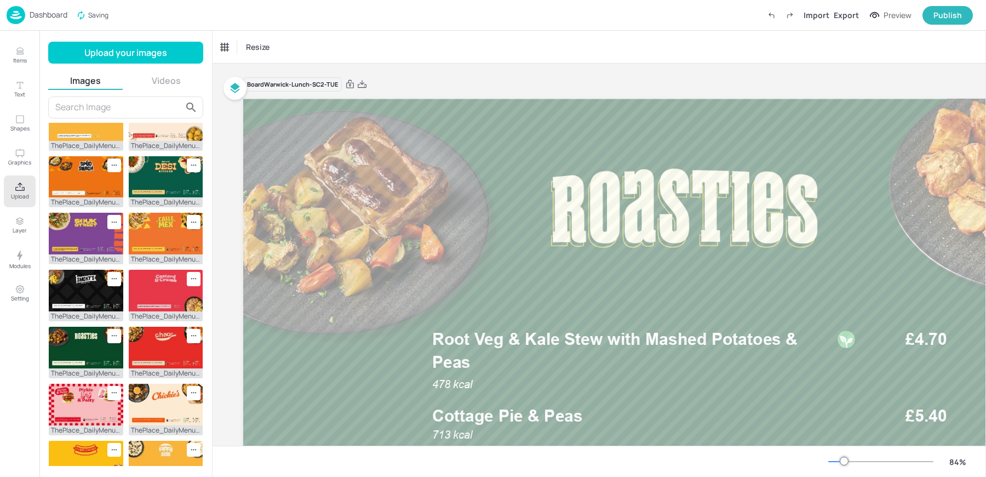
click at [293, 25] on div "Dashboard Saving Import Export Preview Publish" at bounding box center [490, 15] width 966 height 30
click at [47, 19] on p "Dashboard" at bounding box center [49, 15] width 38 height 8
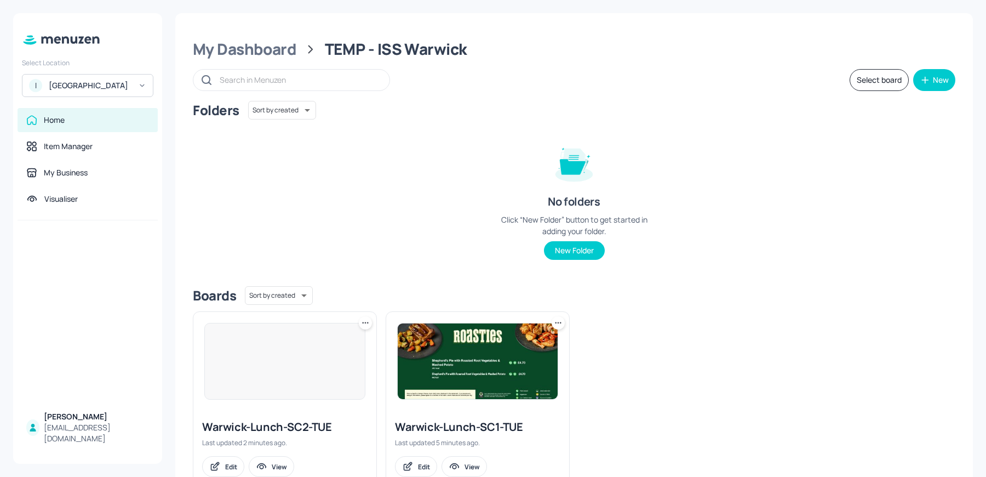
scroll to position [35, 0]
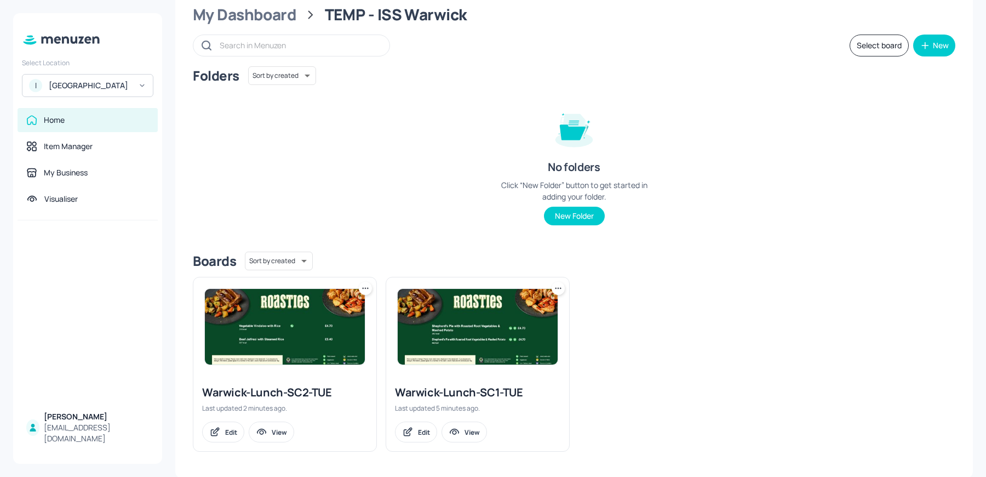
click at [448, 352] on img at bounding box center [478, 327] width 160 height 76
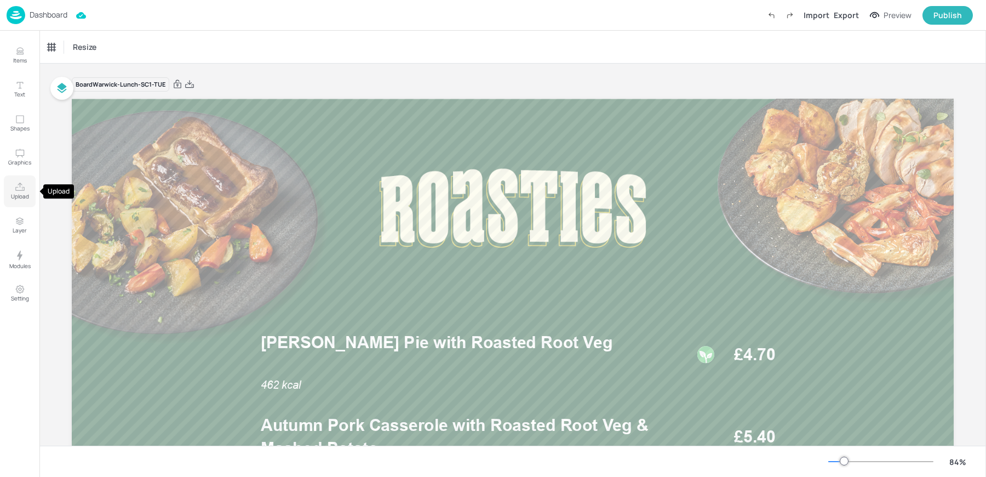
click at [24, 187] on icon "Upload" at bounding box center [19, 186] width 9 height 8
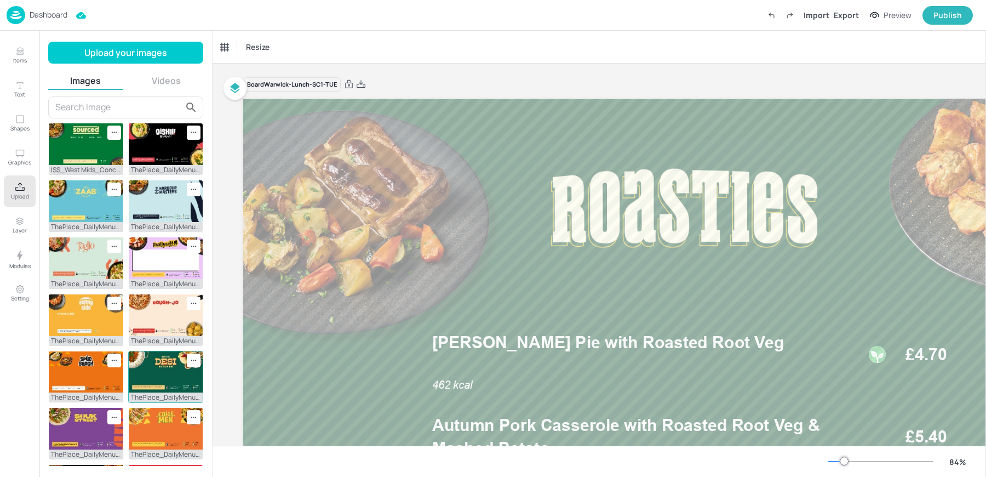
click at [159, 354] on img at bounding box center [166, 372] width 74 height 42
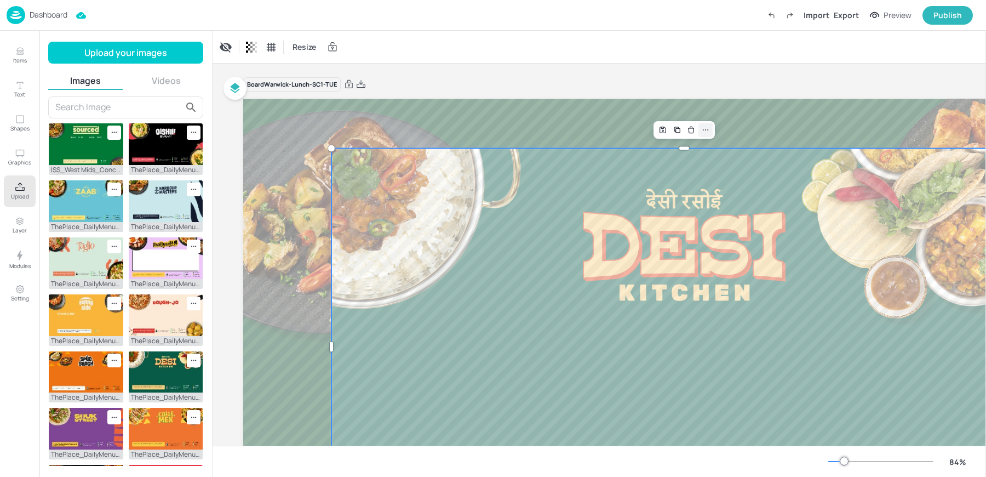
click at [708, 128] on icon at bounding box center [705, 129] width 9 height 9
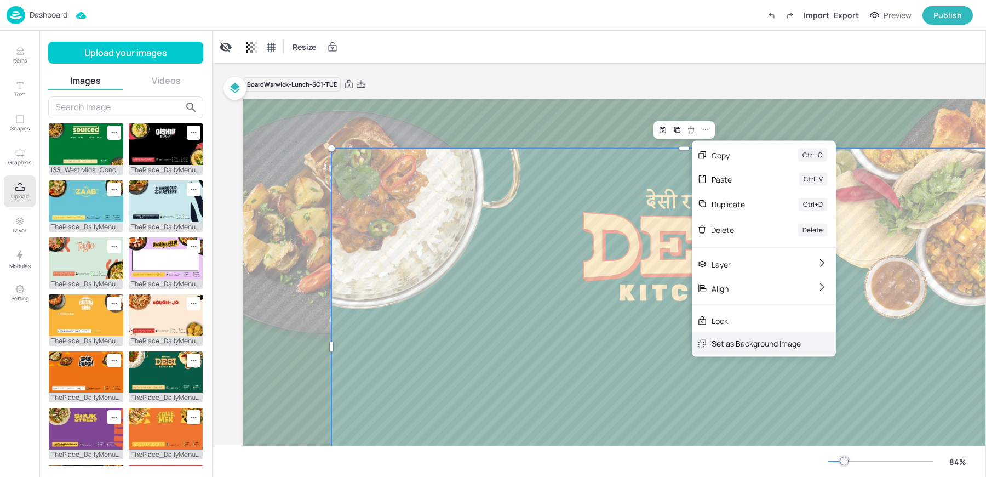
click at [719, 343] on div "Set as Background Image" at bounding box center [756, 343] width 89 height 12
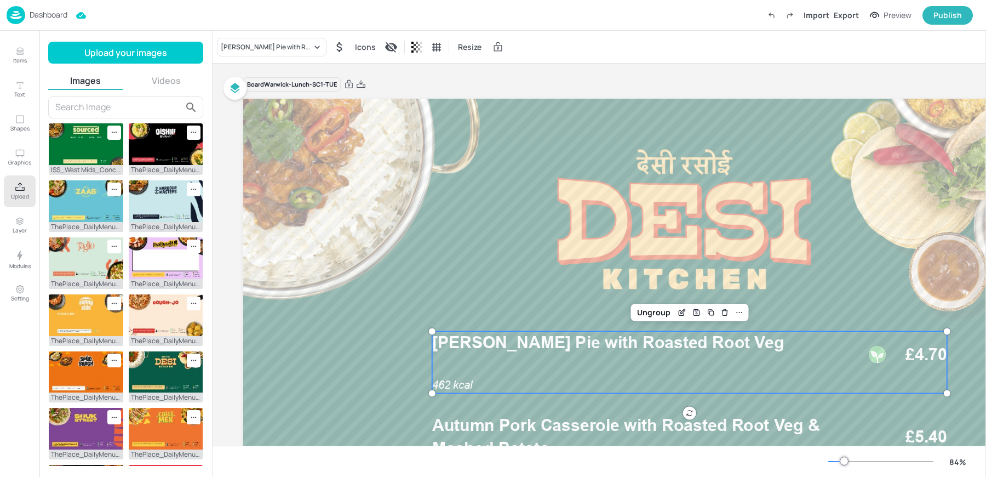
click at [592, 342] on span "[PERSON_NAME] Pie with Roasted Root Veg" at bounding box center [608, 342] width 352 height 20
click at [253, 47] on div "[PERSON_NAME] Pie with Roasted Root Veg" at bounding box center [266, 47] width 91 height 10
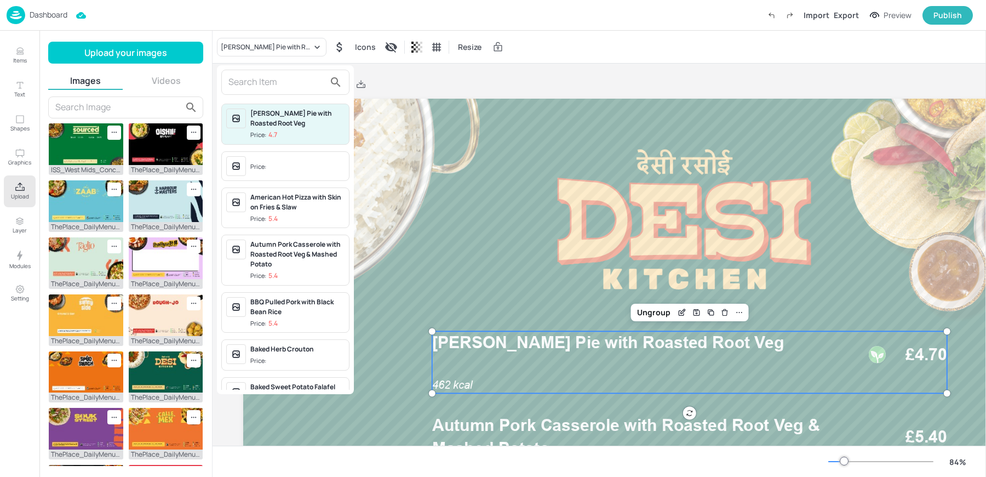
click at [265, 84] on input "text" at bounding box center [276, 82] width 96 height 18
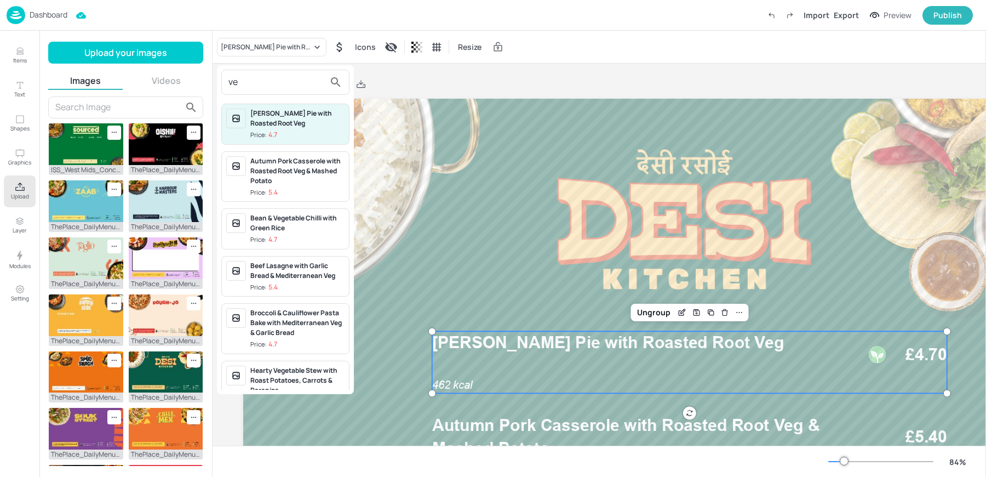
type input "v"
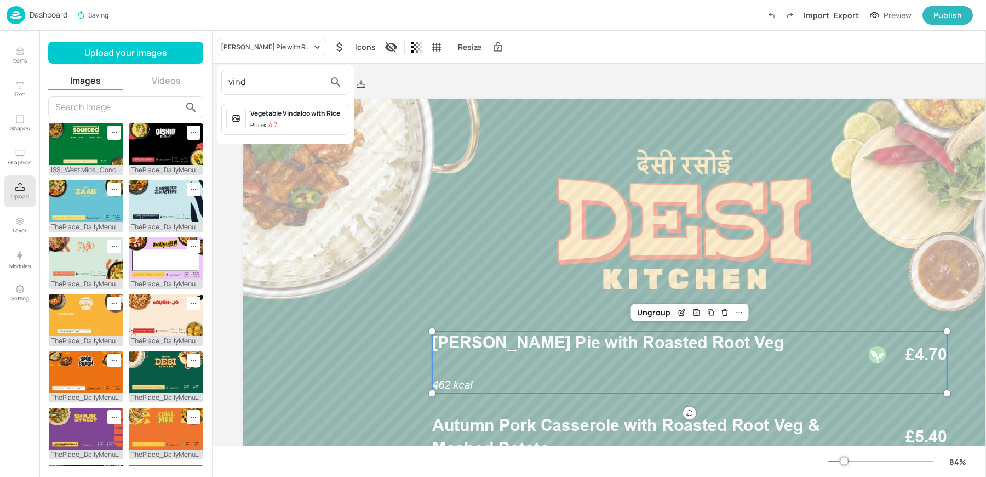
type input "vind"
click at [290, 122] on span "Price: 4.7" at bounding box center [297, 125] width 94 height 9
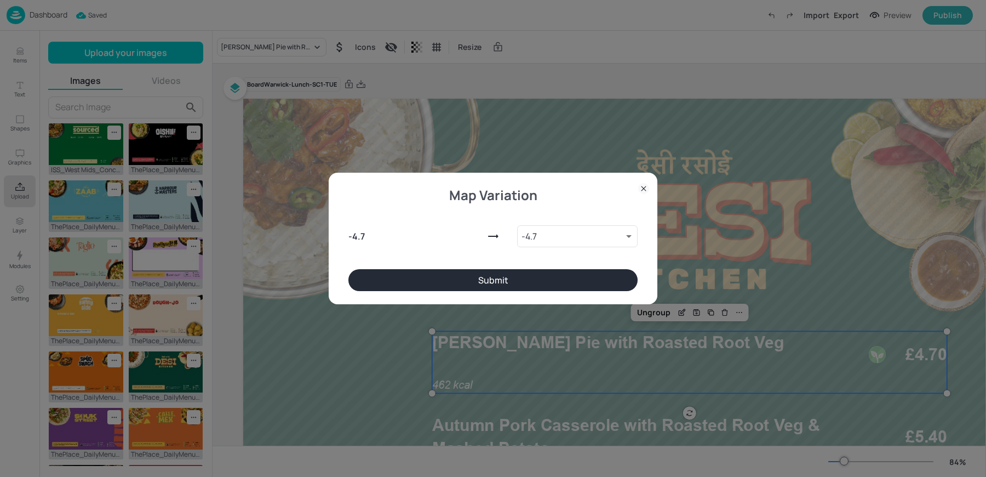
click at [459, 280] on button "Submit" at bounding box center [492, 280] width 289 height 22
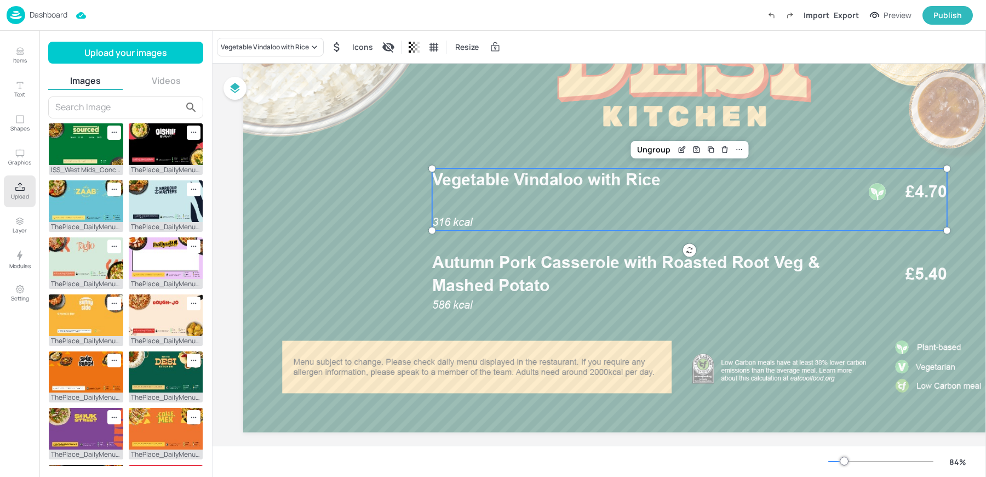
scroll to position [179, 0]
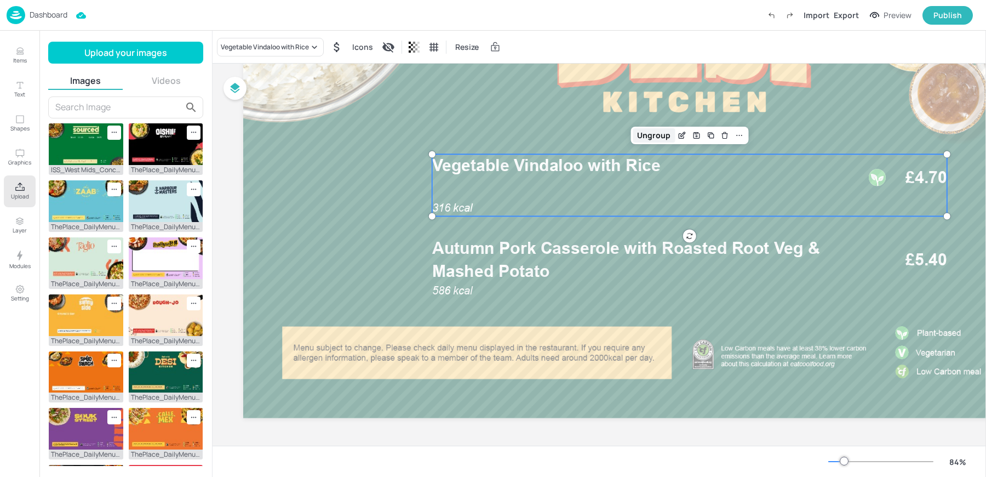
click at [652, 128] on div "Ungroup" at bounding box center [654, 135] width 42 height 14
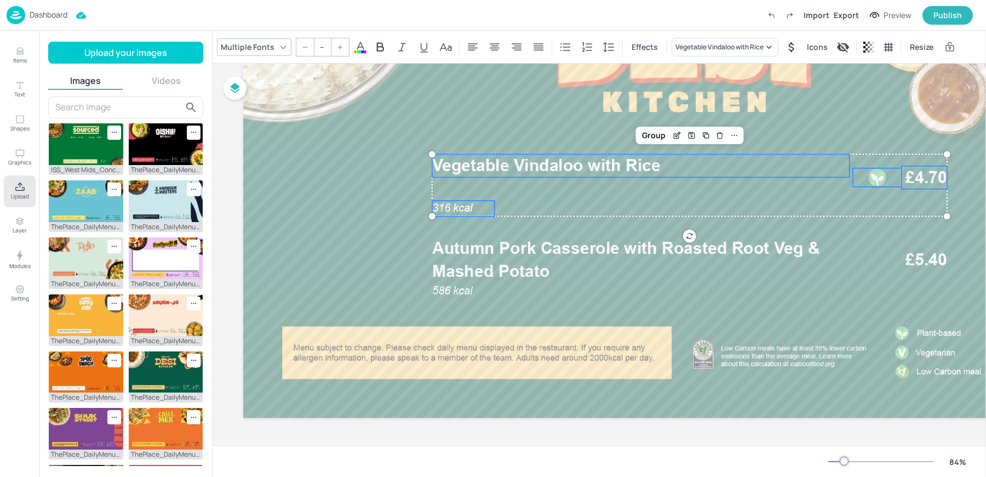
click at [870, 171] on div at bounding box center [877, 177] width 19 height 19
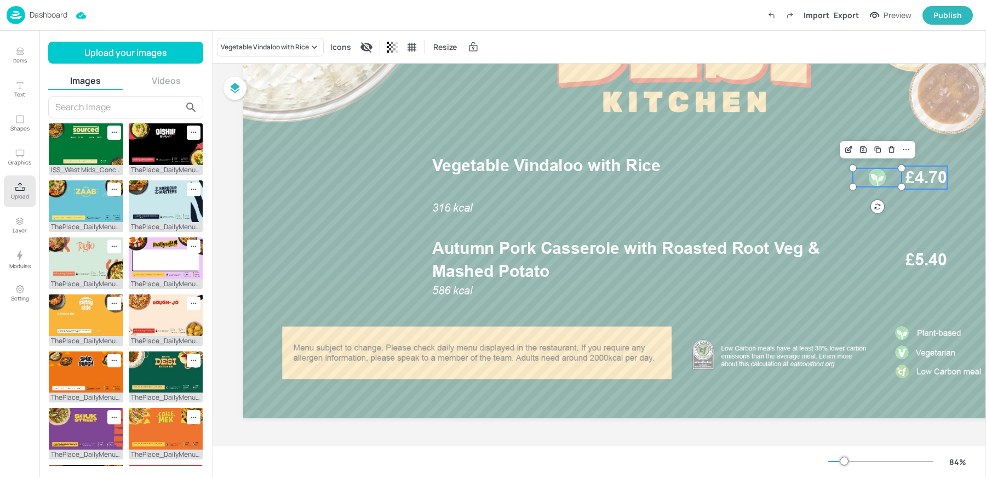
click at [923, 175] on span "£4.70" at bounding box center [925, 177] width 41 height 23
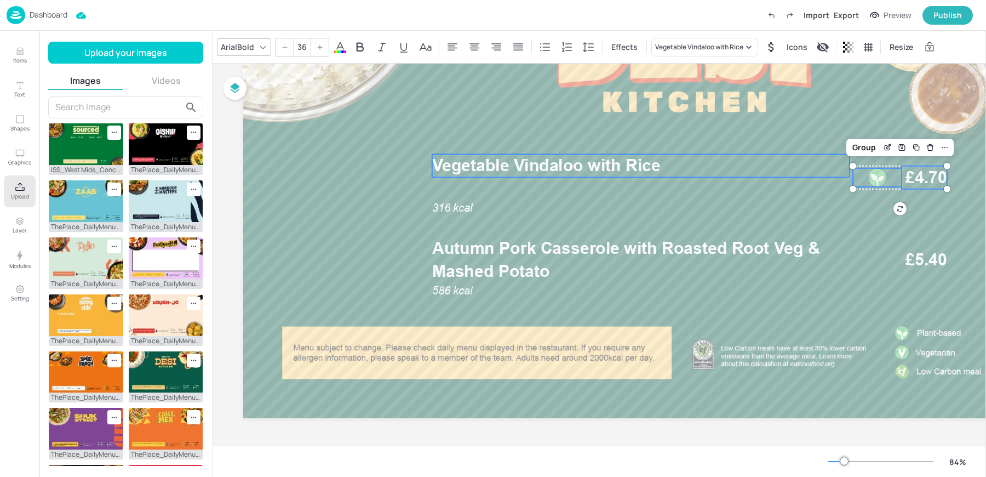
click at [639, 165] on span "Vegetable Vindaloo with Rice" at bounding box center [546, 166] width 228 height 20
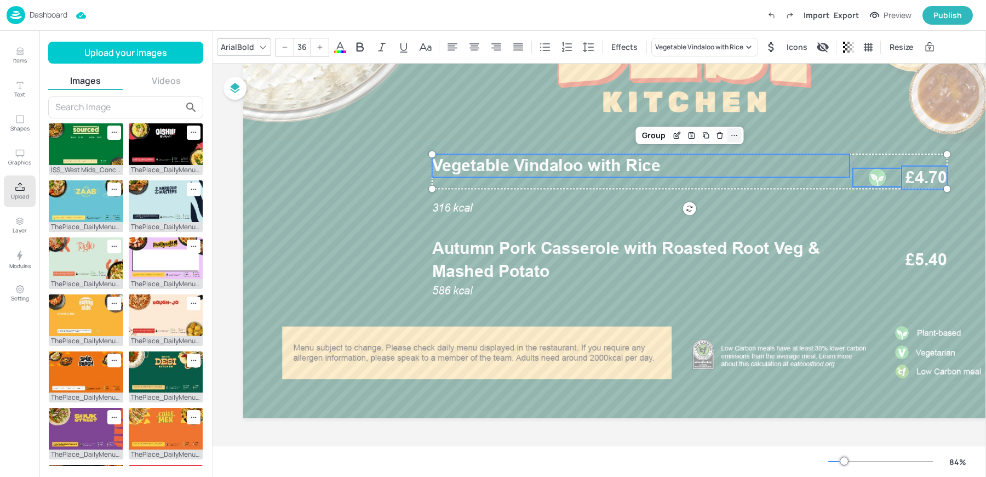
click at [737, 133] on icon at bounding box center [734, 135] width 9 height 9
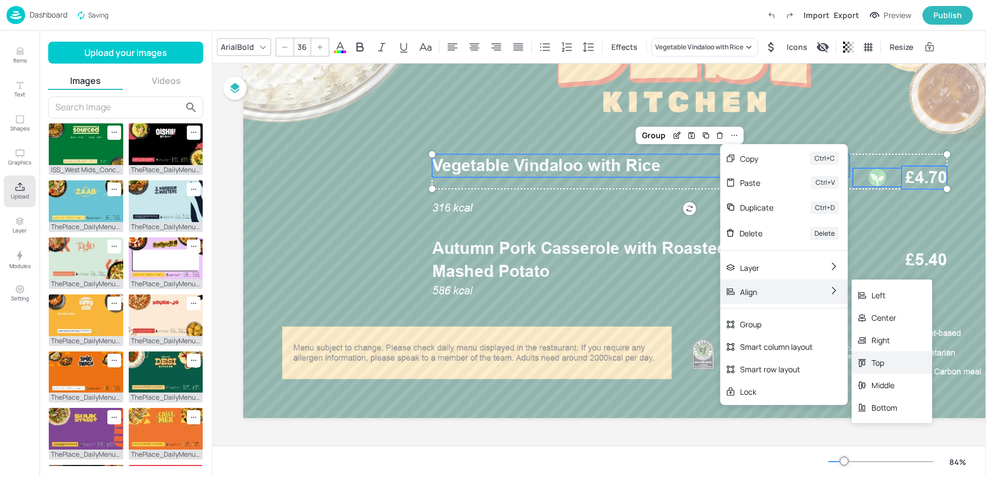
click at [882, 359] on div "Top" at bounding box center [885, 363] width 26 height 12
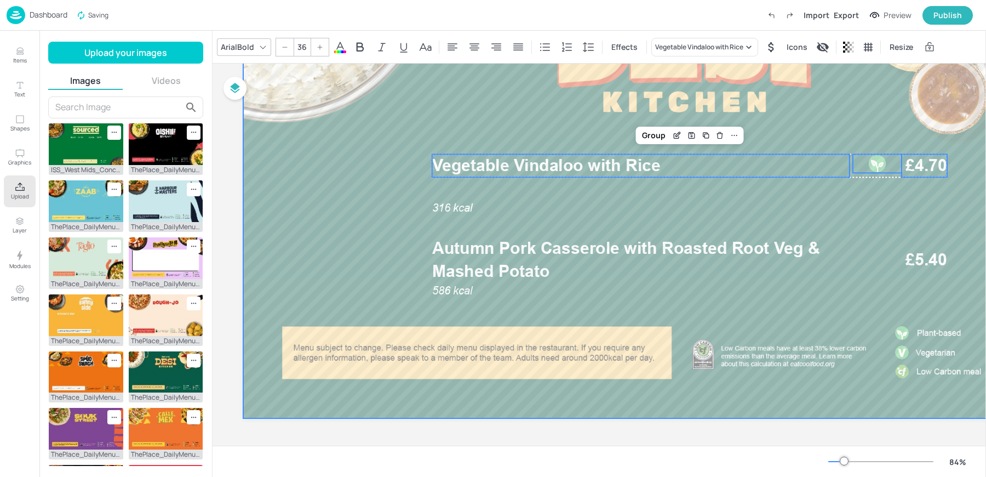
click at [458, 197] on div at bounding box center [684, 170] width 882 height 496
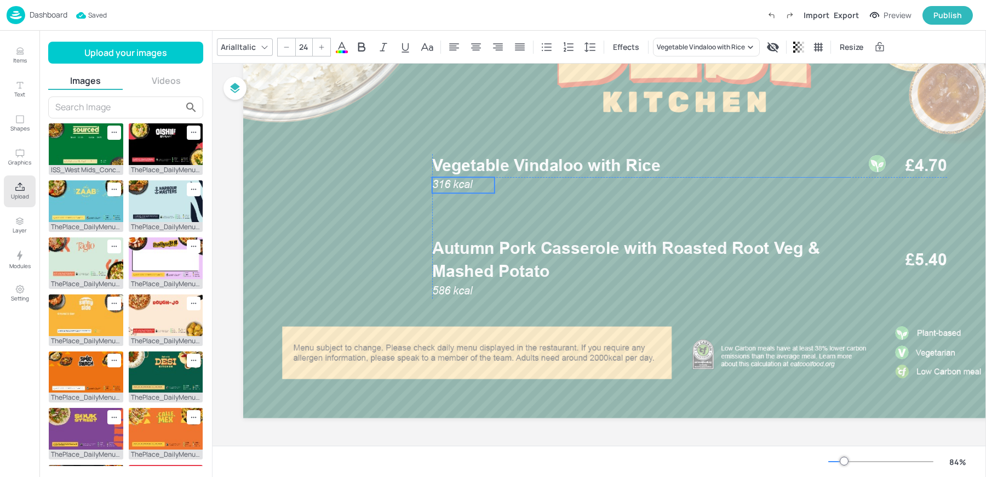
drag, startPoint x: 454, startPoint y: 203, endPoint x: 452, endPoint y: 180, distance: 23.1
click at [452, 180] on span "316 kcal" at bounding box center [452, 184] width 41 height 13
type input "--"
click at [604, 162] on span "Vegetable Vindaloo with Rice" at bounding box center [546, 166] width 228 height 20
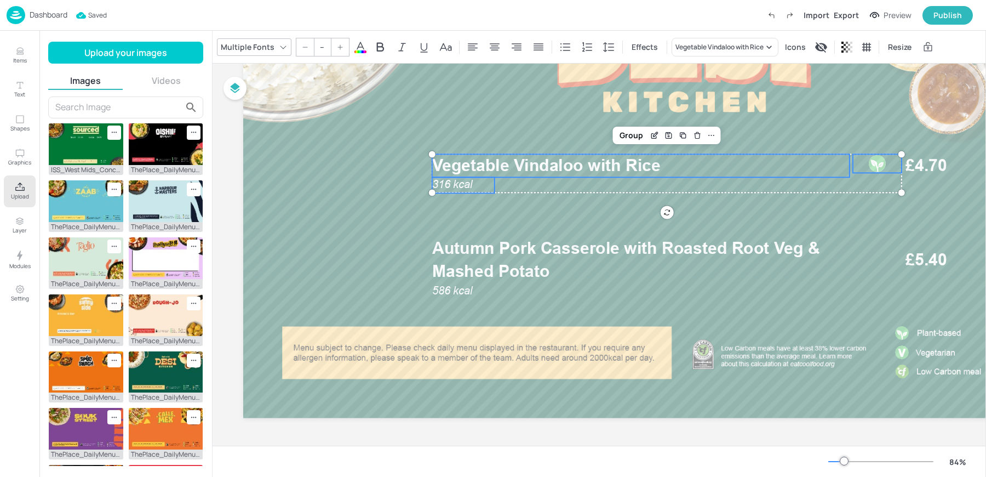
click at [890, 164] on div at bounding box center [877, 163] width 49 height 19
click at [931, 166] on span "£4.70" at bounding box center [925, 165] width 41 height 23
click at [657, 136] on div "Group" at bounding box center [654, 135] width 32 height 14
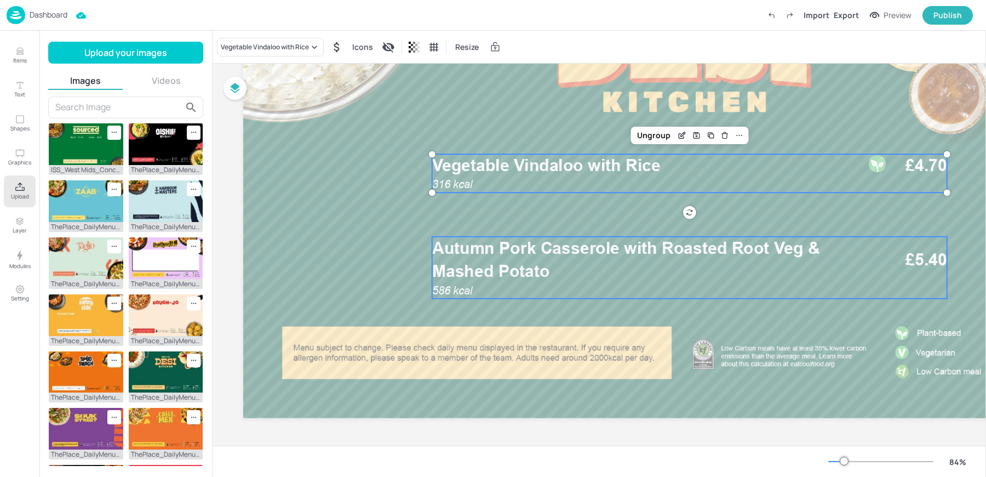
click at [492, 263] on span "Autumn Pork Casserole with Roasted Root Veg & Mashed Potato" at bounding box center [626, 259] width 388 height 43
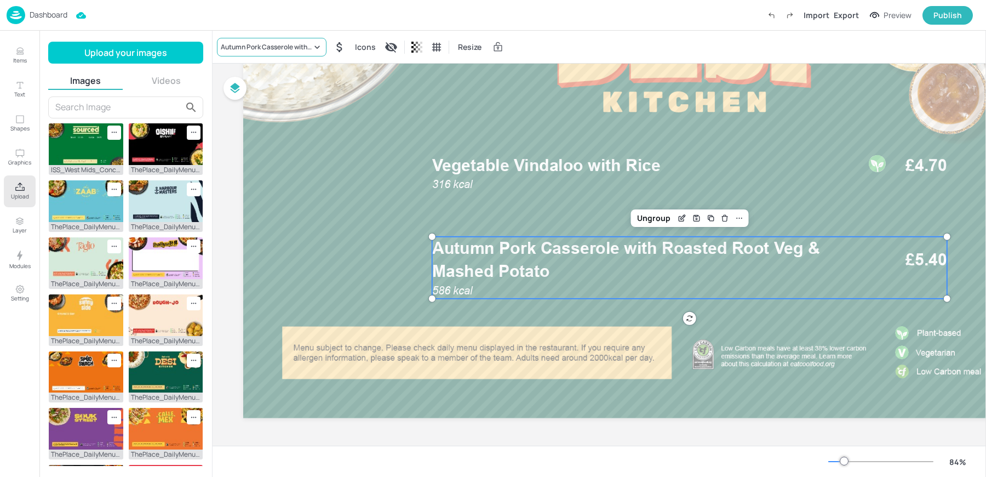
click at [255, 42] on div "Autumn Pork Casserole with Roasted Root Veg & Mashed Potato" at bounding box center [266, 47] width 91 height 10
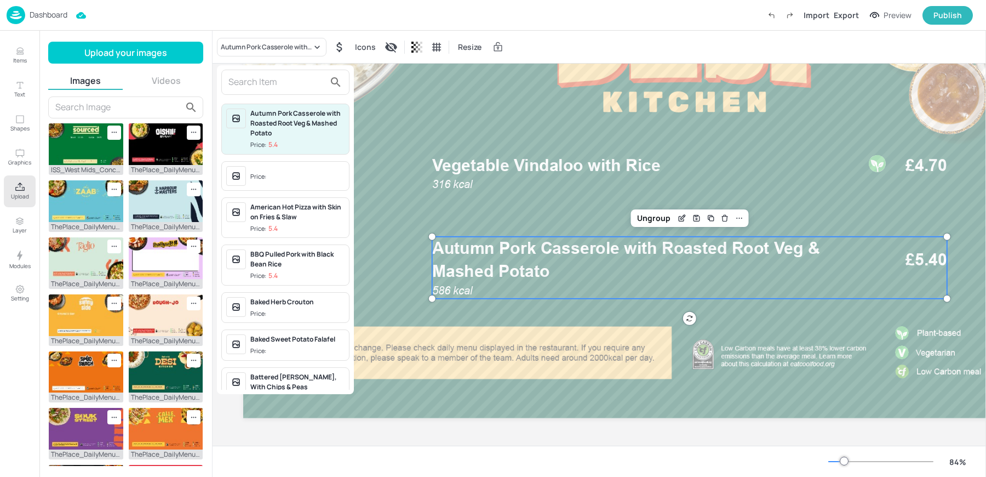
click at [261, 91] on div at bounding box center [285, 82] width 128 height 25
click at [252, 80] on input "text" at bounding box center [276, 82] width 96 height 18
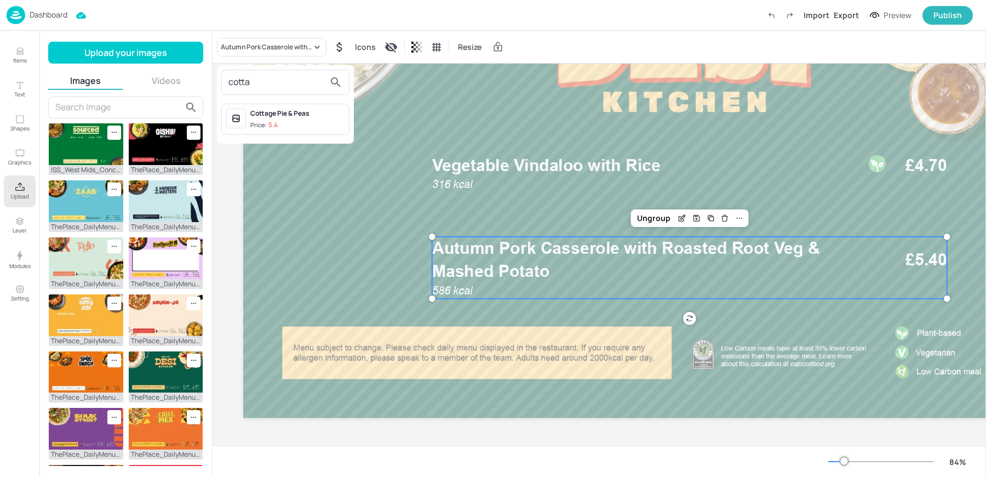
type input "cotta"
click at [264, 121] on div "Price: 5.4" at bounding box center [263, 125] width 27 height 9
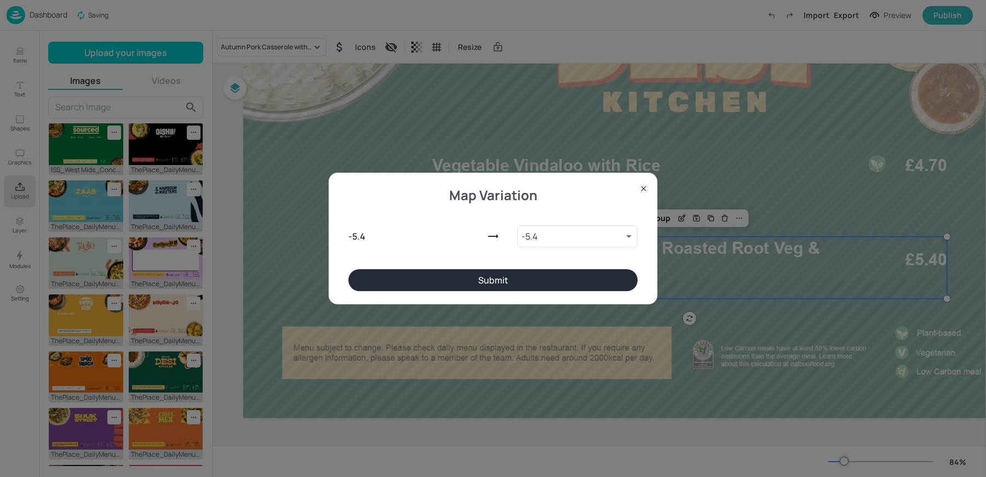
click at [484, 280] on button "Submit" at bounding box center [492, 280] width 289 height 22
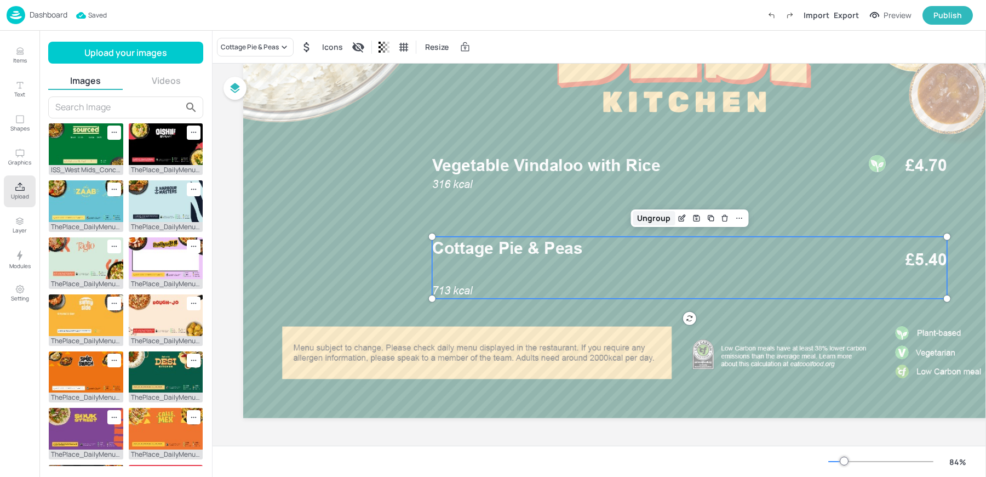
click at [647, 215] on div "Ungroup" at bounding box center [654, 218] width 42 height 14
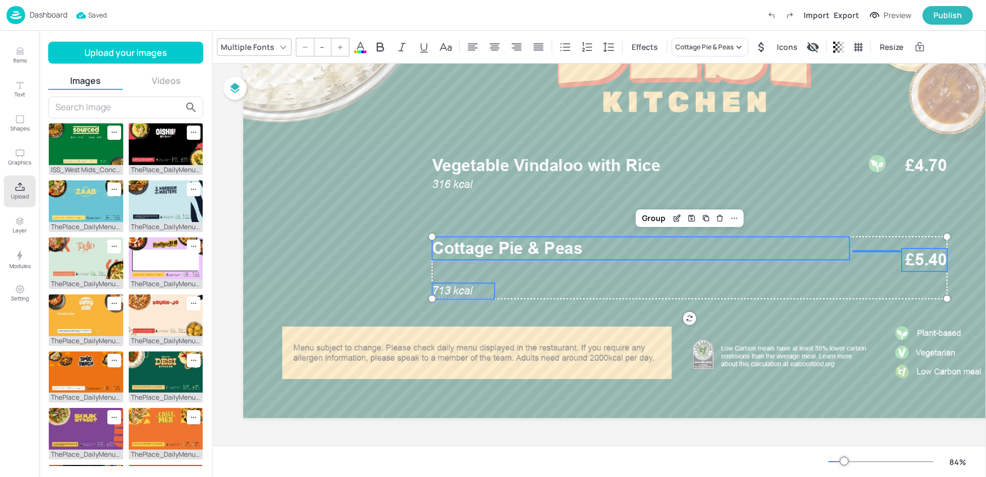
click at [579, 240] on span "Cottage Pie & Peas" at bounding box center [507, 248] width 151 height 20
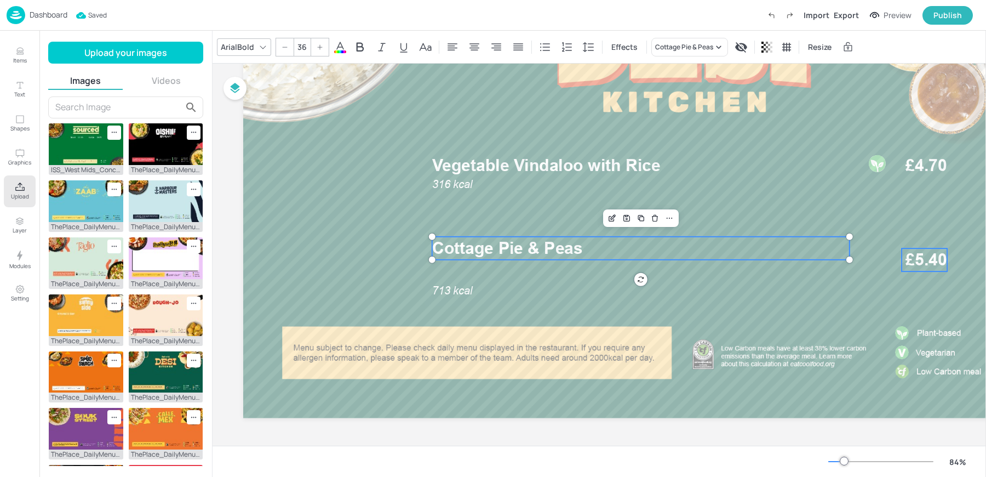
click at [926, 256] on span "£5.40" at bounding box center [925, 259] width 41 height 23
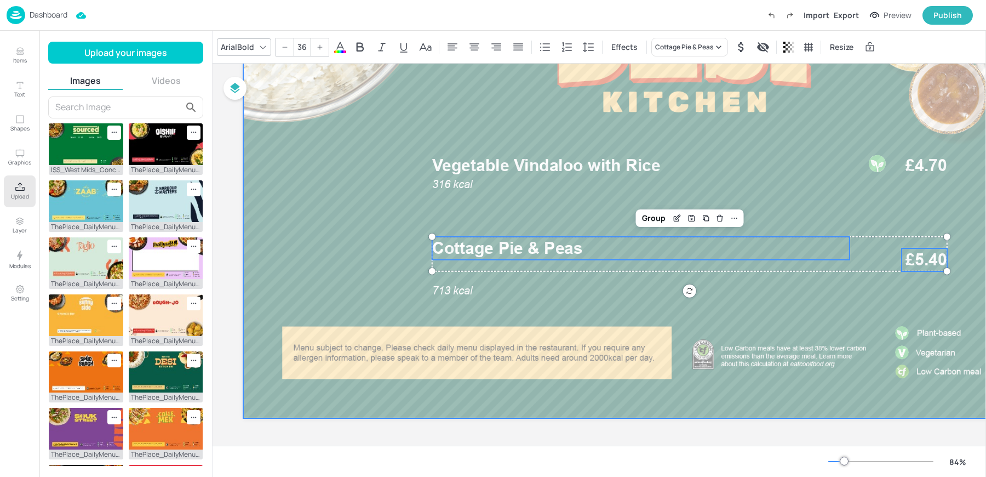
click at [743, 216] on div "Group" at bounding box center [689, 218] width 108 height 18
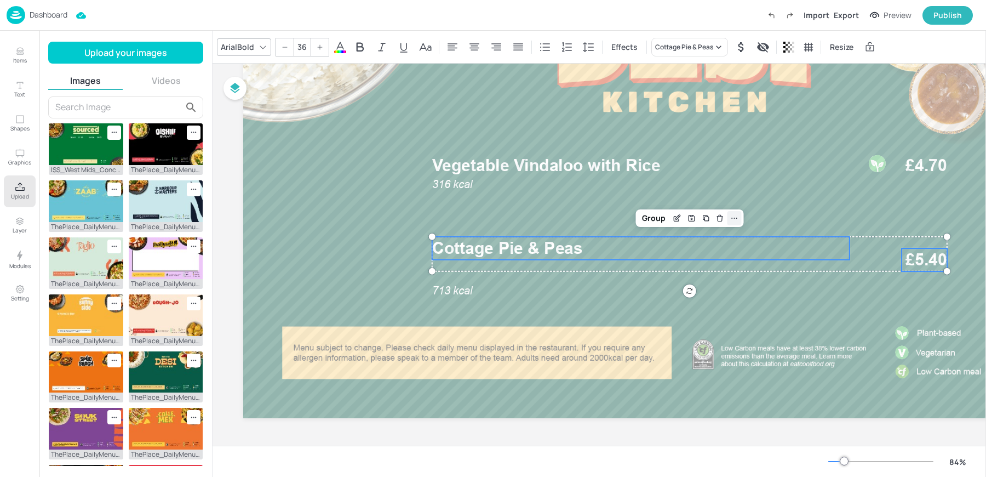
click at [732, 214] on icon at bounding box center [734, 218] width 9 height 9
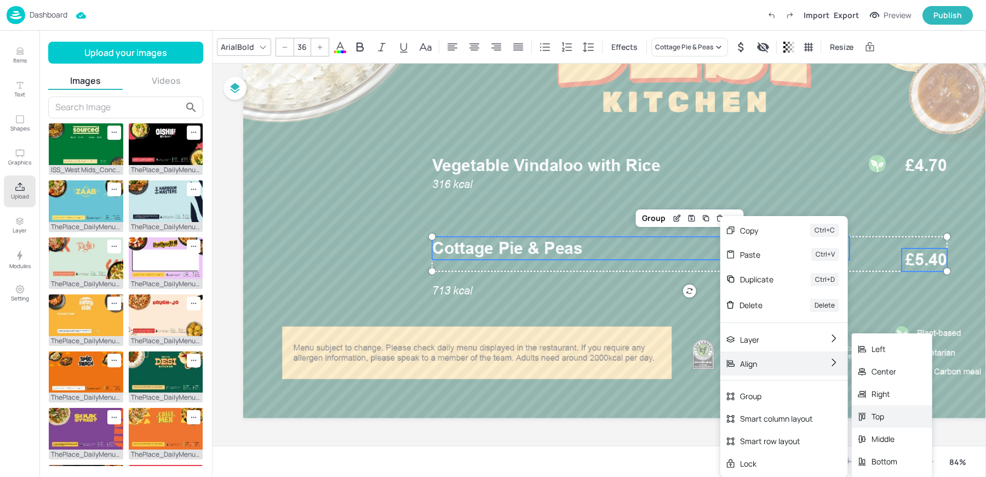
click at [904, 425] on div "Top" at bounding box center [892, 416] width 81 height 22
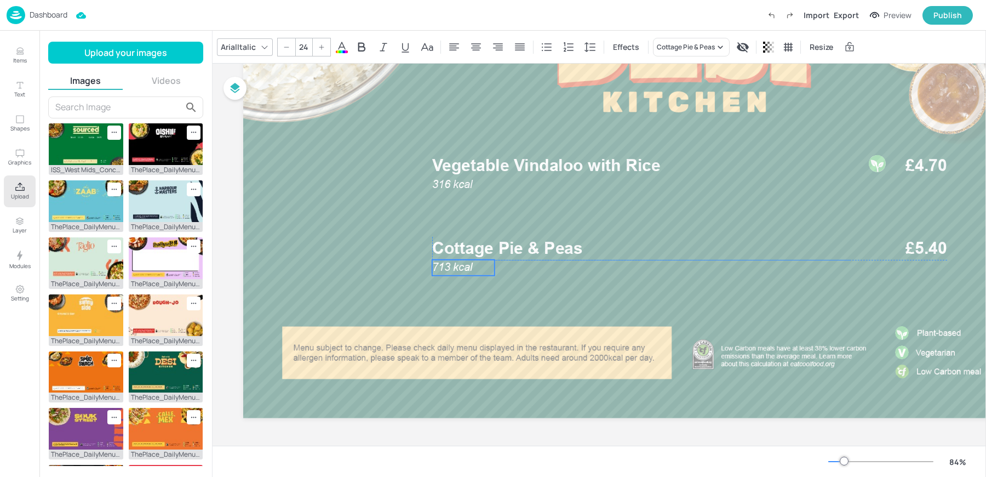
drag, startPoint x: 467, startPoint y: 294, endPoint x: 467, endPoint y: 272, distance: 22.5
click at [467, 272] on p "713 kcal" at bounding box center [463, 267] width 62 height 15
type input "--"
click at [561, 252] on span "Cottage Pie & Peas" at bounding box center [507, 248] width 151 height 20
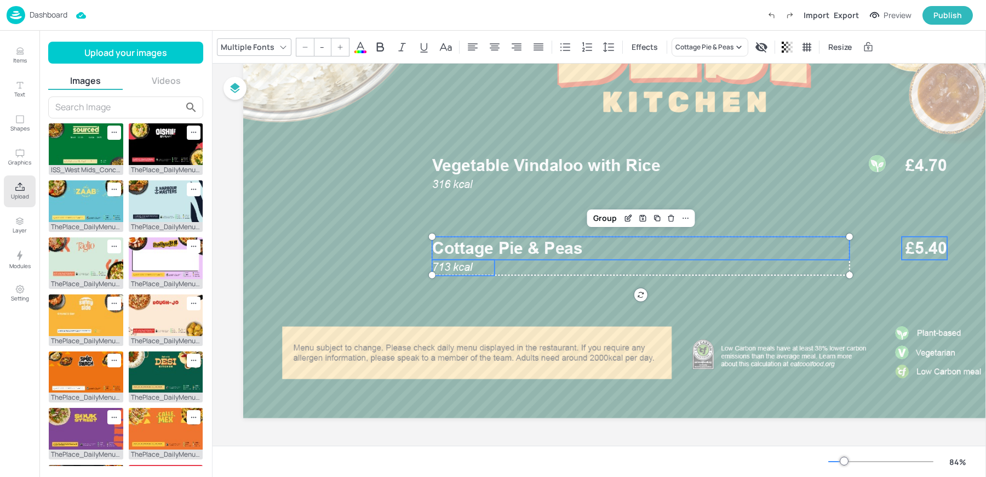
click at [944, 248] on span "£5.40" at bounding box center [925, 248] width 41 height 23
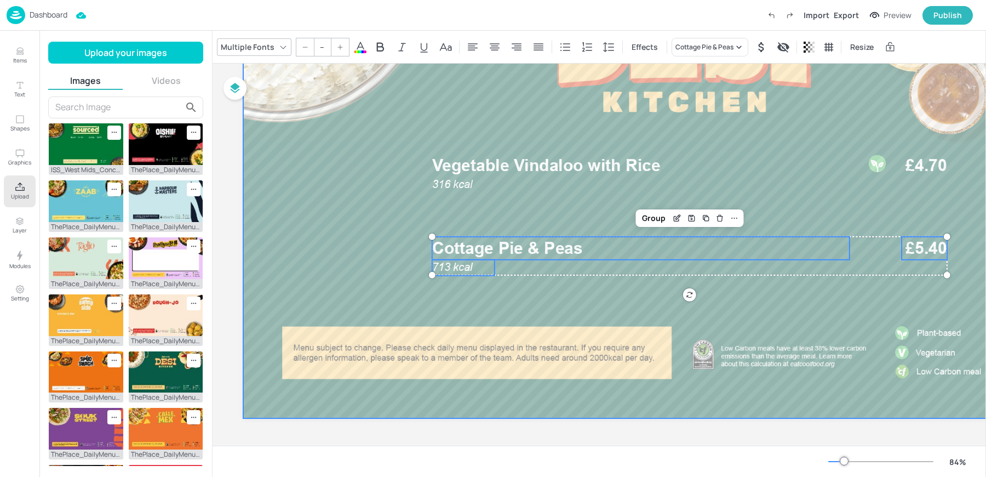
click at [827, 313] on div at bounding box center [684, 170] width 882 height 496
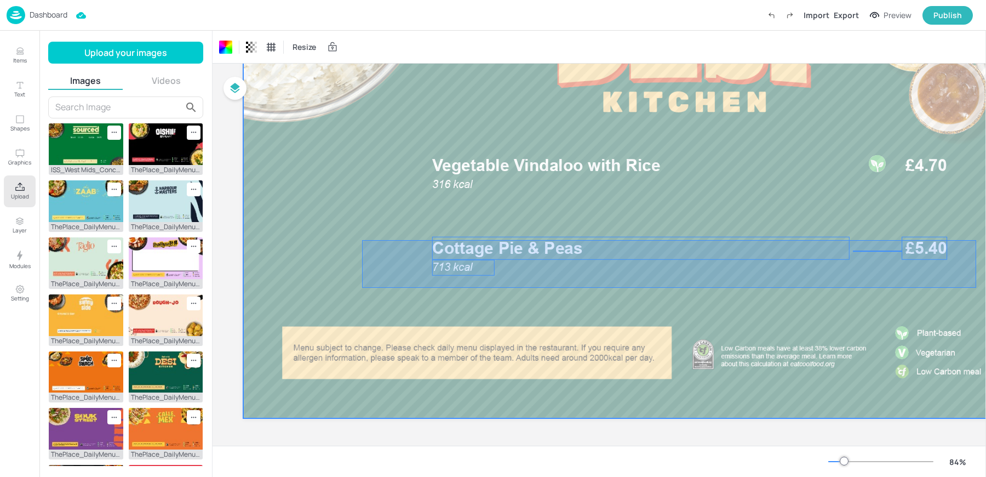
drag, startPoint x: 362, startPoint y: 237, endPoint x: 976, endPoint y: 285, distance: 615.9
click at [976, 285] on div at bounding box center [684, 170] width 882 height 496
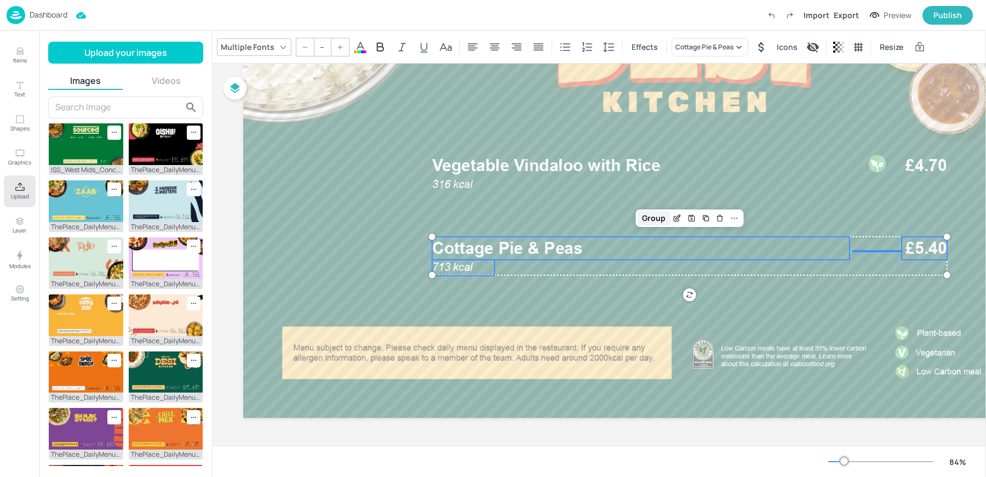
click at [644, 215] on div "Group" at bounding box center [654, 218] width 32 height 14
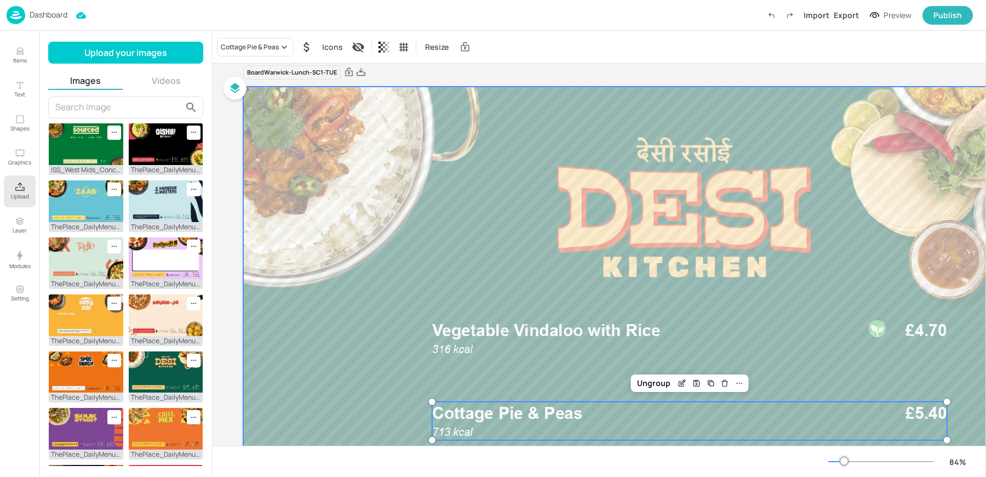
scroll to position [0, 0]
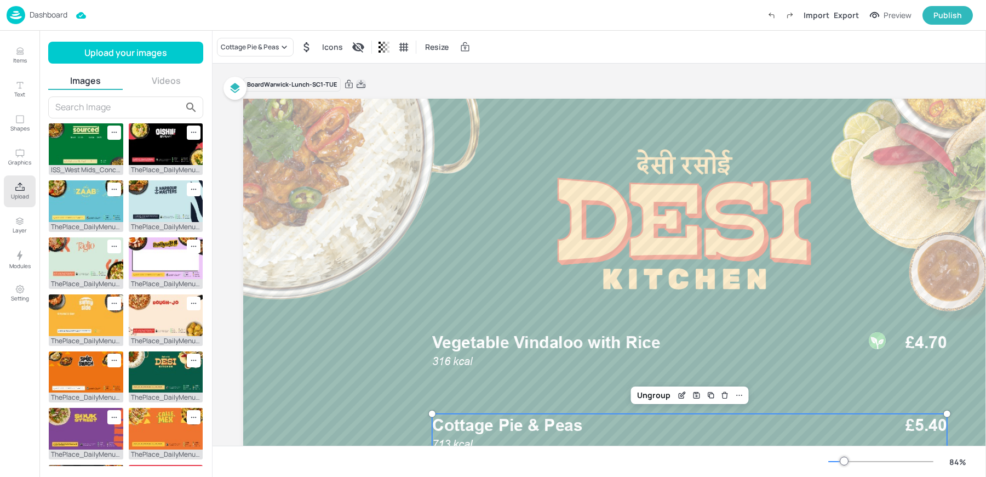
click at [359, 87] on icon at bounding box center [361, 84] width 10 height 11
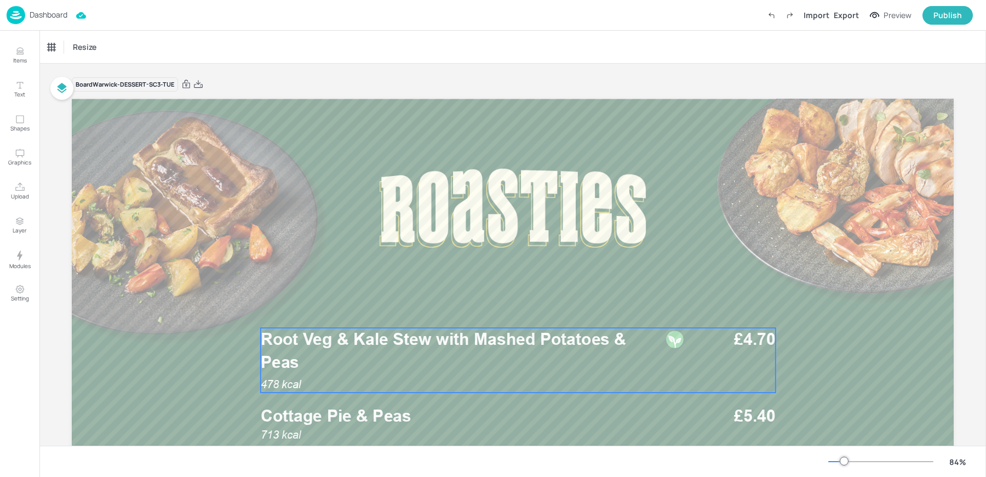
click at [442, 347] on span "Root Veg & Kale Stew with Mashed Potatoes & Peas" at bounding box center [443, 350] width 365 height 43
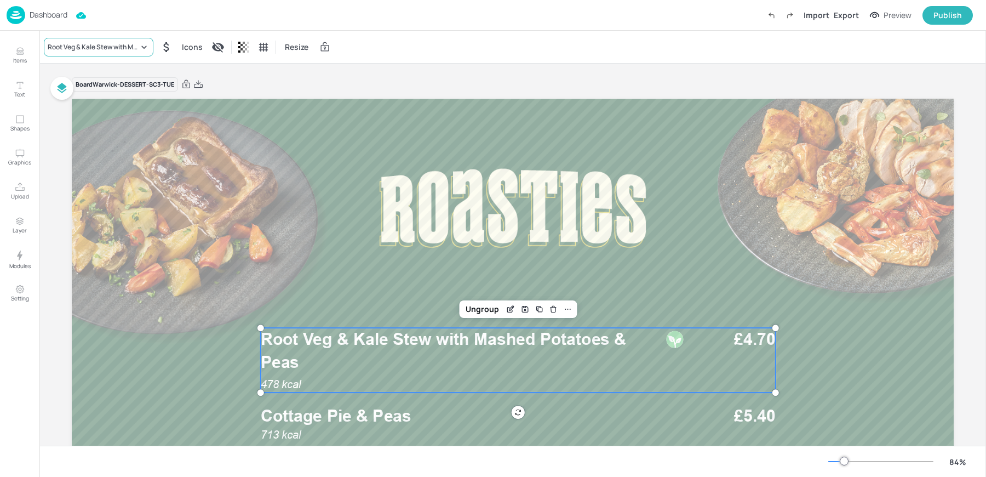
click at [99, 44] on div "Root Veg & Kale Stew with Mashed Potatoes & Peas" at bounding box center [93, 47] width 91 height 10
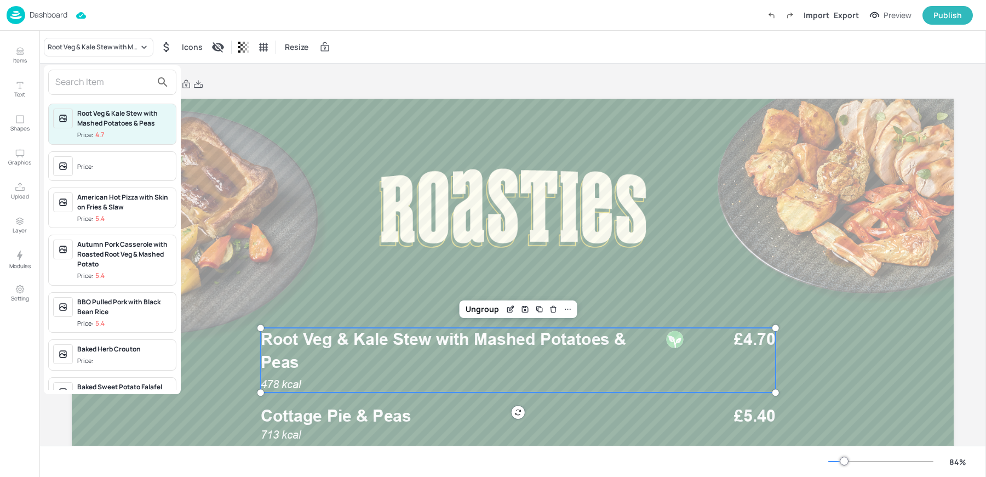
click at [88, 74] on input "text" at bounding box center [103, 82] width 96 height 18
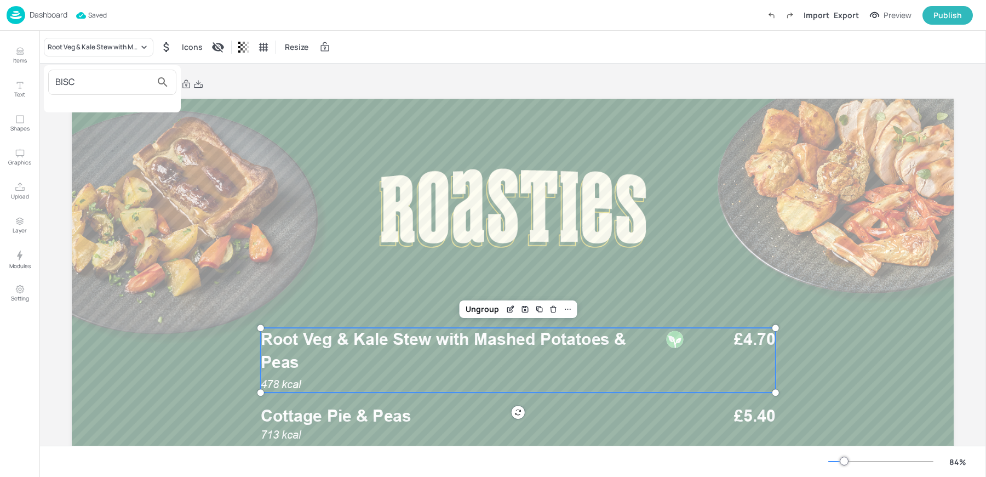
type input "BISC"
click at [20, 57] on div at bounding box center [493, 238] width 986 height 477
click at [11, 55] on button "Items" at bounding box center [20, 55] width 32 height 32
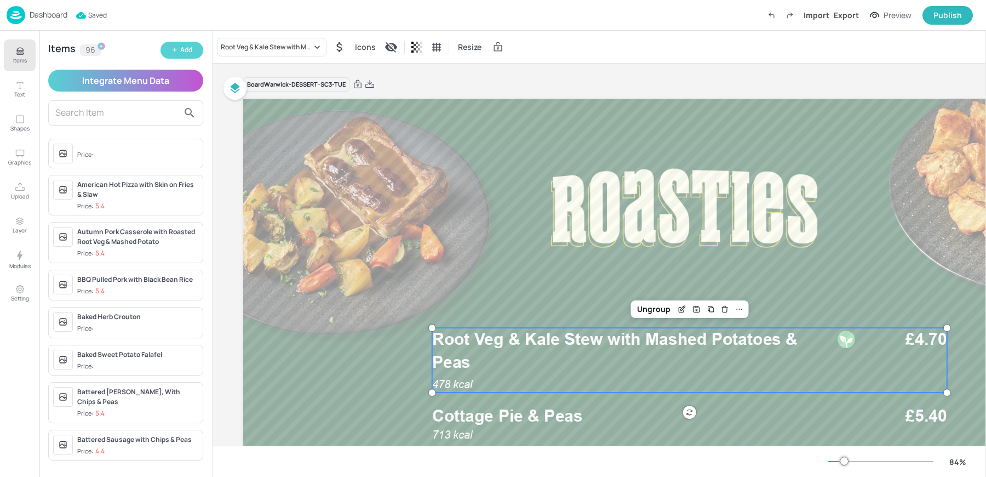
click at [181, 51] on div "Add" at bounding box center [186, 50] width 12 height 10
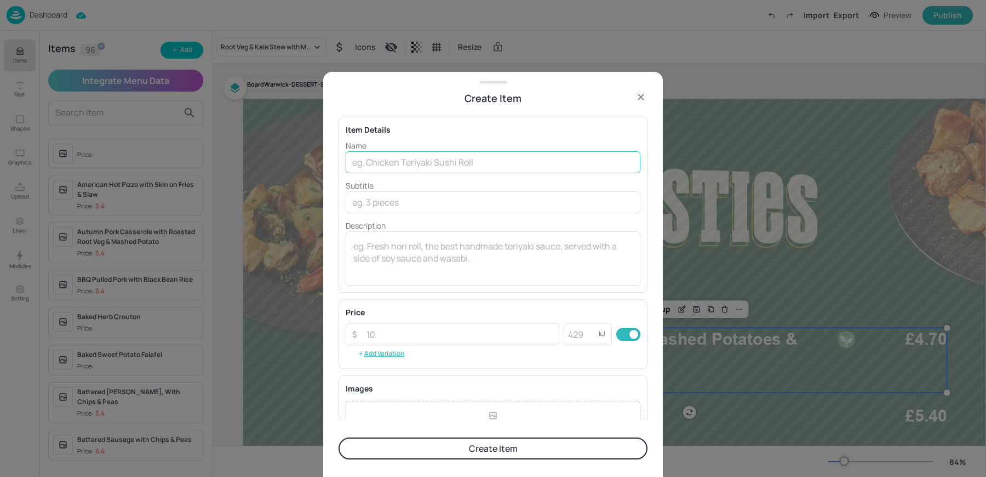
click at [461, 157] on input "text" at bounding box center [493, 162] width 295 height 22
paste input "Biscoff Bread & Butter Crunch Pudding"
type input "Biscoff Bread & Butter Crunch Pudding"
click at [578, 338] on input "number" at bounding box center [581, 334] width 35 height 22
type input "3"
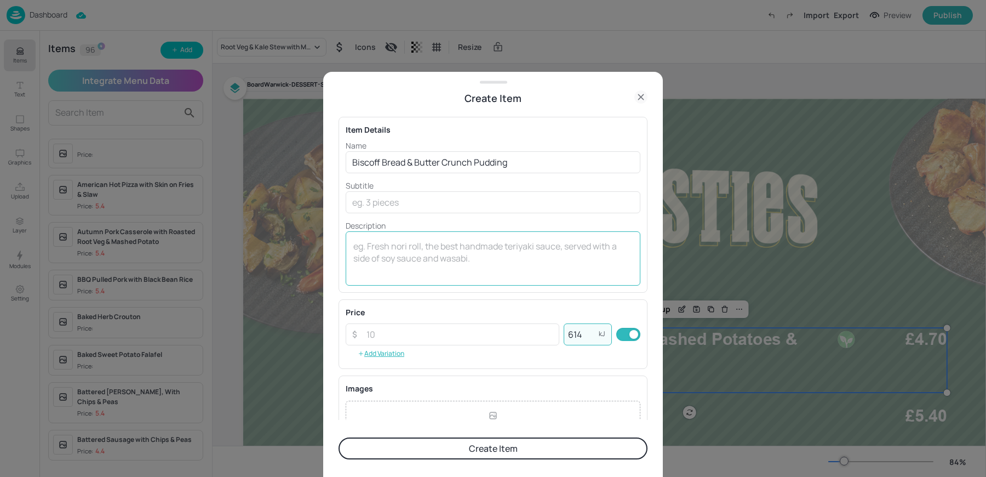
type input "614"
click at [451, 273] on textarea at bounding box center [492, 258] width 279 height 36
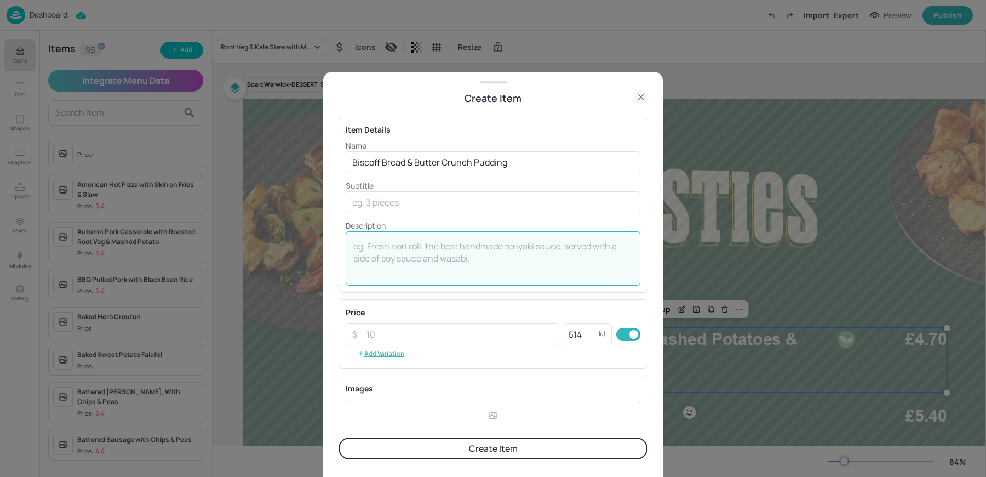
click at [227, 14] on div at bounding box center [493, 238] width 986 height 477
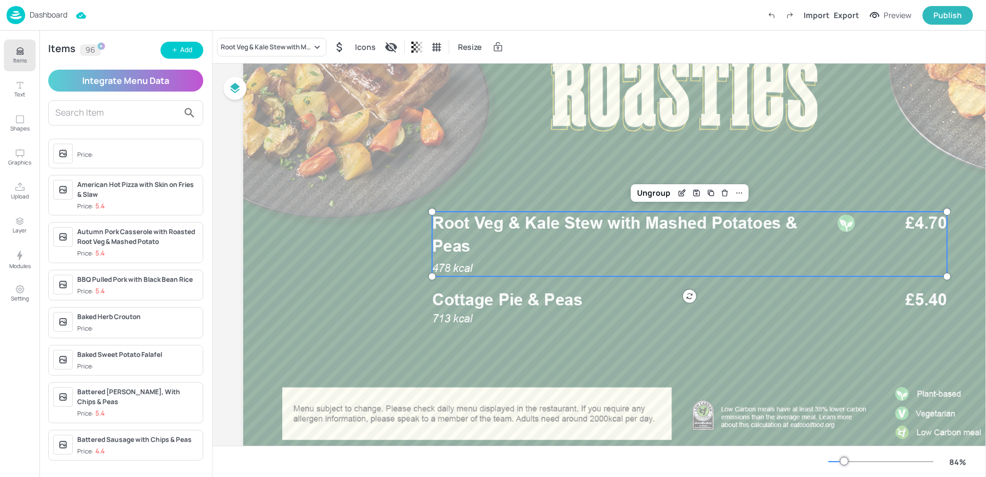
scroll to position [156, 0]
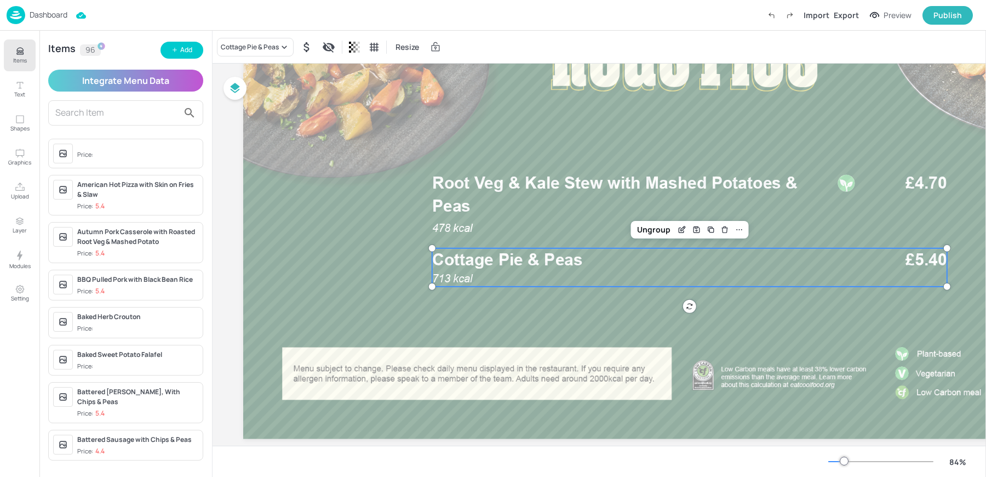
click at [507, 276] on div "713 kcal Cottage Pie & Peas £5.40" at bounding box center [689, 267] width 515 height 38
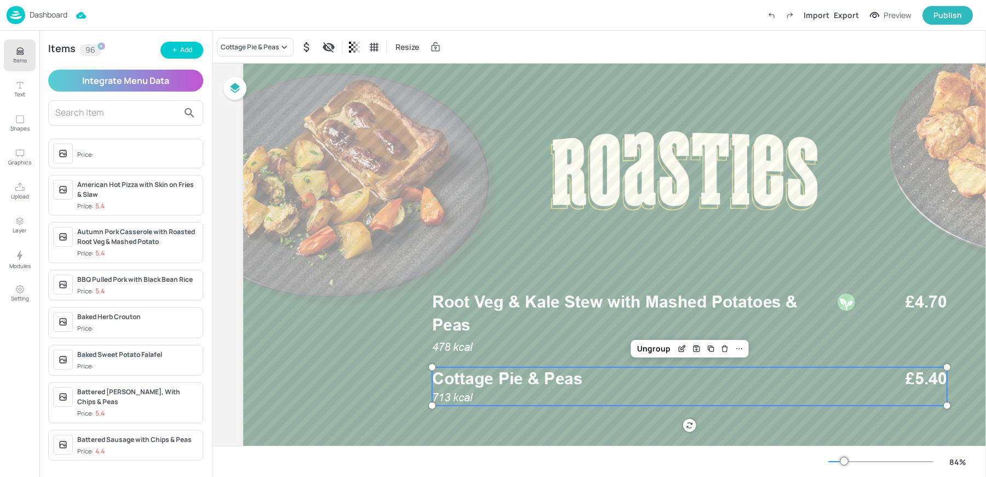
scroll to position [37, 0]
click at [178, 56] on button "Add" at bounding box center [181, 50] width 43 height 17
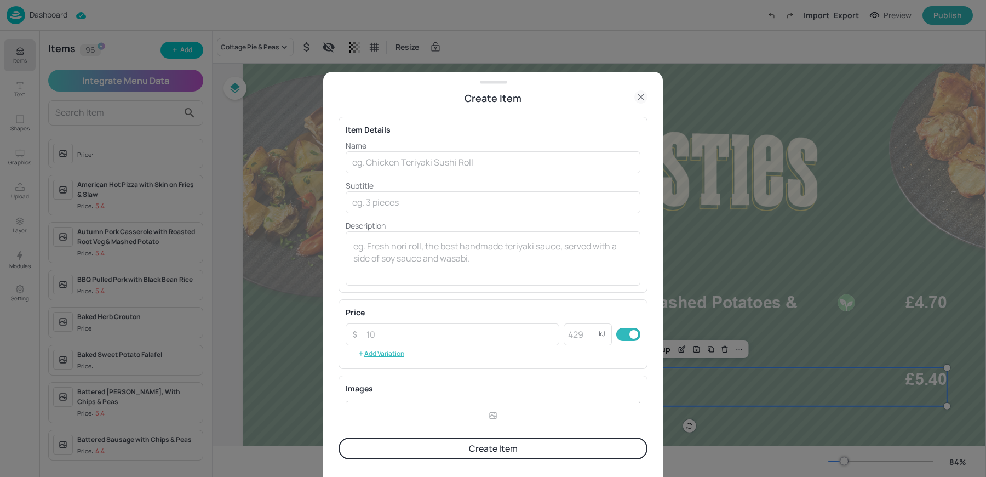
click at [638, 96] on icon at bounding box center [640, 96] width 13 height 13
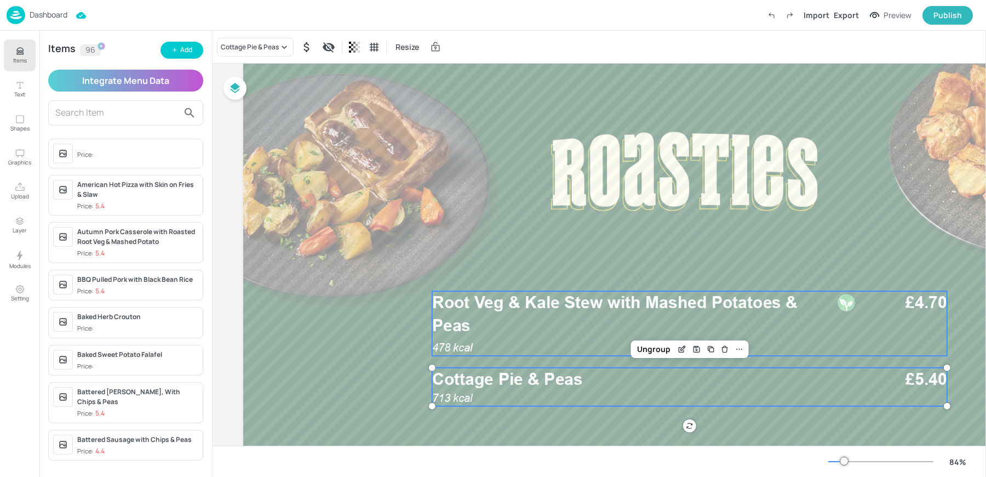
click at [488, 340] on p "478 kcal" at bounding box center [463, 347] width 62 height 15
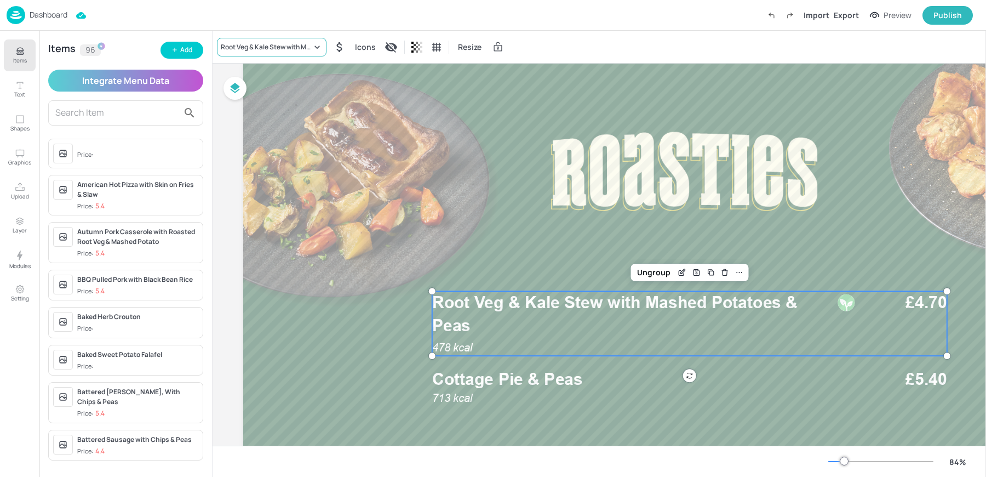
click at [256, 45] on div "Root Veg & Kale Stew with Mashed Potatoes & Peas" at bounding box center [266, 47] width 91 height 10
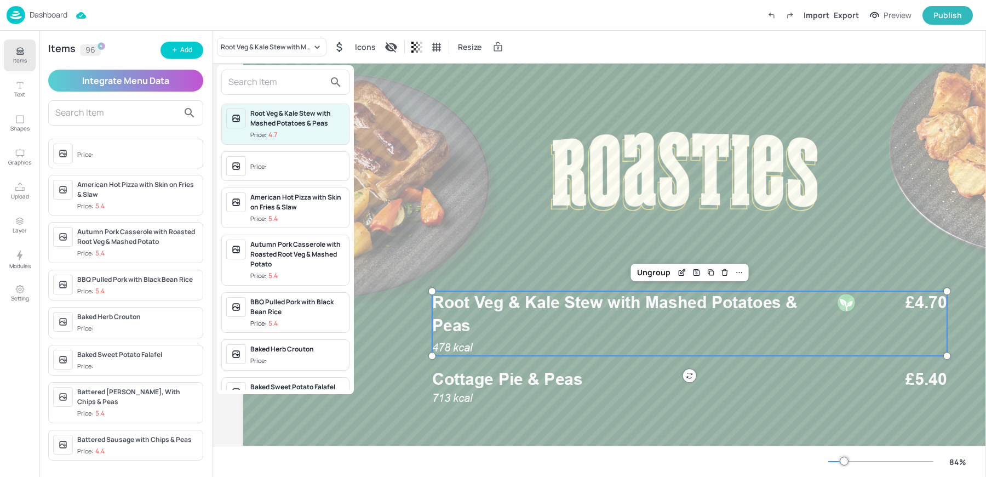
click at [284, 91] on div at bounding box center [285, 82] width 128 height 25
click at [267, 74] on input "text" at bounding box center [276, 82] width 96 height 18
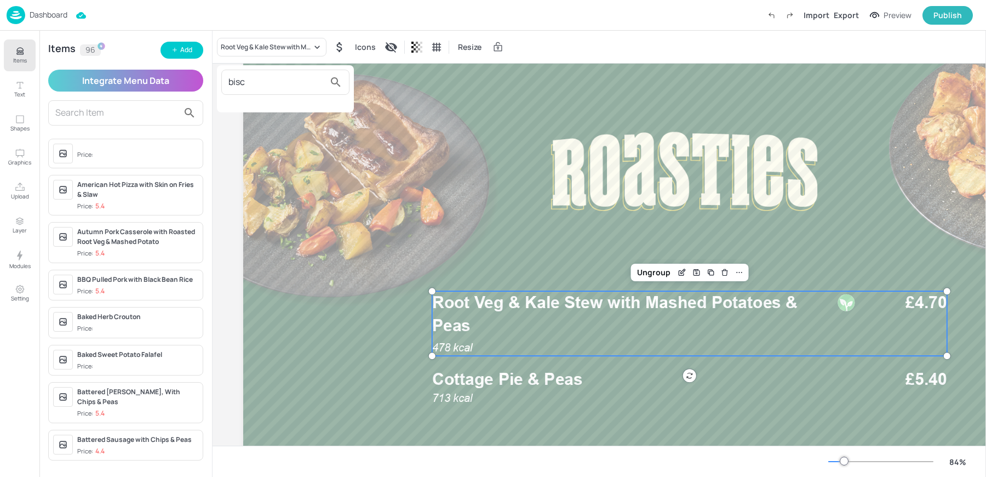
type input "bisc"
click at [167, 56] on div at bounding box center [493, 238] width 986 height 477
click at [181, 51] on div "Add" at bounding box center [186, 50] width 12 height 10
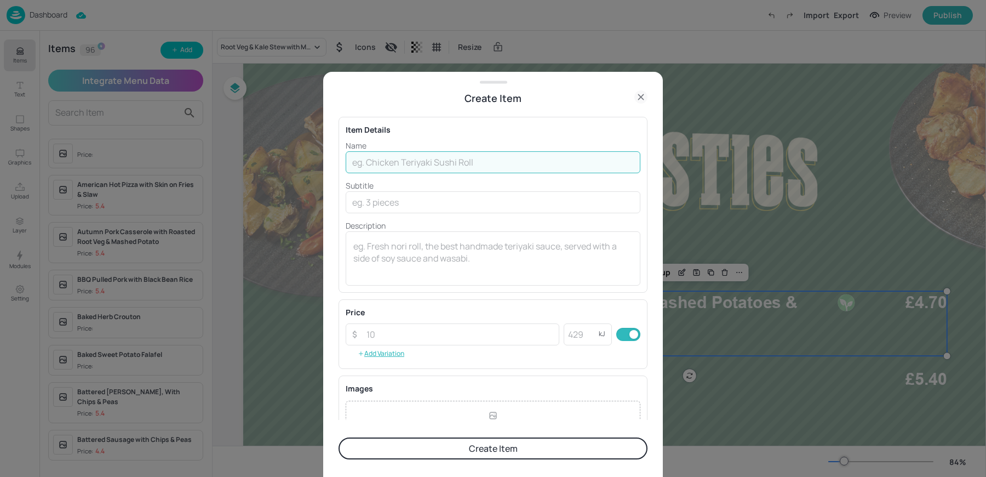
click at [414, 157] on input "text" at bounding box center [493, 162] width 295 height 22
paste input "Biscoff Bread & Butter Crunch Pudding"
click at [503, 164] on input "Biscoff Bread & Butter Crunch Pudding" at bounding box center [493, 162] width 295 height 22
type input "Biscoff Bread & Butter Crunch Pudding"
click at [374, 334] on input "number" at bounding box center [459, 334] width 199 height 22
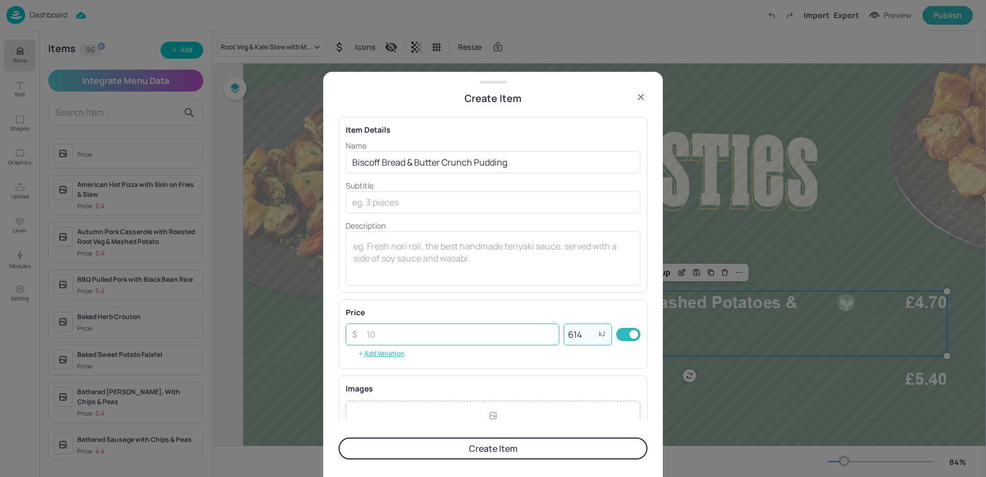
type input "614"
click at [428, 338] on input "number" at bounding box center [459, 334] width 199 height 22
type input "2.20"
click at [418, 457] on button "Create Item" at bounding box center [493, 448] width 309 height 22
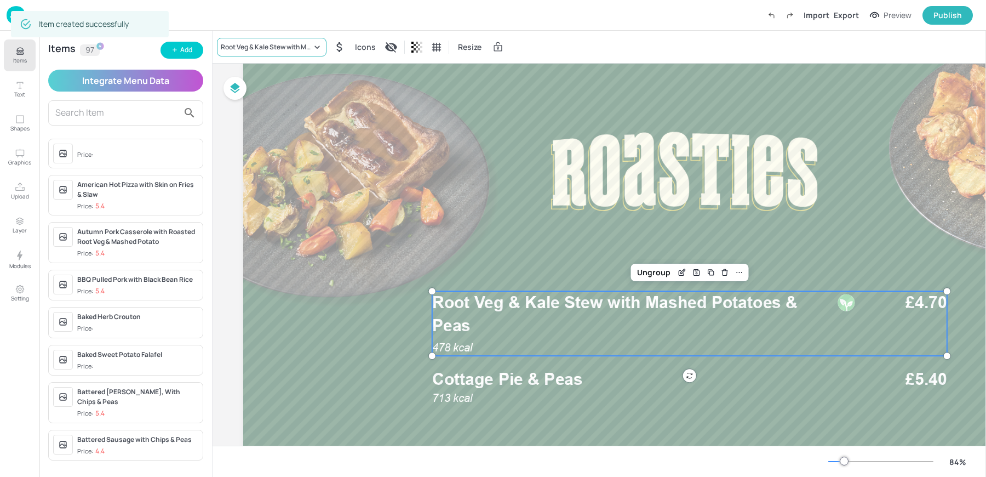
click at [279, 49] on div "Root Veg & Kale Stew with Mashed Potatoes & Peas" at bounding box center [266, 47] width 91 height 10
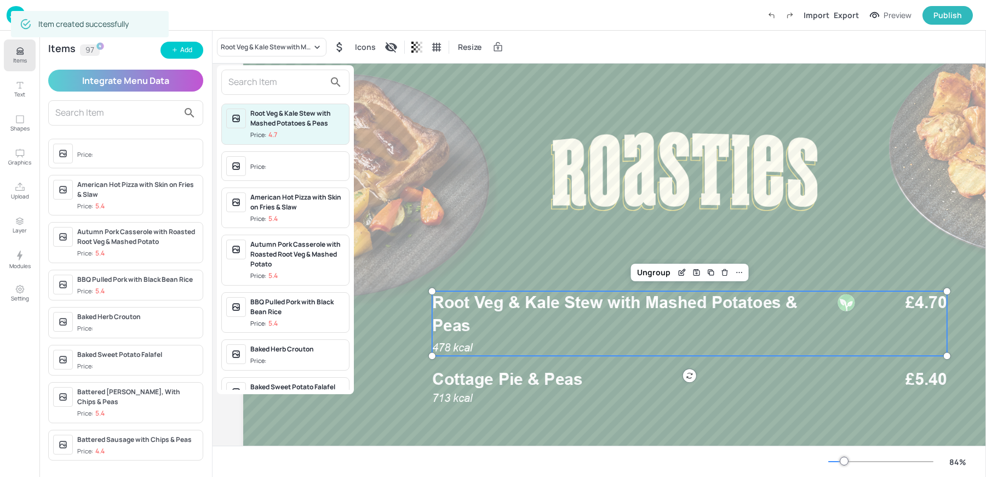
click at [273, 84] on input "text" at bounding box center [276, 82] width 96 height 18
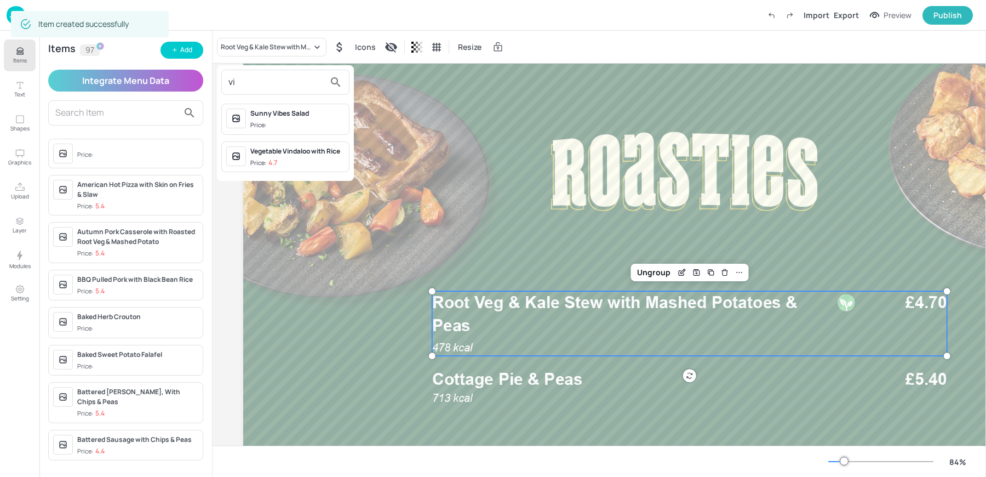
type input "v"
type input "bis"
click at [311, 137] on span "Price: 2.2" at bounding box center [297, 134] width 94 height 9
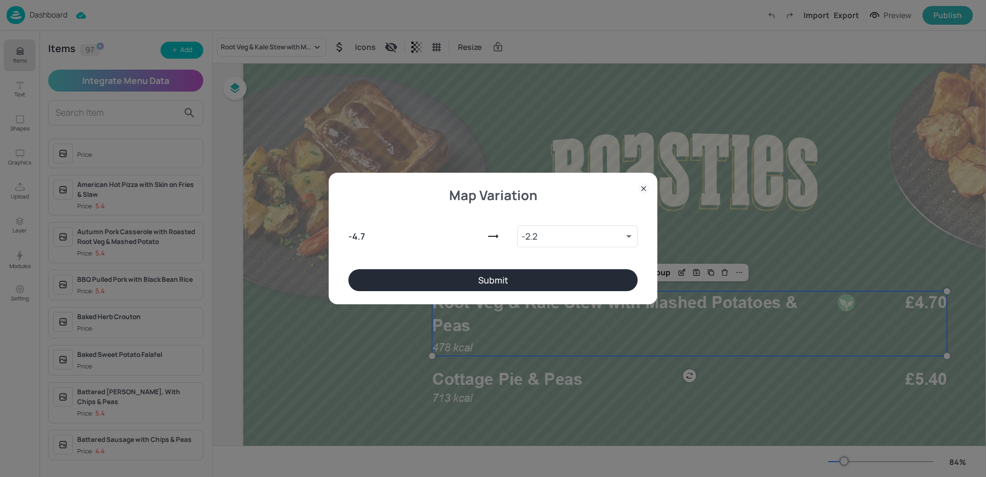
click at [526, 281] on button "Submit" at bounding box center [492, 280] width 289 height 22
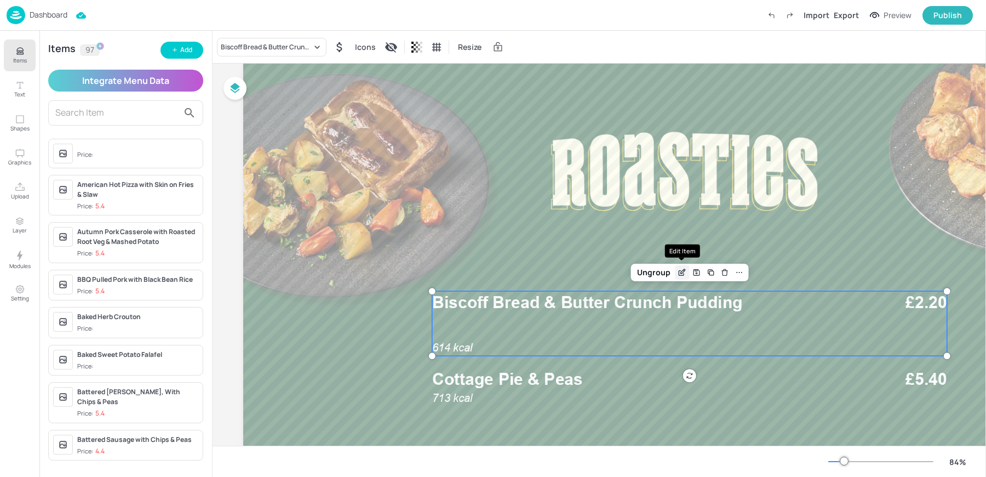
click at [680, 269] on icon "Edit Item" at bounding box center [682, 272] width 9 height 9
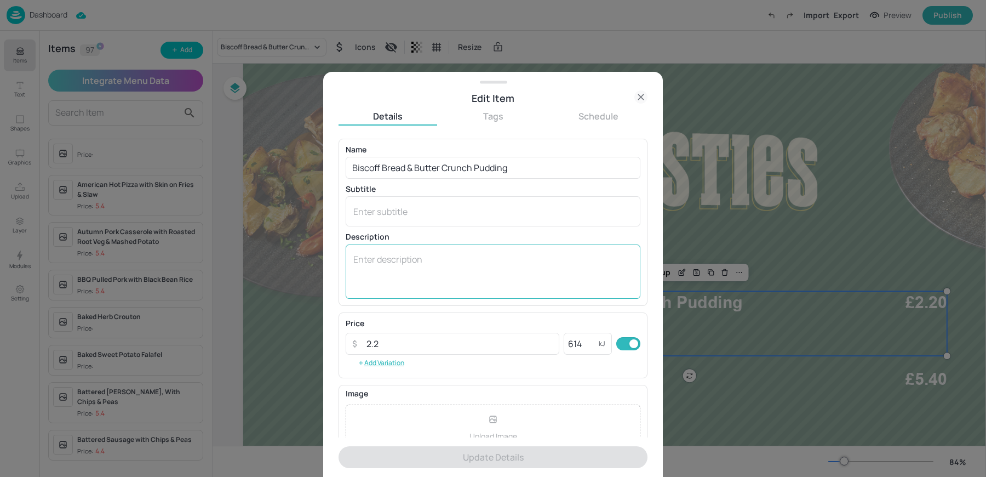
scroll to position [105, 0]
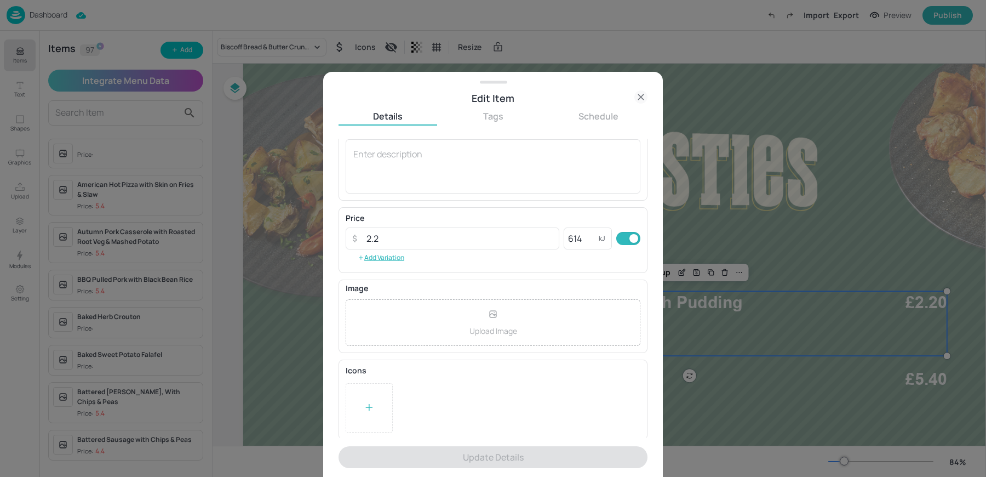
click at [352, 423] on div at bounding box center [369, 407] width 47 height 49
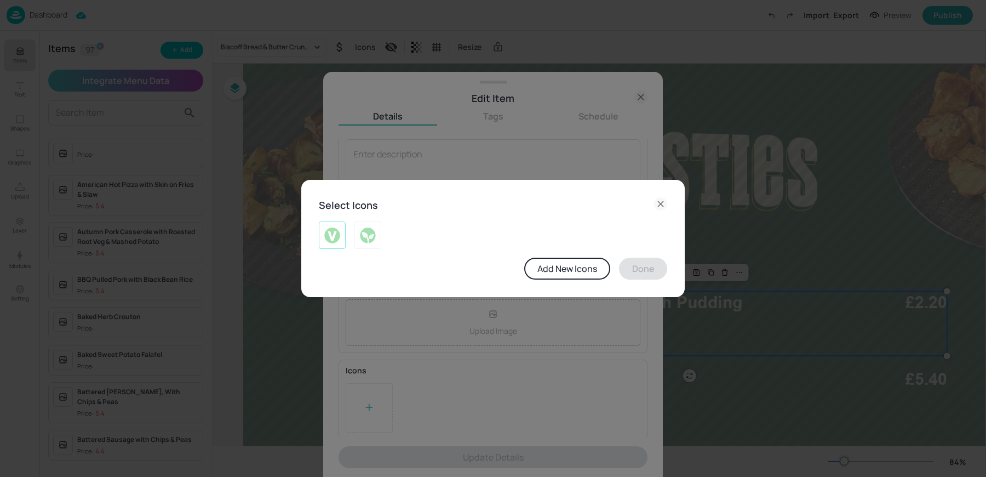
click at [336, 239] on img at bounding box center [332, 235] width 17 height 18
click at [634, 272] on button "Done" at bounding box center [643, 268] width 48 height 22
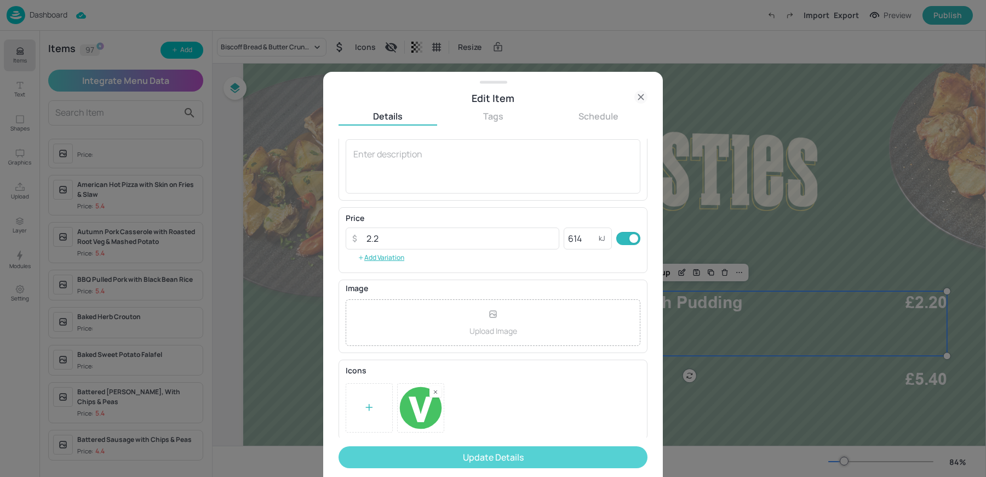
click at [433, 452] on button "Update Details" at bounding box center [493, 457] width 309 height 22
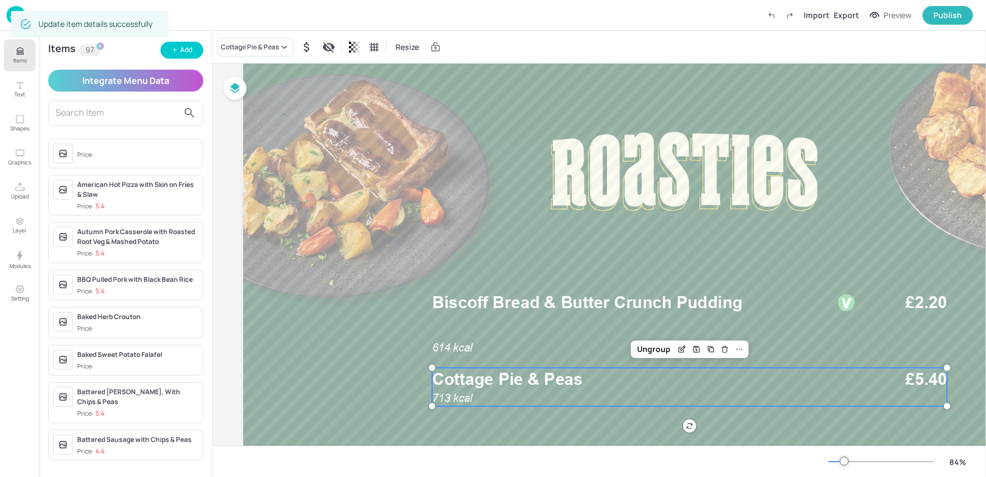
click at [574, 377] on span "Cottage Pie & Peas" at bounding box center [507, 379] width 151 height 20
click at [260, 47] on div "Cottage Pie & Peas" at bounding box center [250, 47] width 58 height 10
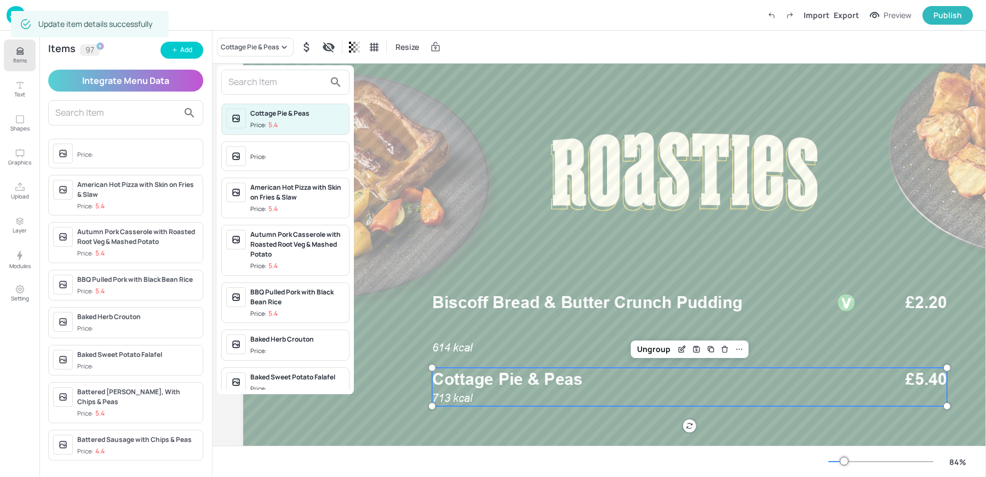
click at [256, 161] on span "Price:" at bounding box center [297, 157] width 94 height 18
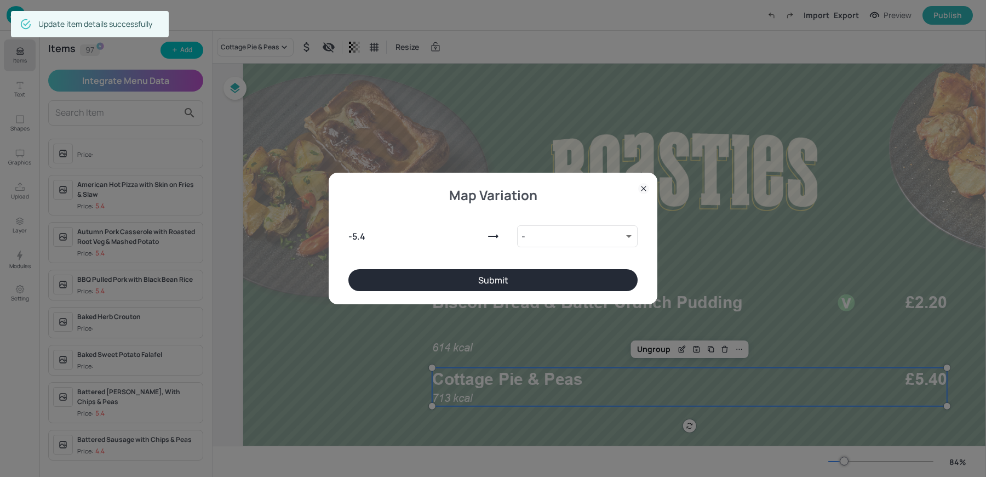
click at [392, 277] on button "Submit" at bounding box center [492, 280] width 289 height 22
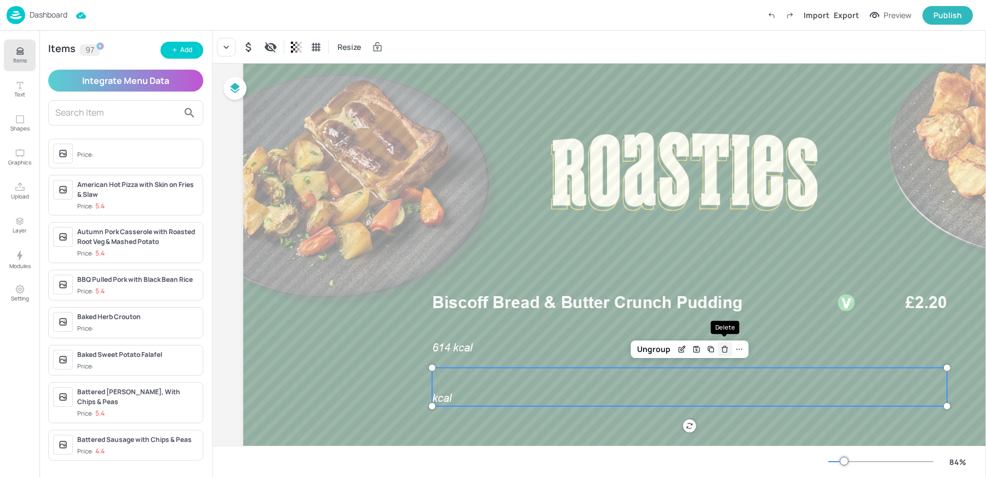
click at [731, 352] on div "Delete" at bounding box center [725, 349] width 14 height 14
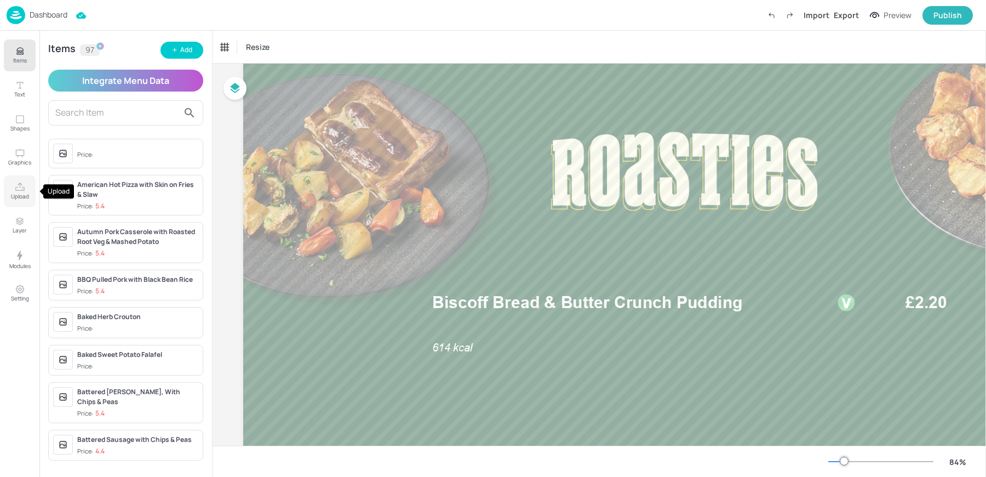
click at [16, 186] on icon "Upload" at bounding box center [20, 187] width 10 height 10
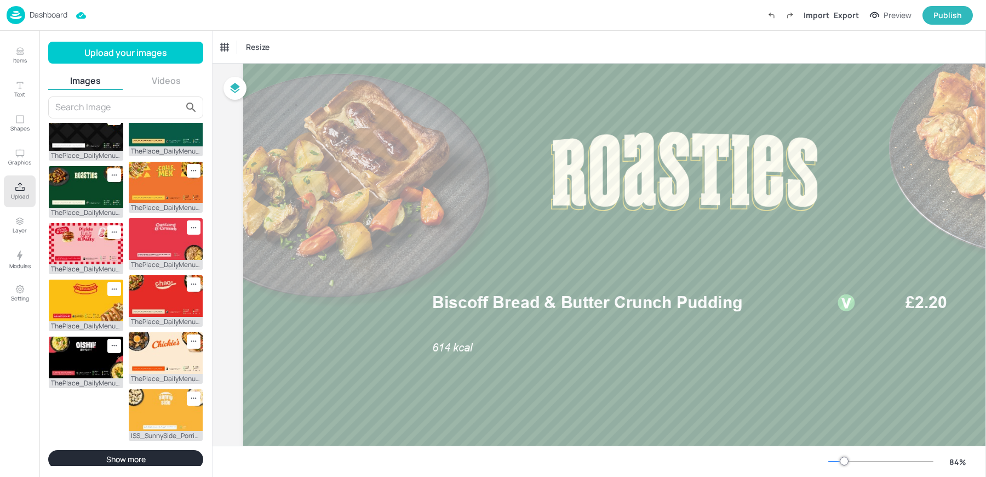
scroll to position [243, 0]
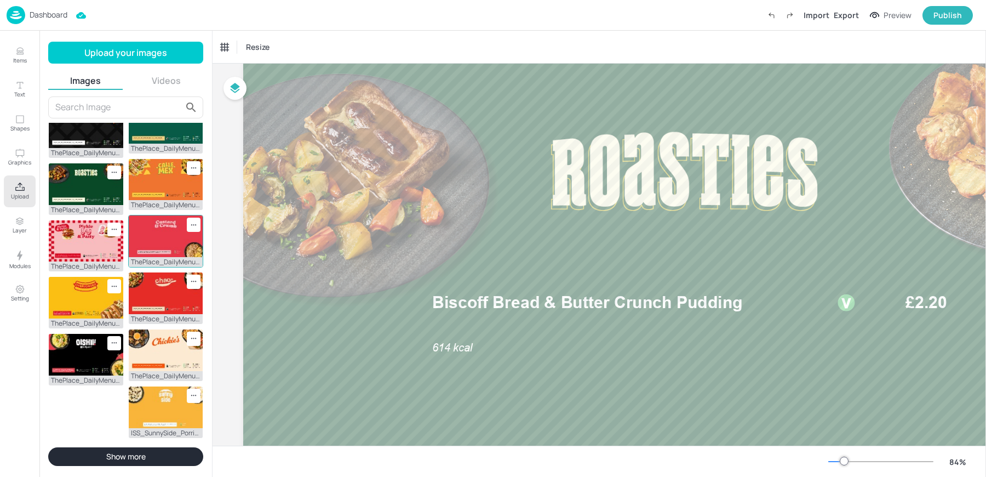
click at [162, 222] on img at bounding box center [166, 236] width 74 height 42
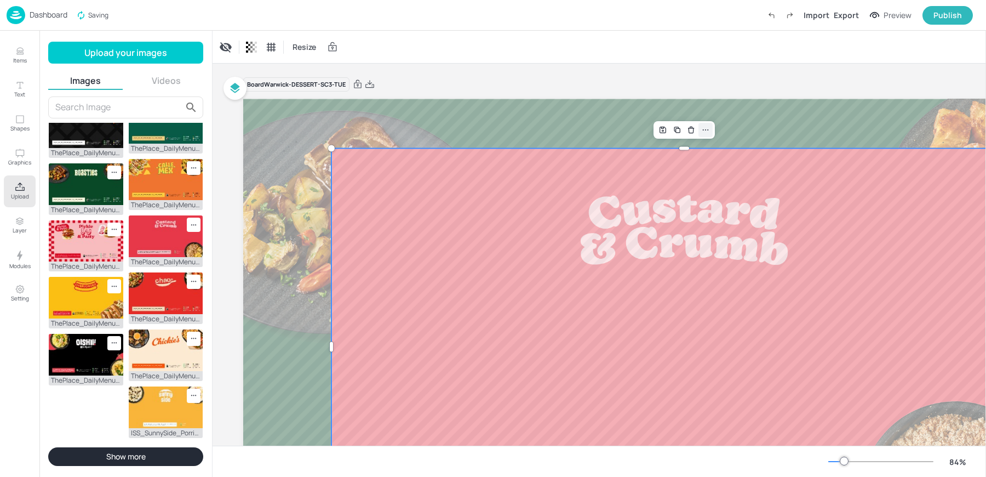
click at [708, 131] on icon at bounding box center [705, 129] width 9 height 9
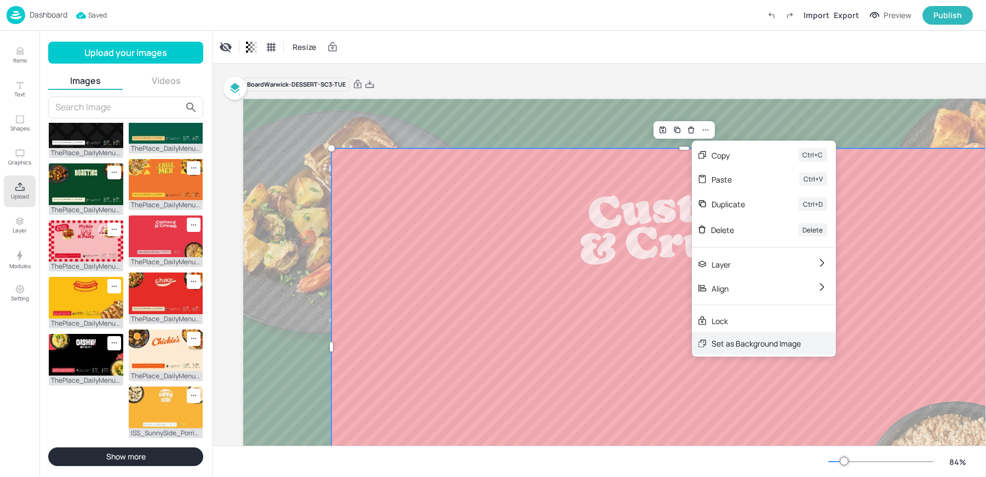
click at [721, 340] on div "Set as Background Image" at bounding box center [756, 343] width 89 height 12
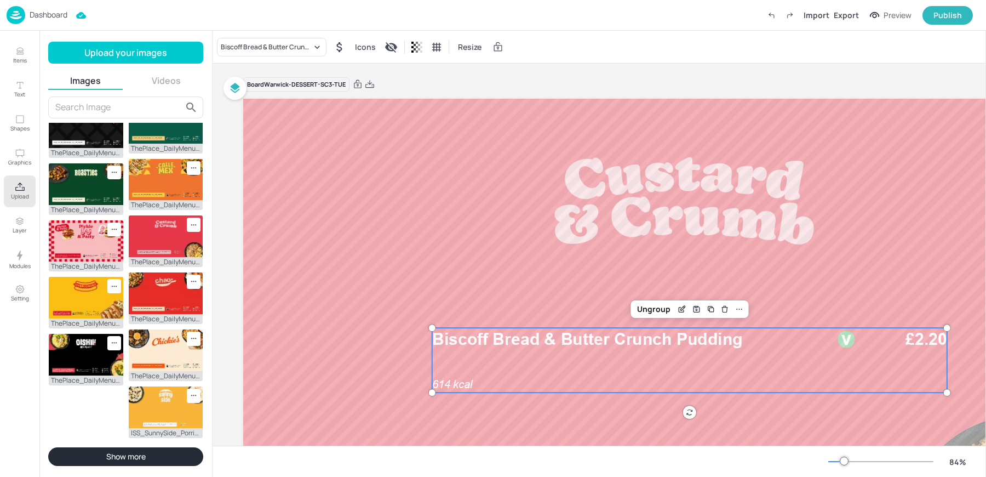
click at [782, 362] on div "614 kcal Biscoff Bread & Butter Crunch Pudding £2.20" at bounding box center [689, 360] width 515 height 65
click at [736, 310] on icon at bounding box center [739, 309] width 9 height 9
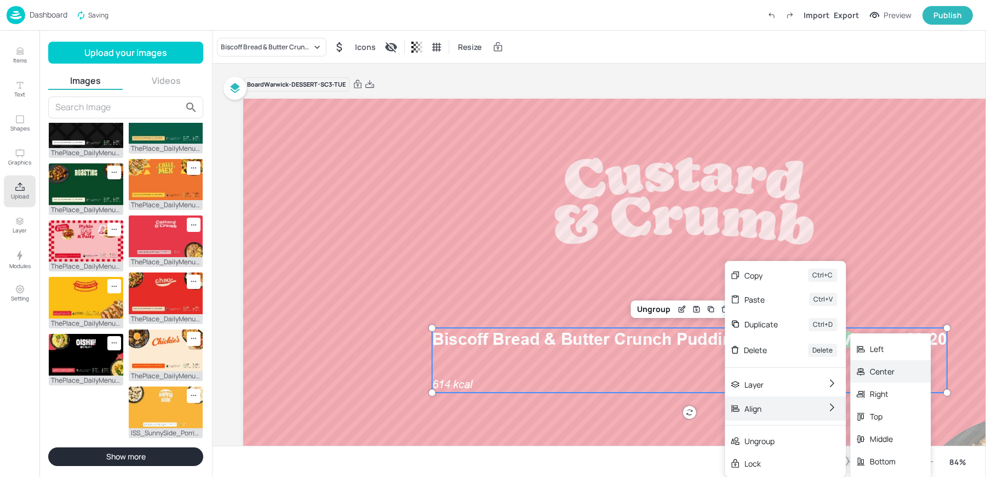
click at [872, 375] on div "Center" at bounding box center [883, 371] width 26 height 12
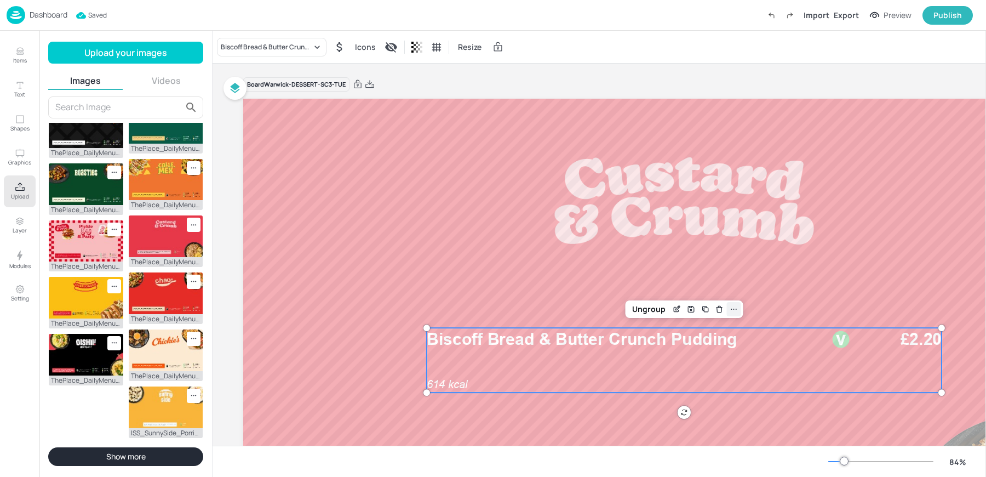
click at [737, 309] on icon at bounding box center [734, 309] width 9 height 9
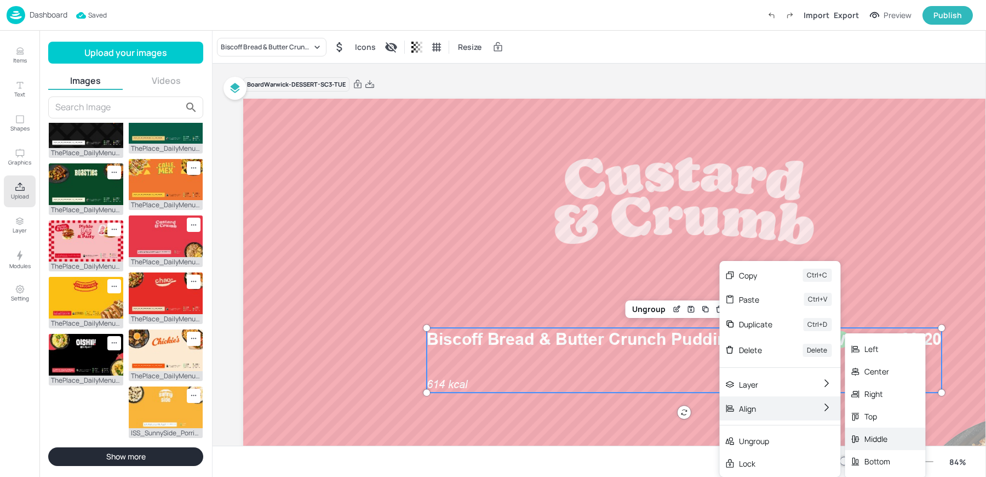
click at [879, 437] on div "Middle" at bounding box center [877, 439] width 26 height 12
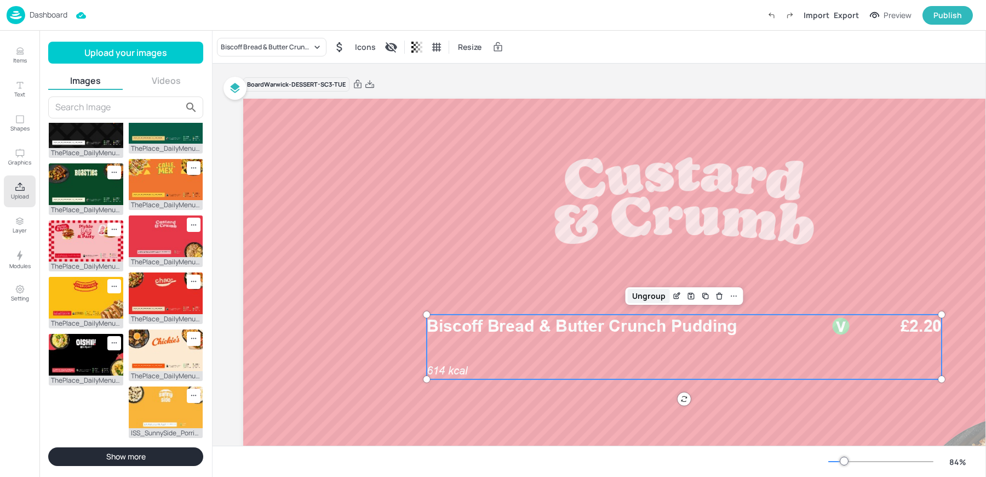
click at [639, 292] on div "Ungroup" at bounding box center [649, 296] width 42 height 14
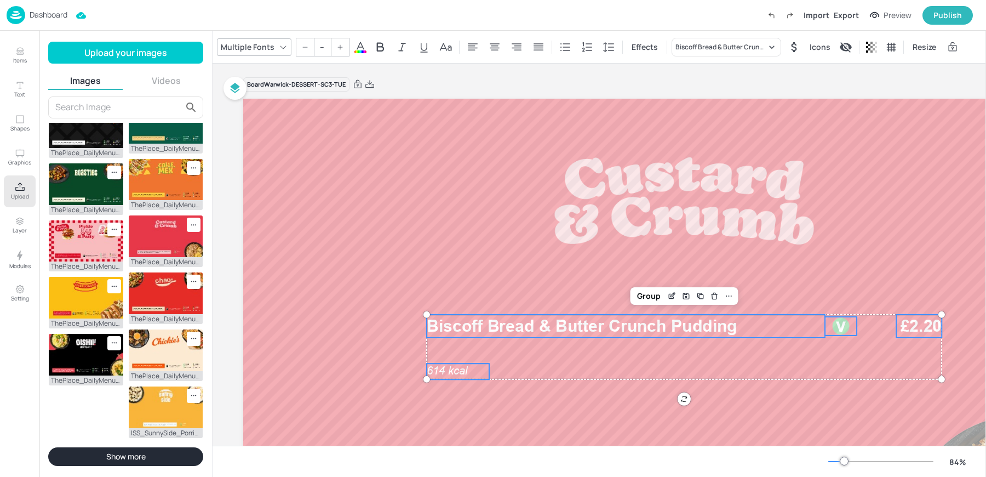
click at [456, 372] on span "614 kcal" at bounding box center [447, 370] width 41 height 13
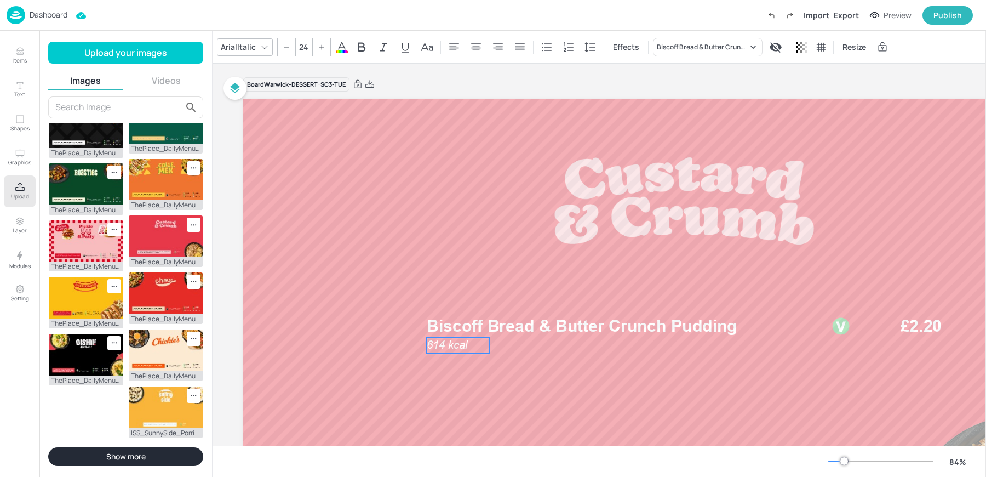
drag, startPoint x: 456, startPoint y: 372, endPoint x: 457, endPoint y: 346, distance: 26.3
click at [457, 346] on span "614 kcal" at bounding box center [447, 344] width 41 height 13
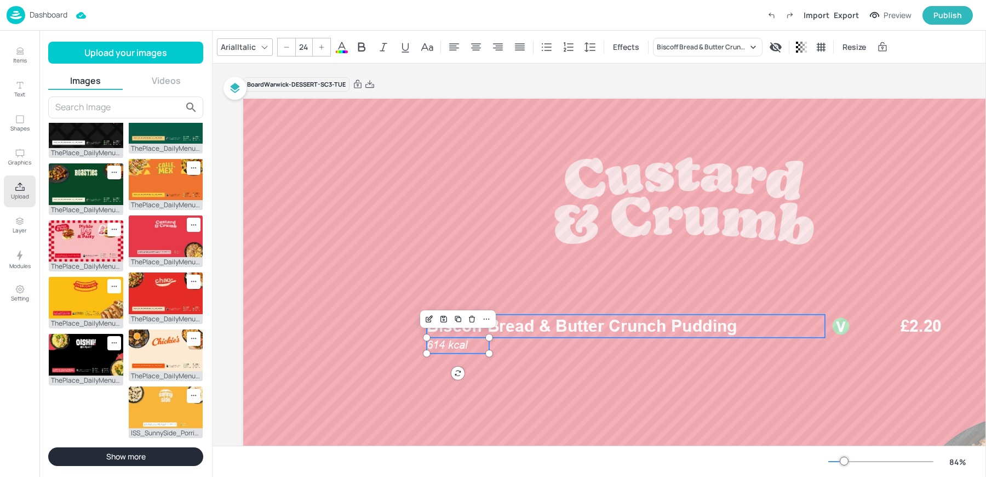
type input "--"
click at [598, 334] on span "Biscoff Bread & Butter Crunch Pudding" at bounding box center [582, 326] width 311 height 20
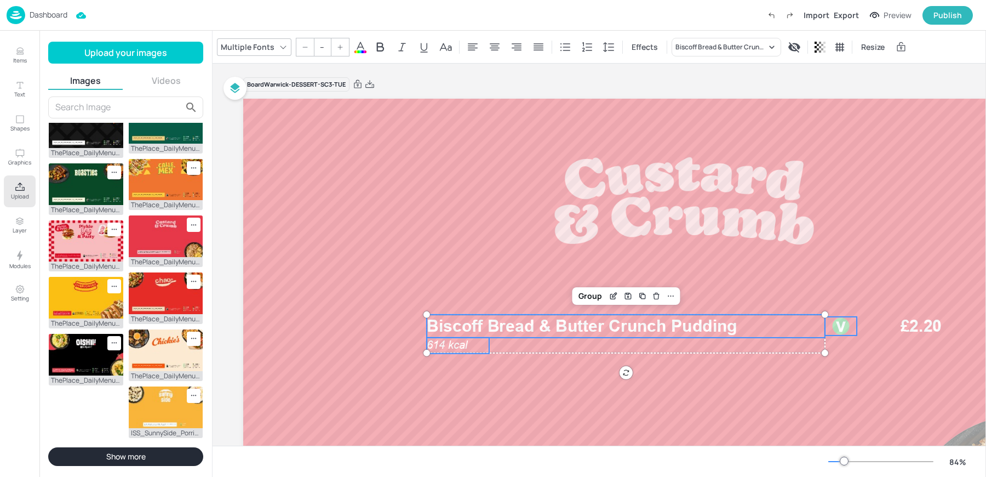
click at [844, 323] on div at bounding box center [841, 326] width 19 height 19
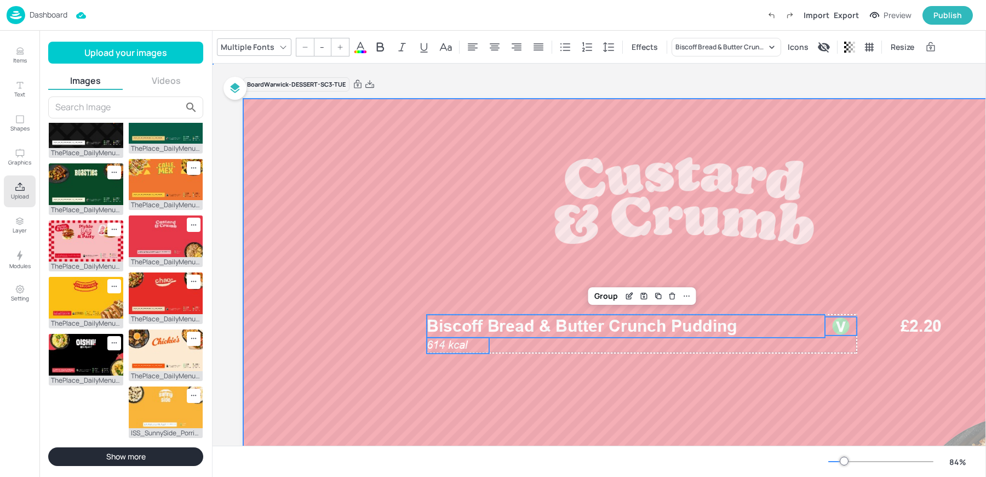
click at [947, 326] on div at bounding box center [684, 347] width 882 height 496
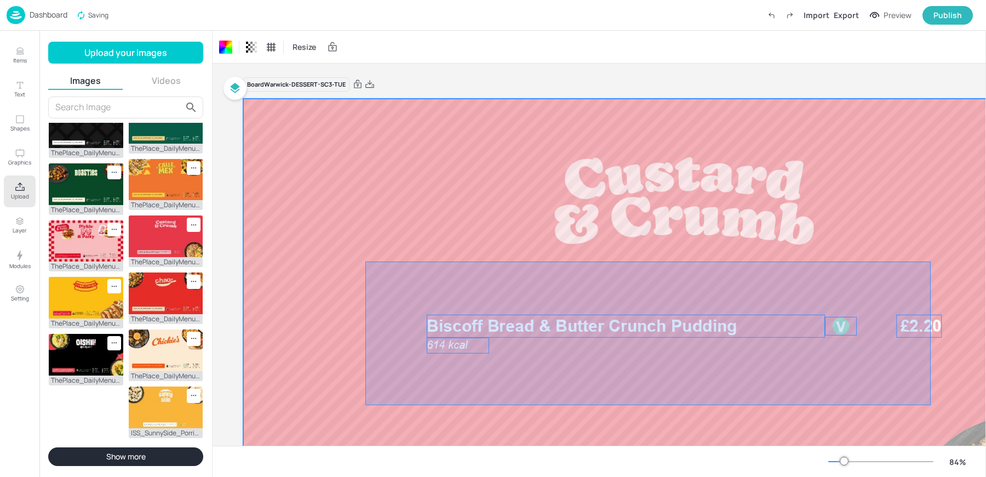
drag, startPoint x: 365, startPoint y: 261, endPoint x: 931, endPoint y: 405, distance: 583.4
click at [931, 405] on div at bounding box center [684, 347] width 882 height 496
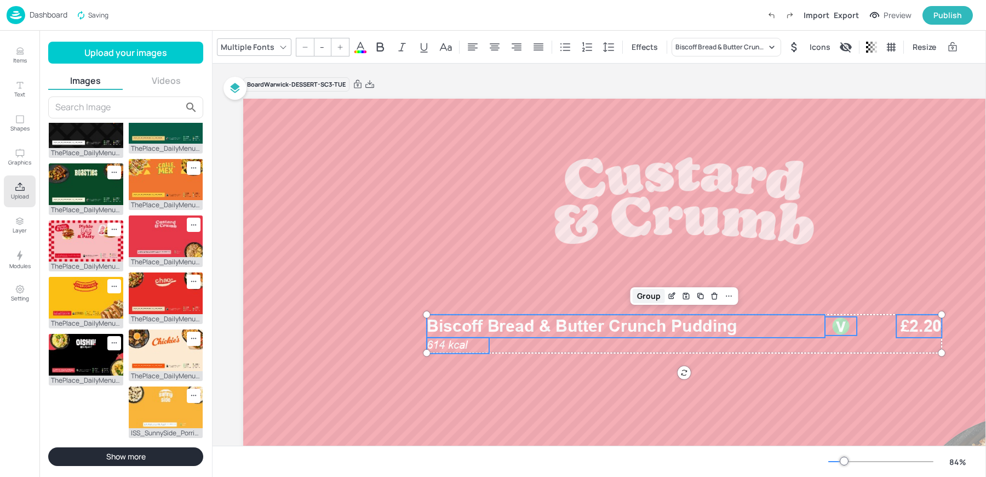
click at [643, 301] on div "Group" at bounding box center [649, 296] width 32 height 14
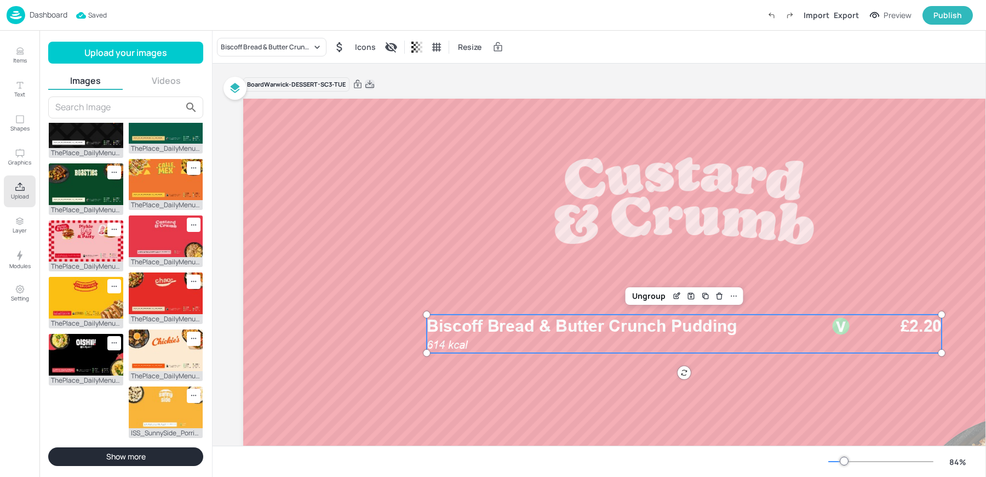
click at [370, 81] on icon at bounding box center [370, 84] width 10 height 11
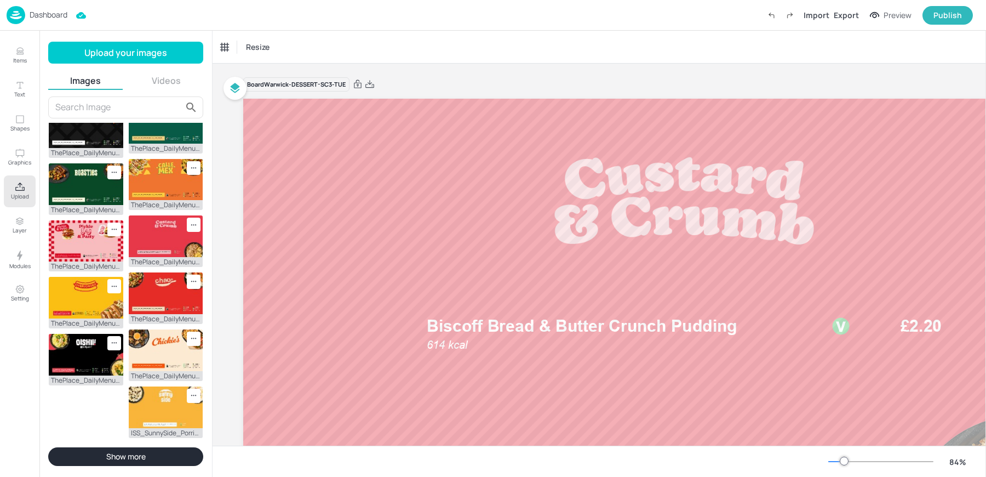
click at [16, 20] on img at bounding box center [16, 15] width 19 height 18
